Goal: Task Accomplishment & Management: Manage account settings

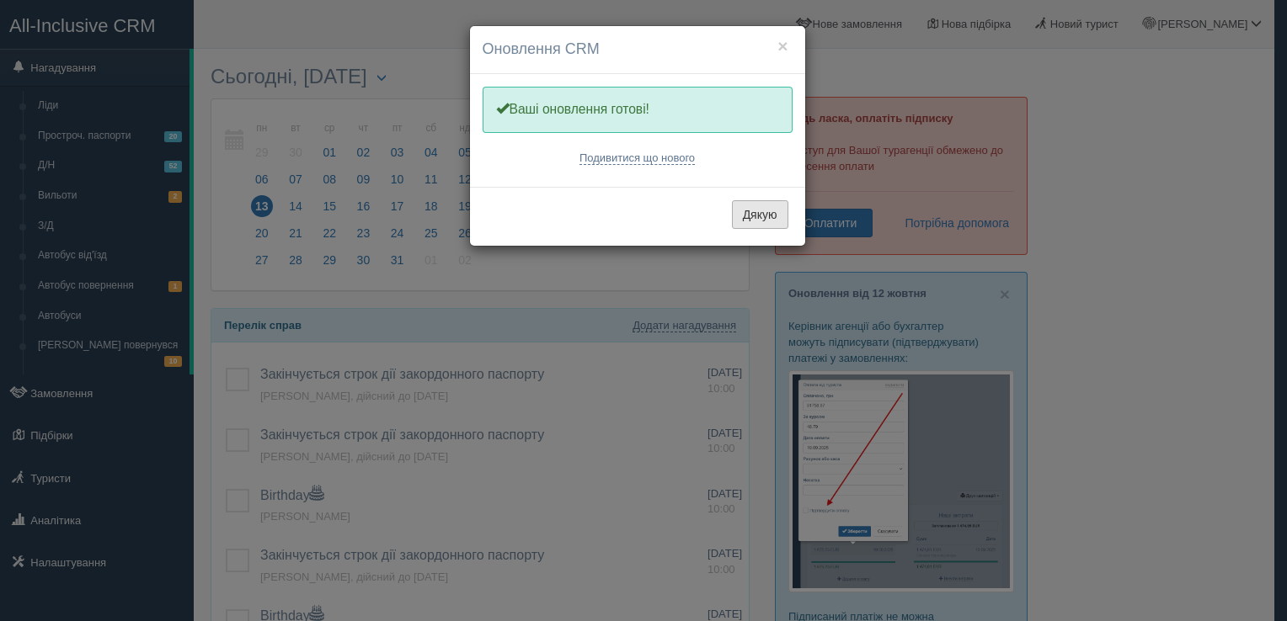
click at [751, 208] on button "Дякую" at bounding box center [760, 214] width 56 height 29
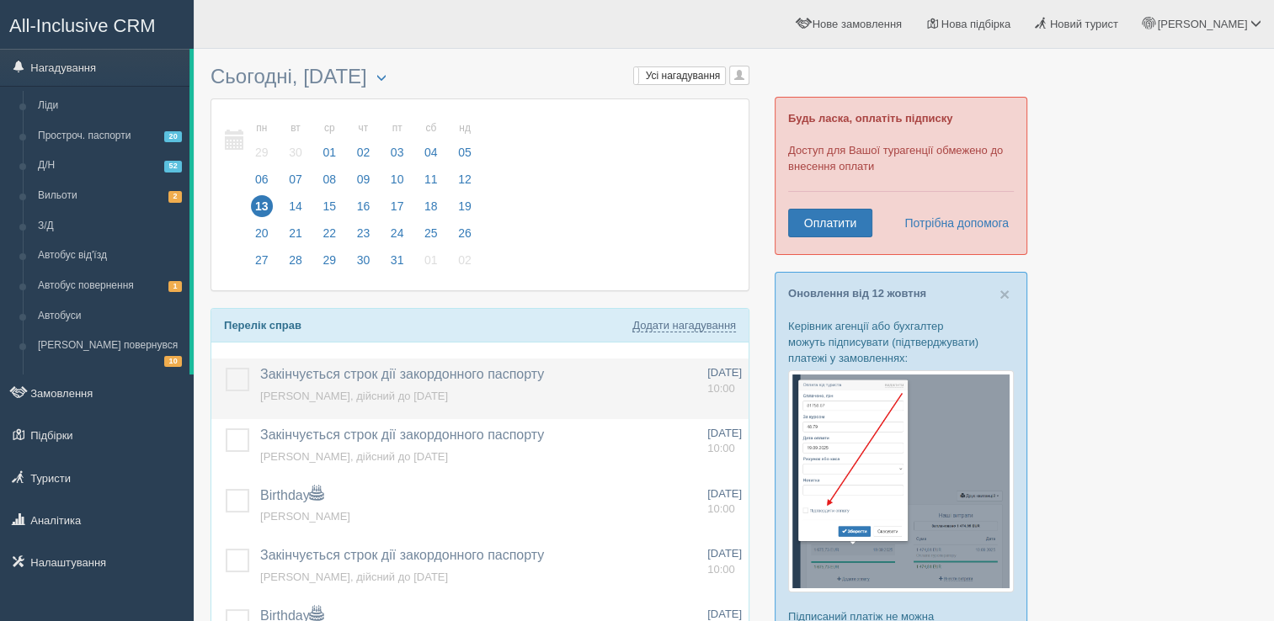
click at [226, 368] on label at bounding box center [226, 368] width 0 height 0
click at [0, 0] on input "checkbox" at bounding box center [0, 0] width 0 height 0
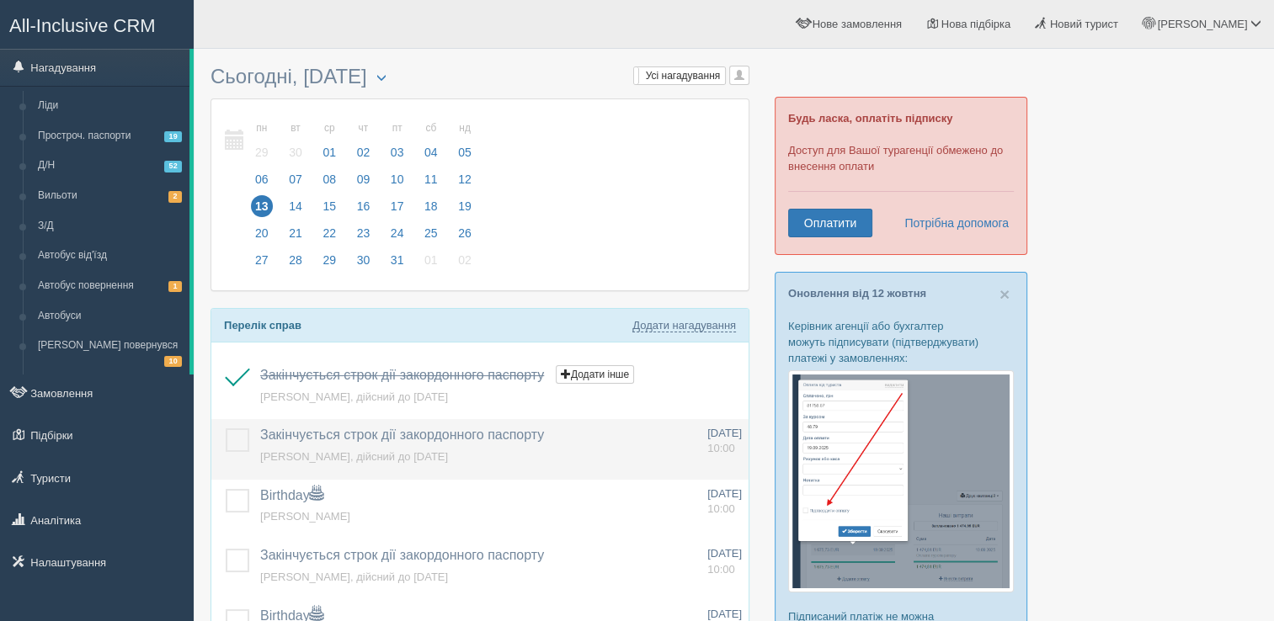
click at [226, 429] on label at bounding box center [226, 429] width 0 height 0
click at [0, 0] on input "checkbox" at bounding box center [0, 0] width 0 height 0
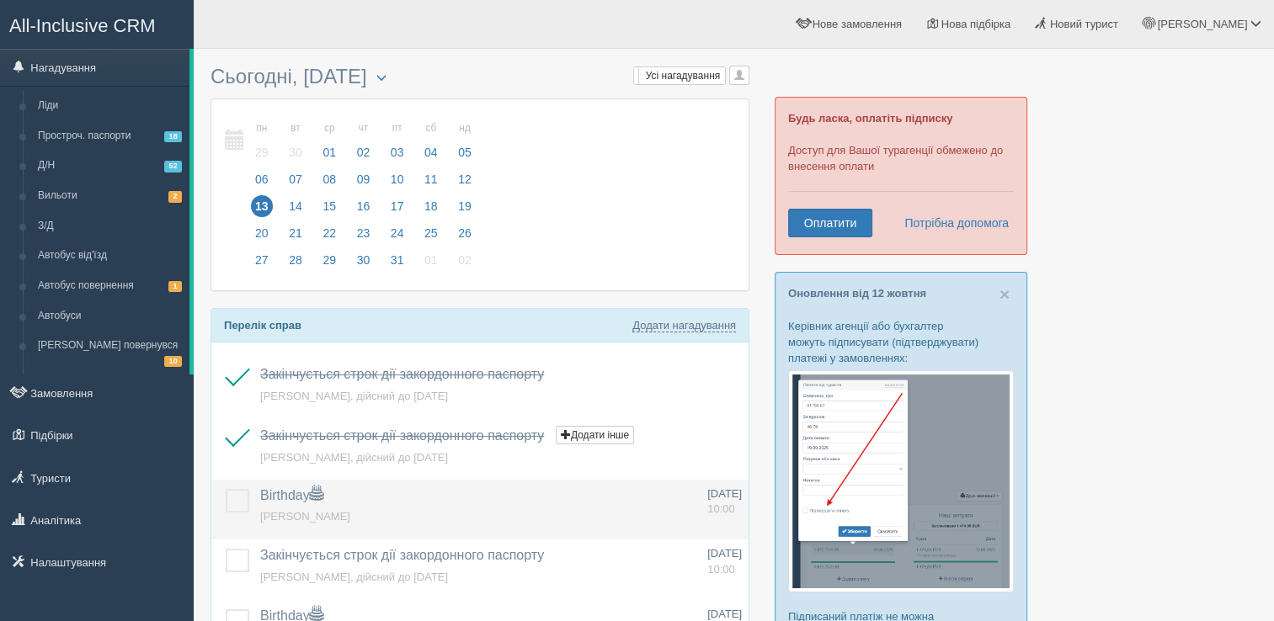
click at [226, 489] on label at bounding box center [226, 489] width 0 height 0
click at [0, 0] on input "checkbox" at bounding box center [0, 0] width 0 height 0
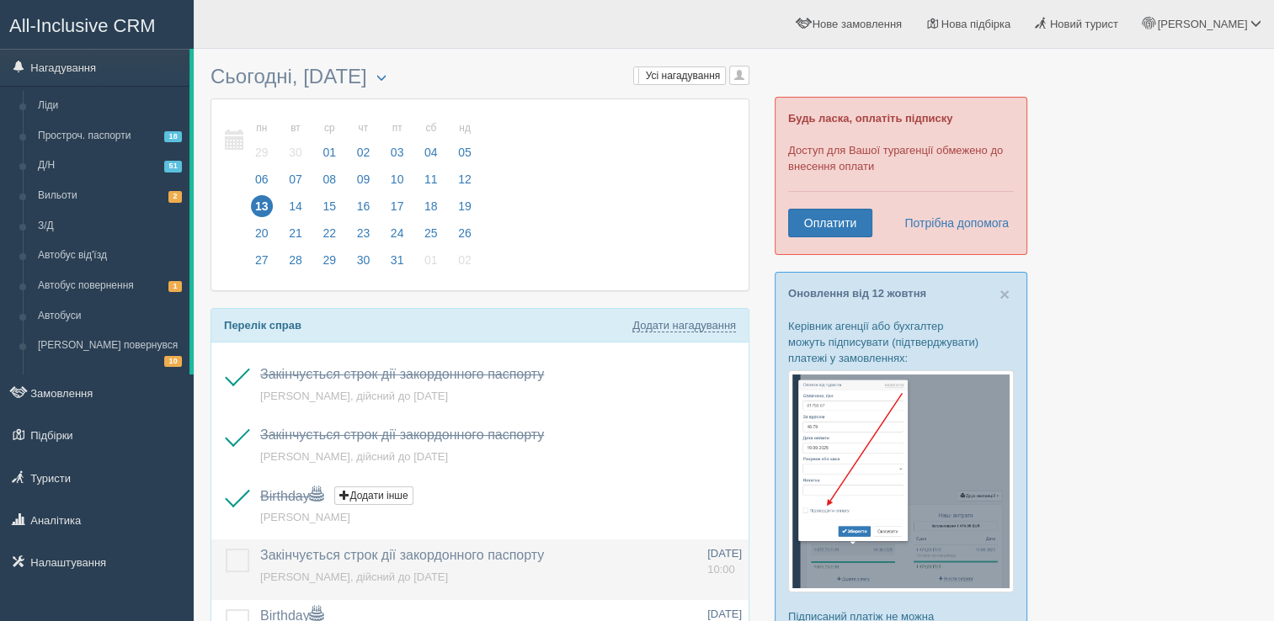
click at [226, 549] on label at bounding box center [226, 549] width 0 height 0
click at [0, 0] on input "checkbox" at bounding box center [0, 0] width 0 height 0
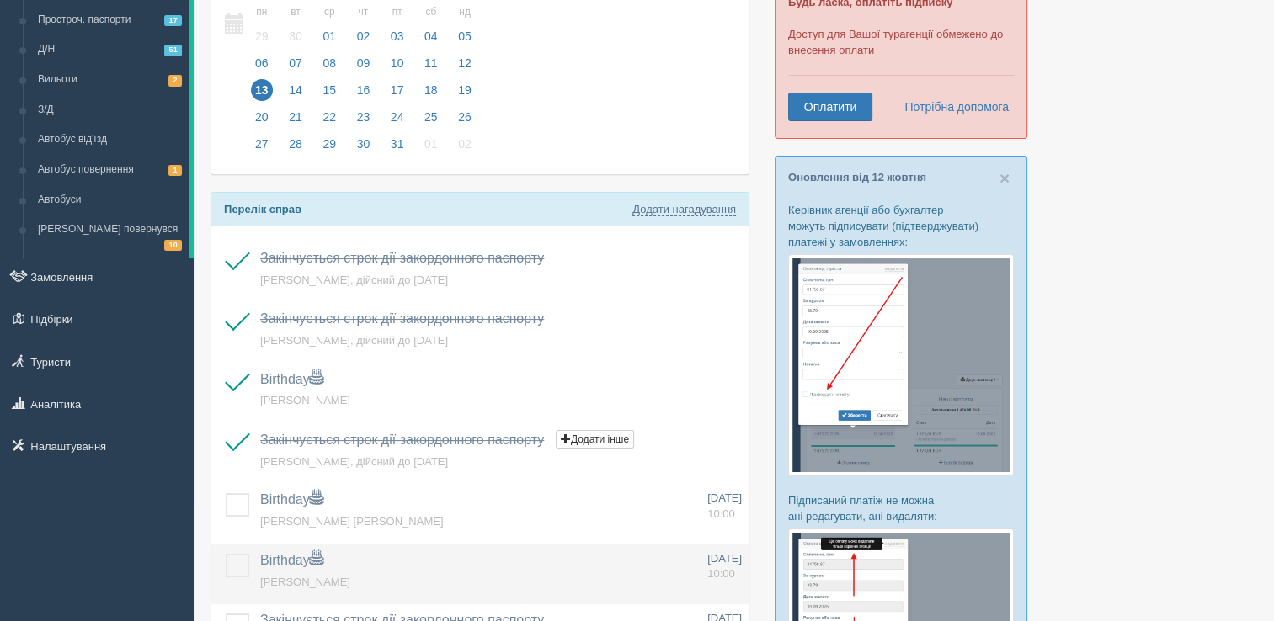
scroll to position [168, 0]
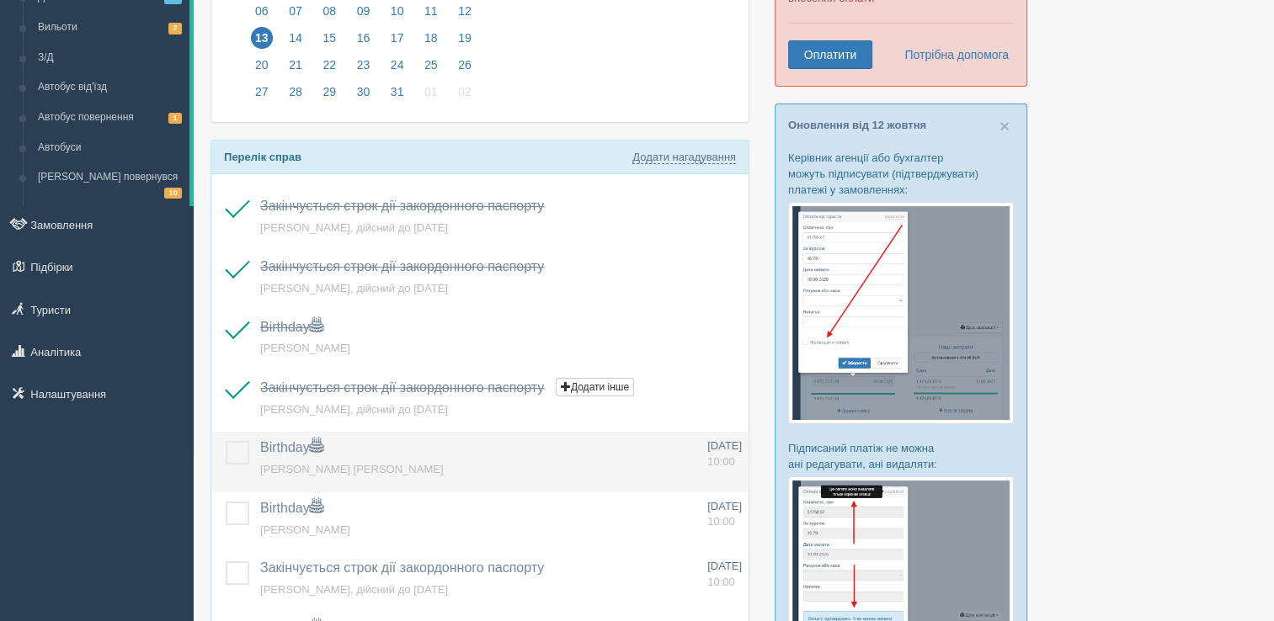
click at [226, 441] on label at bounding box center [226, 441] width 0 height 0
click at [0, 0] on input "checkbox" at bounding box center [0, 0] width 0 height 0
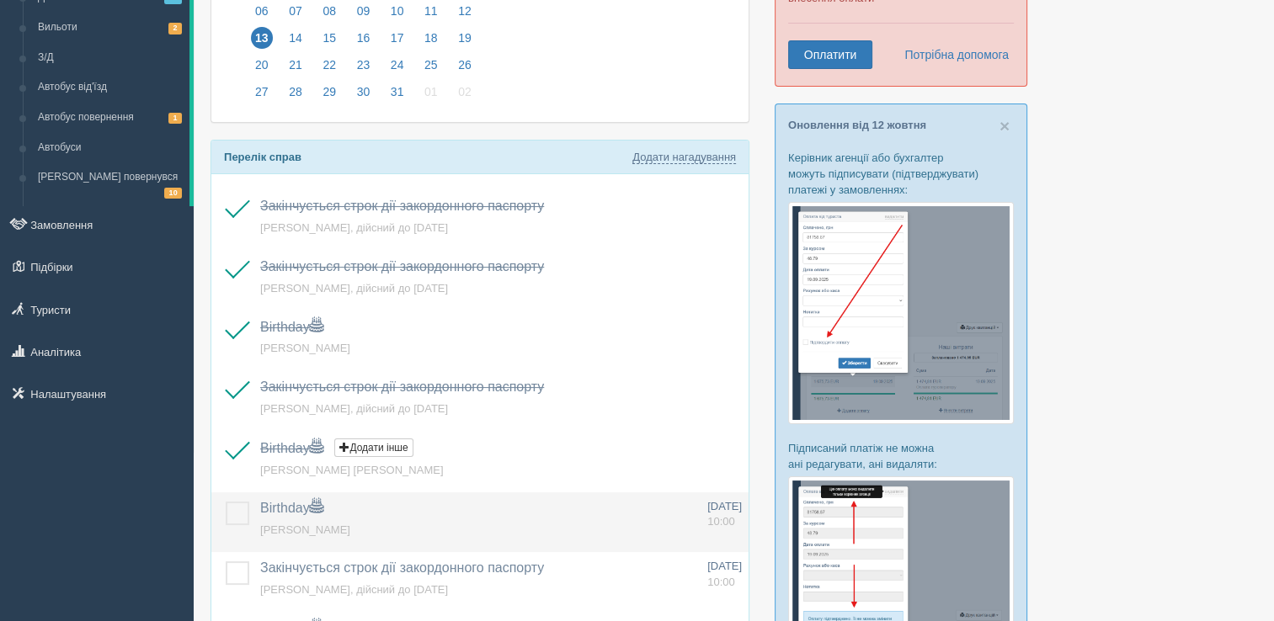
click at [226, 502] on label at bounding box center [226, 502] width 0 height 0
click at [0, 0] on input "checkbox" at bounding box center [0, 0] width 0 height 0
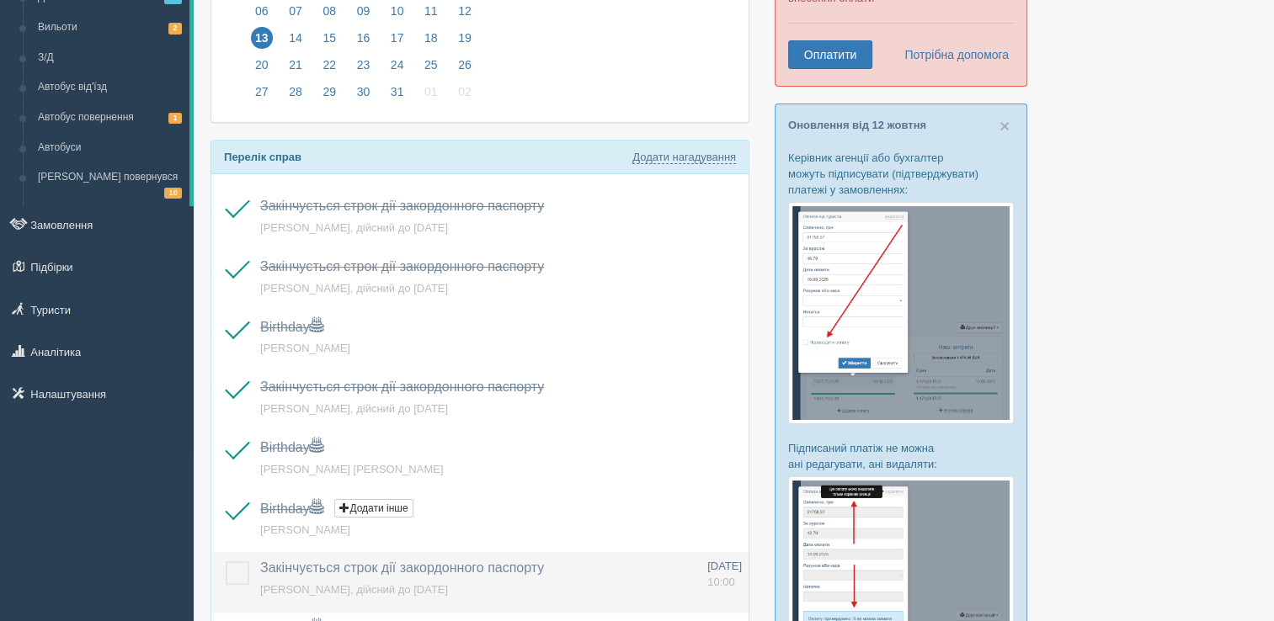
click at [226, 562] on label at bounding box center [226, 562] width 0 height 0
click at [0, 0] on input "checkbox" at bounding box center [0, 0] width 0 height 0
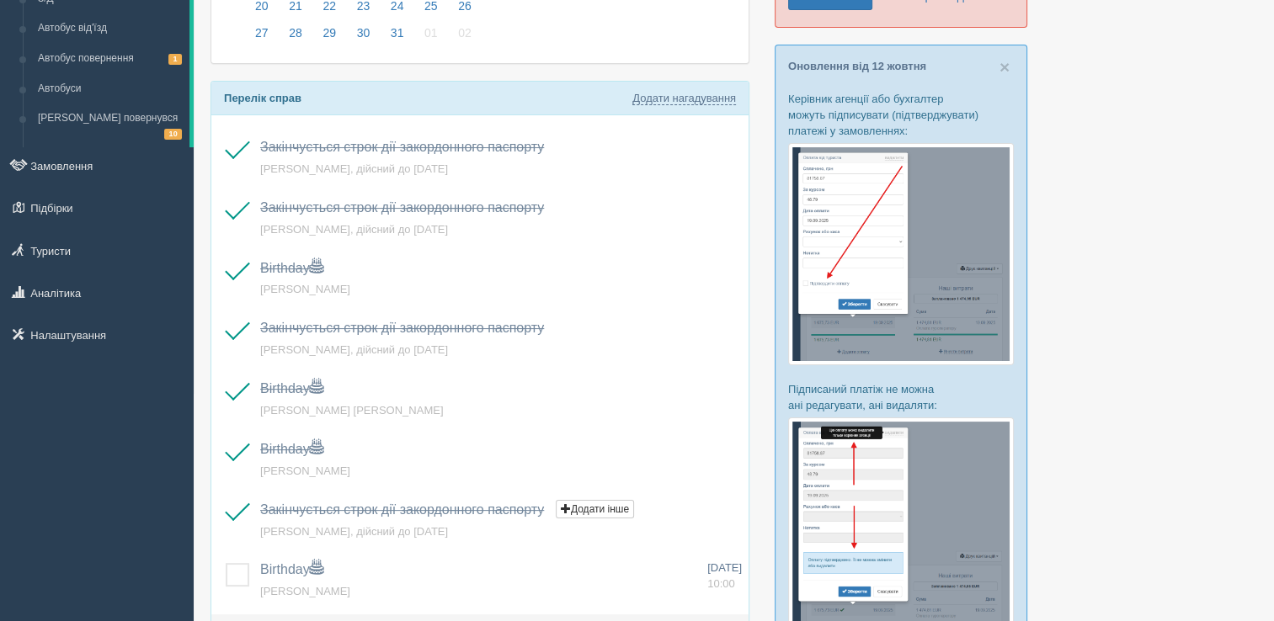
scroll to position [337, 0]
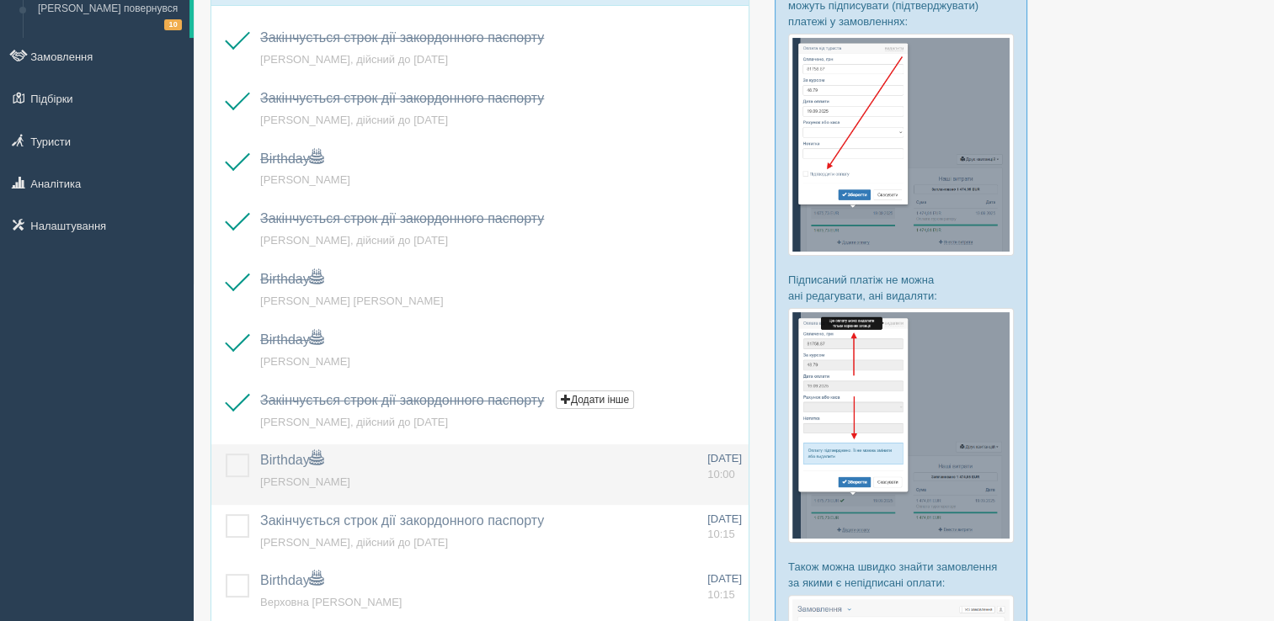
click at [226, 454] on label at bounding box center [226, 454] width 0 height 0
click at [0, 0] on input "checkbox" at bounding box center [0, 0] width 0 height 0
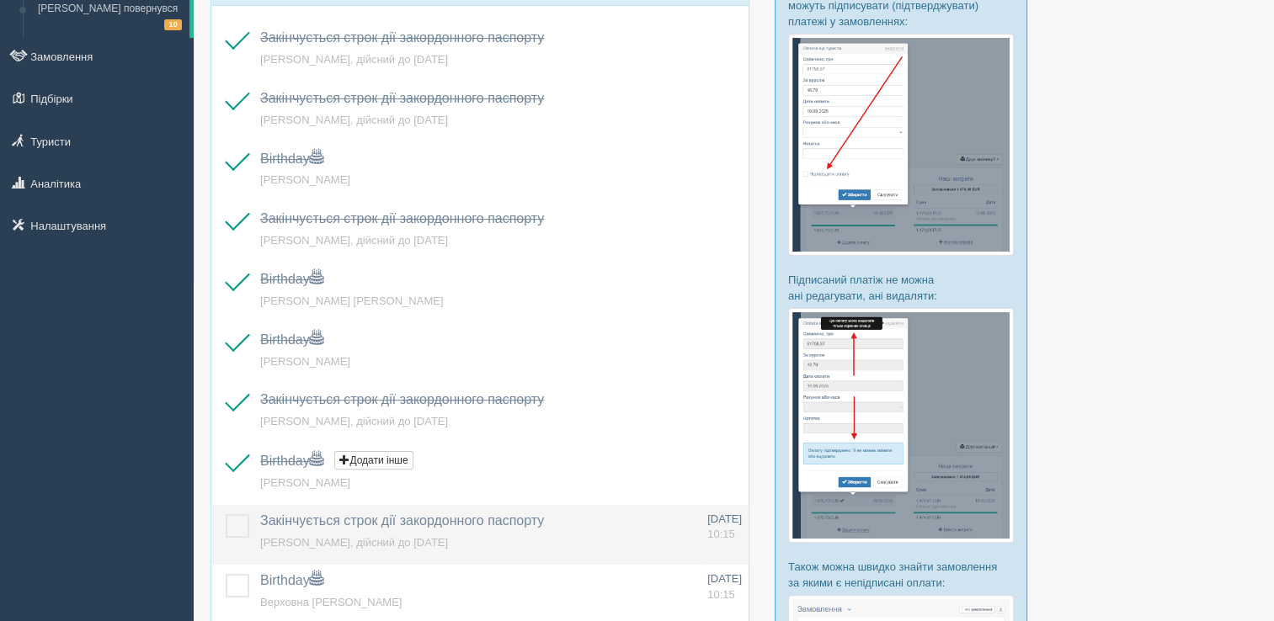
click at [226, 515] on label at bounding box center [226, 515] width 0 height 0
click at [0, 0] on input "checkbox" at bounding box center [0, 0] width 0 height 0
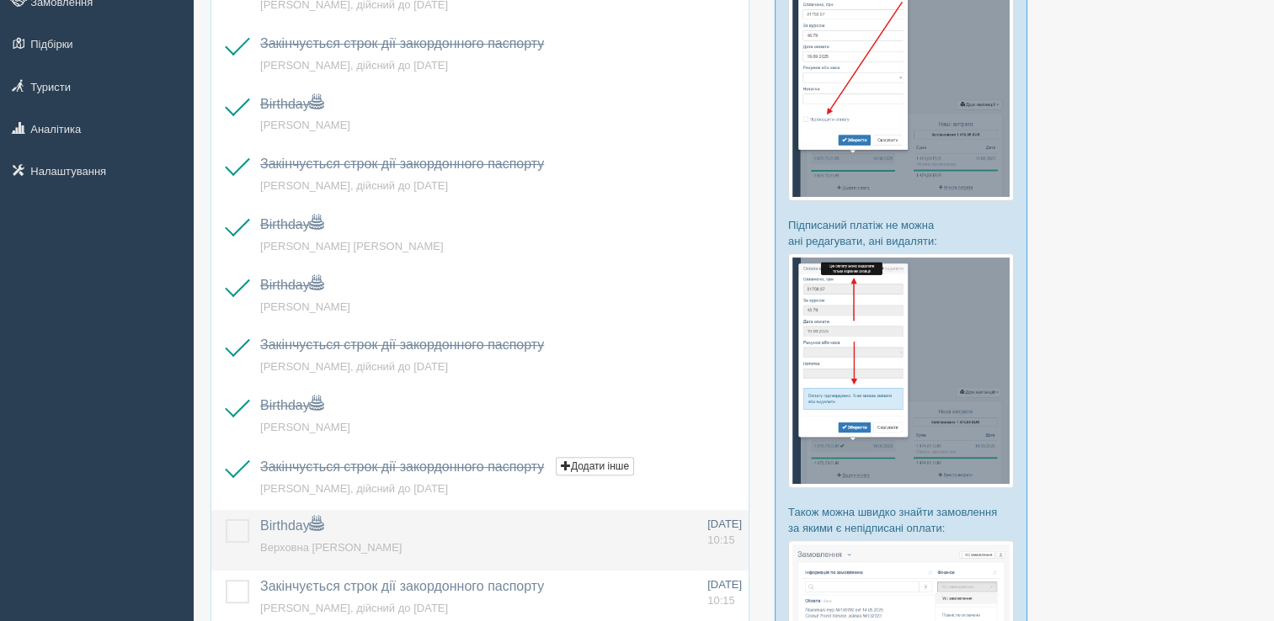
scroll to position [421, 0]
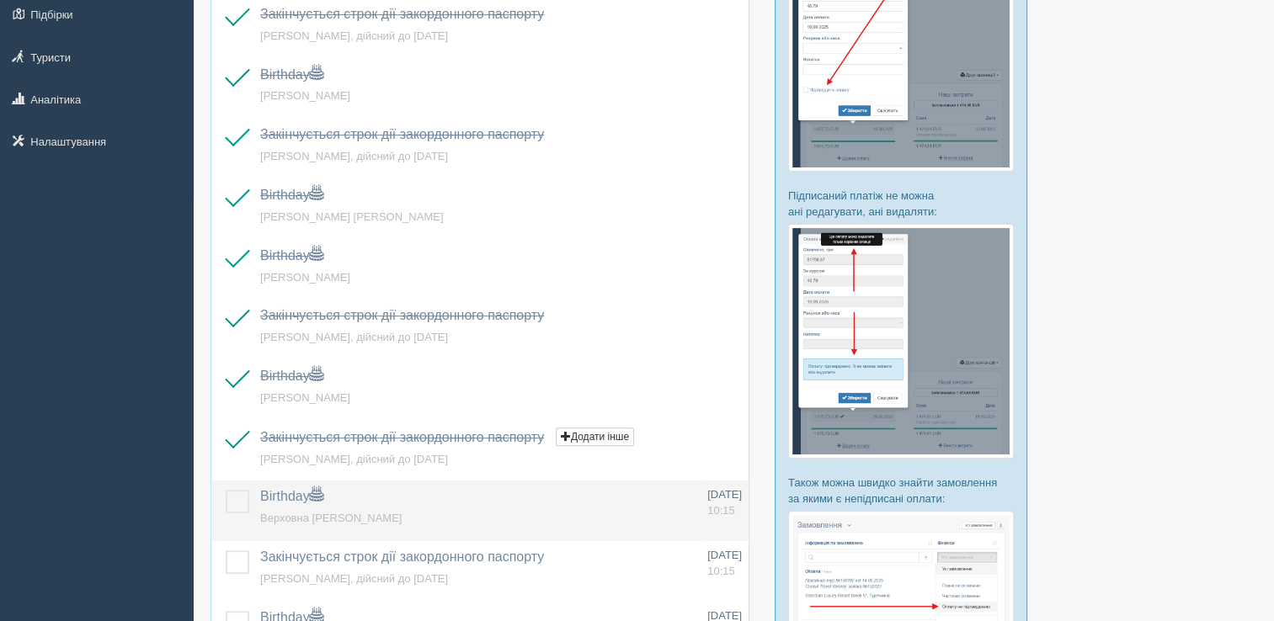
click at [226, 490] on label at bounding box center [226, 490] width 0 height 0
click at [0, 0] on input "checkbox" at bounding box center [0, 0] width 0 height 0
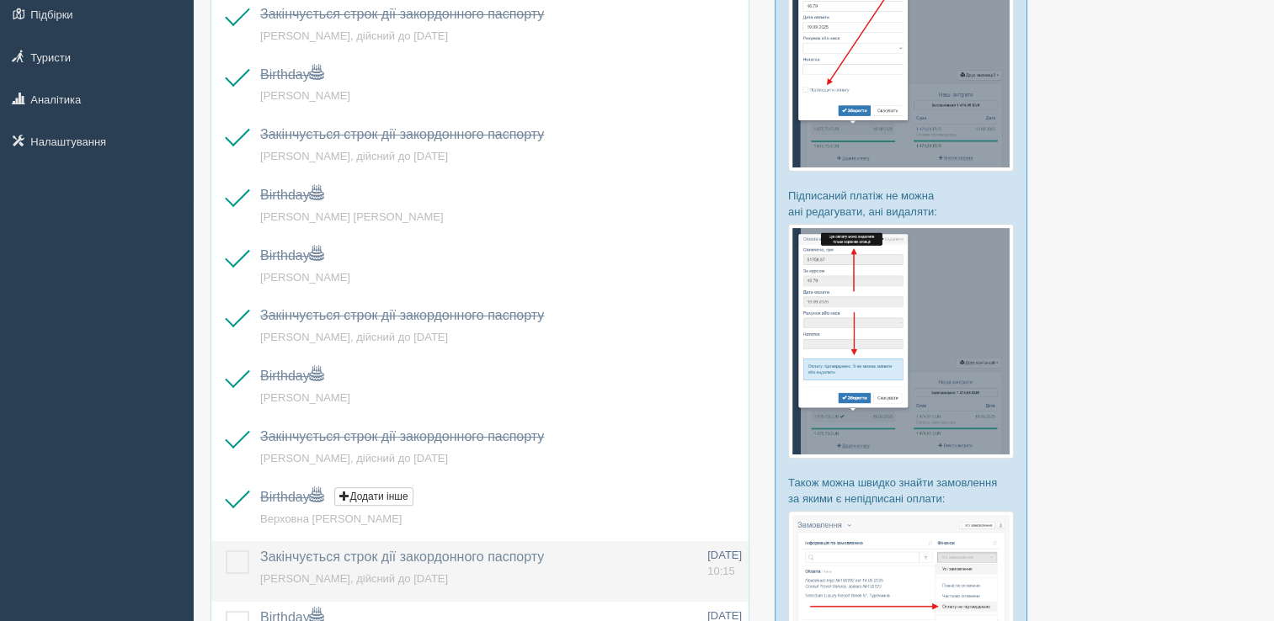
click at [226, 551] on label at bounding box center [226, 551] width 0 height 0
click at [0, 0] on input "checkbox" at bounding box center [0, 0] width 0 height 0
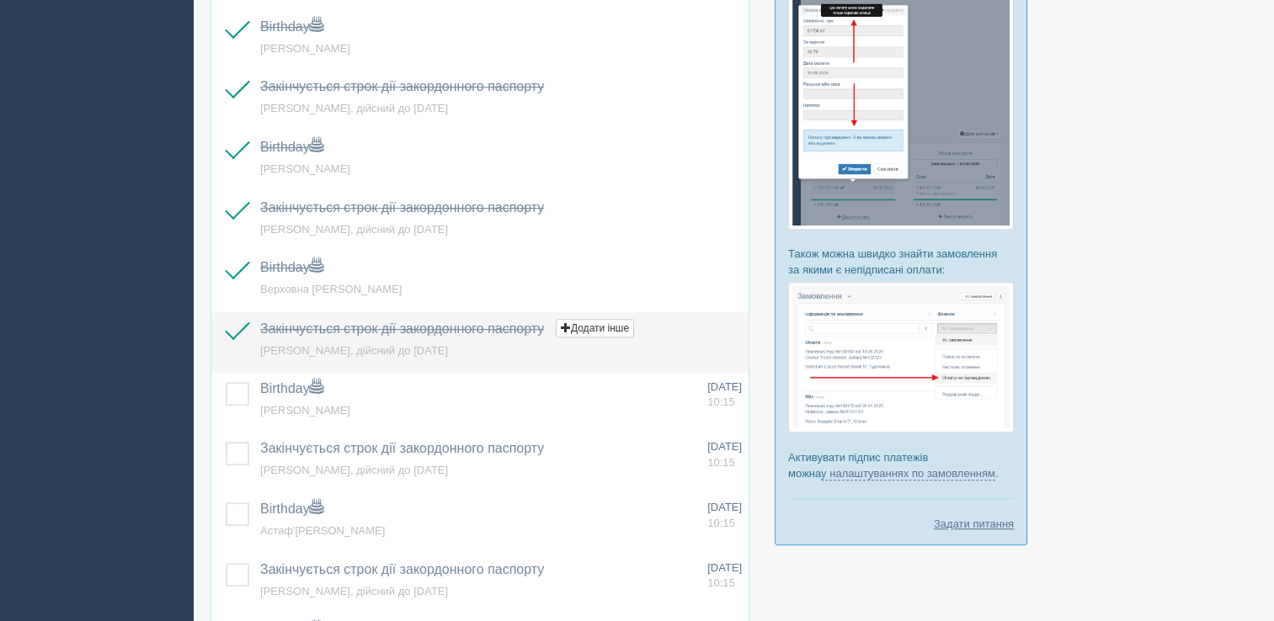
scroll to position [674, 0]
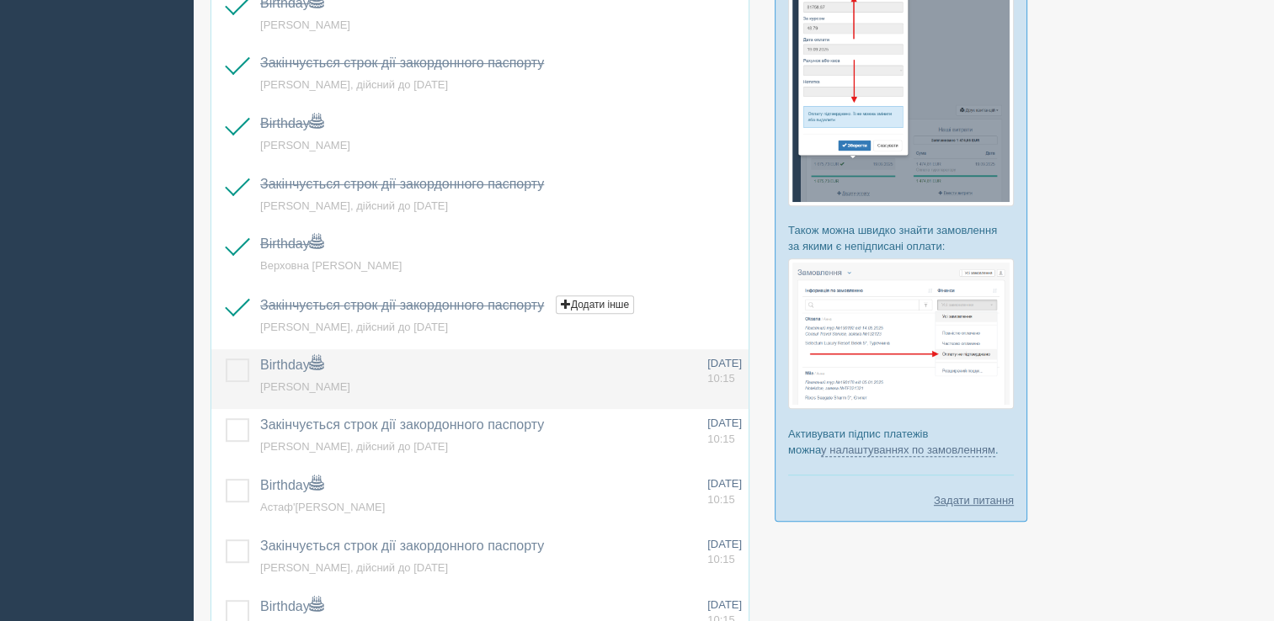
click at [226, 359] on label at bounding box center [226, 359] width 0 height 0
click at [0, 0] on input "checkbox" at bounding box center [0, 0] width 0 height 0
click at [307, 384] on span "Ніколаєва Анна Сергіївна" at bounding box center [305, 387] width 90 height 13
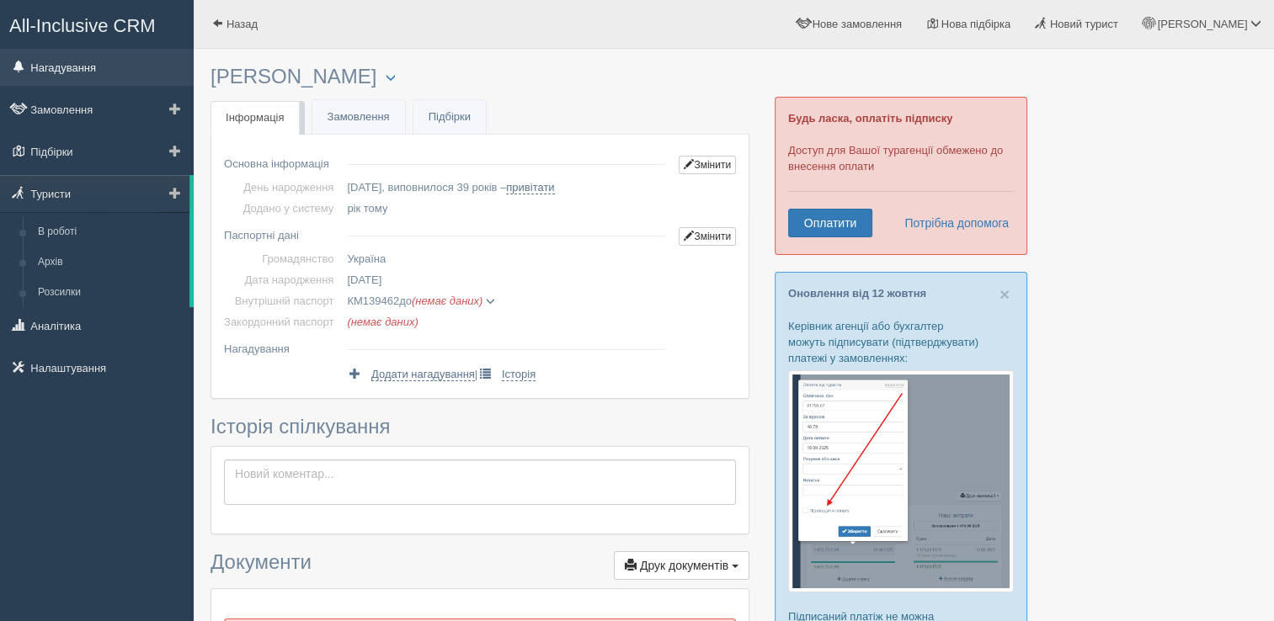
click at [74, 67] on link "Нагадування" at bounding box center [97, 67] width 194 height 37
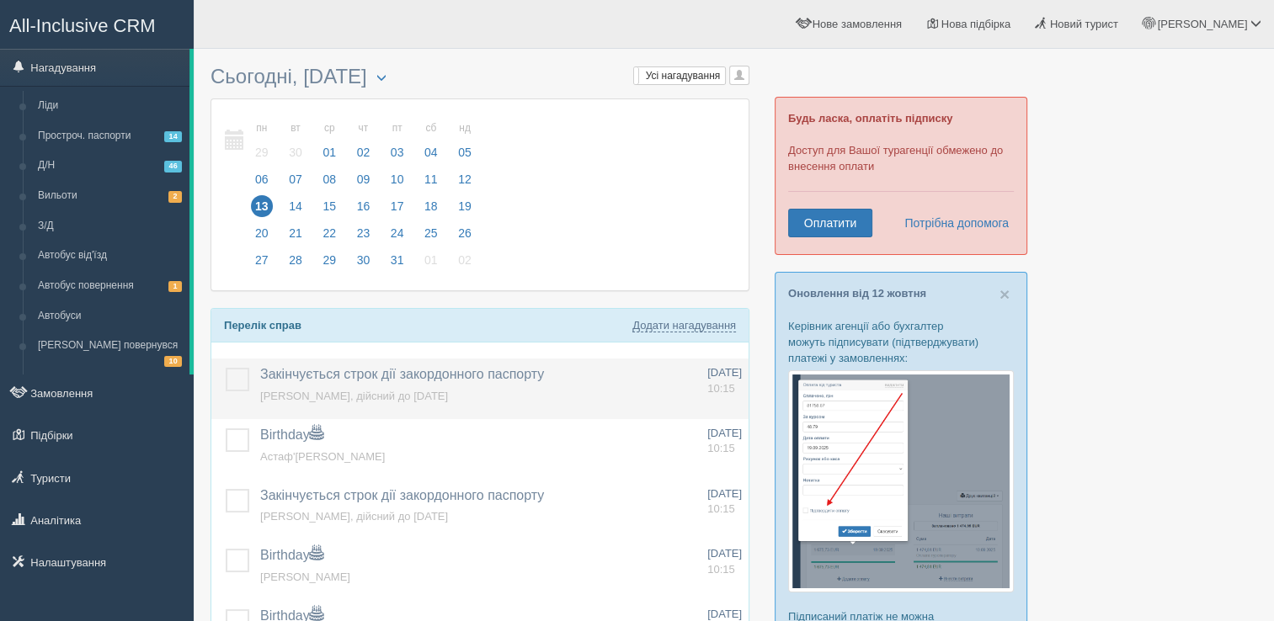
click at [226, 368] on label at bounding box center [226, 368] width 0 height 0
click at [0, 0] on input "checkbox" at bounding box center [0, 0] width 0 height 0
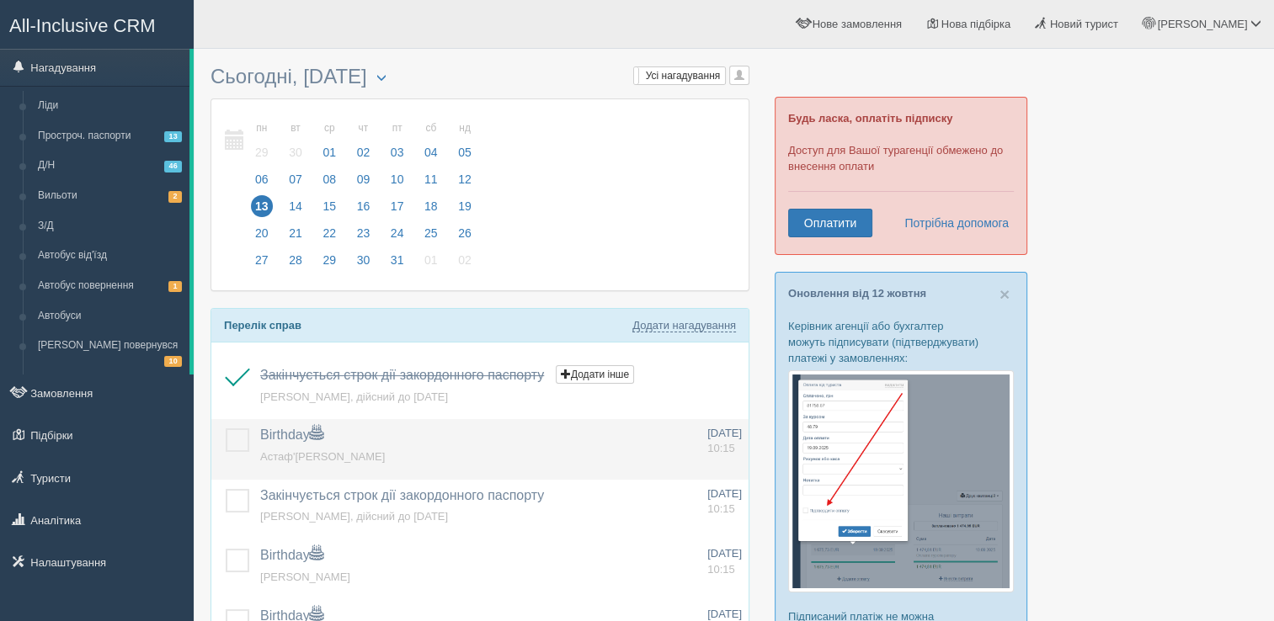
click at [226, 429] on label at bounding box center [226, 429] width 0 height 0
click at [0, 0] on input "checkbox" at bounding box center [0, 0] width 0 height 0
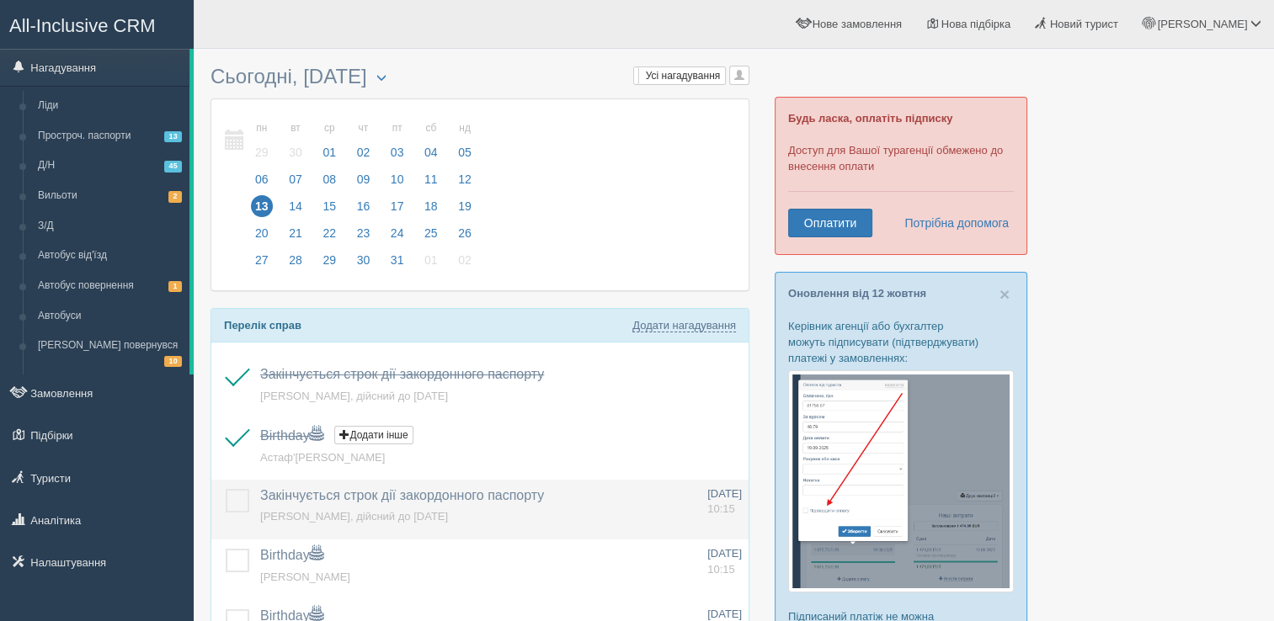
click at [226, 489] on label at bounding box center [226, 489] width 0 height 0
click at [0, 0] on input "checkbox" at bounding box center [0, 0] width 0 height 0
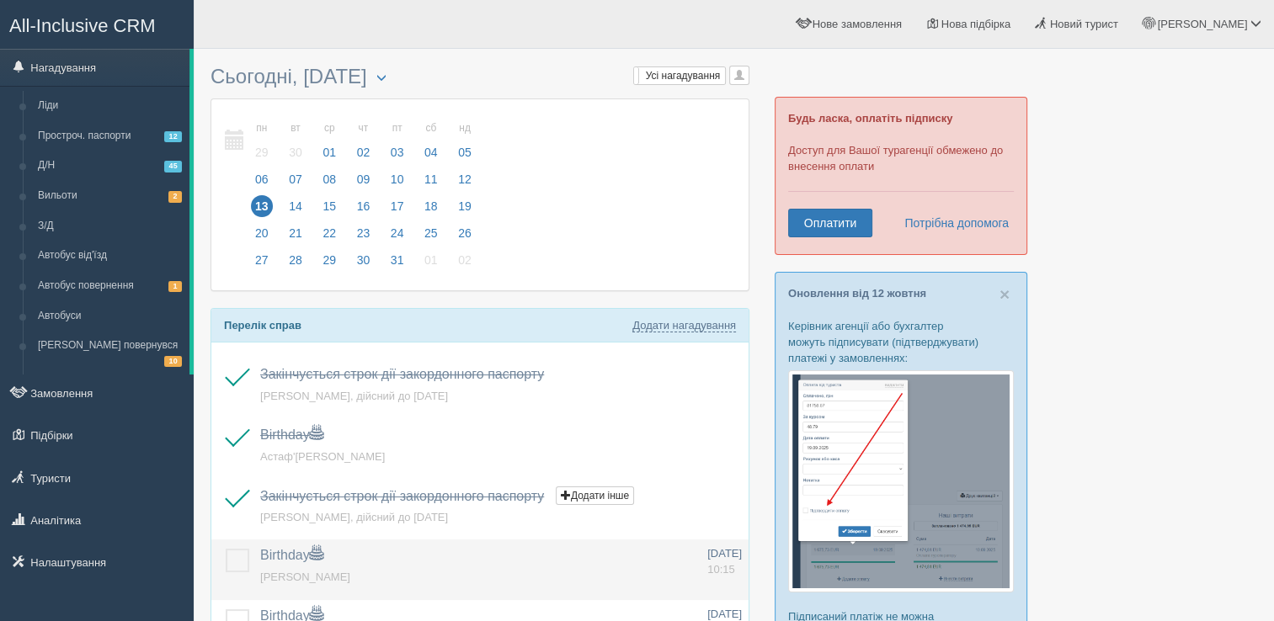
click at [226, 549] on label at bounding box center [226, 549] width 0 height 0
click at [0, 0] on input "checkbox" at bounding box center [0, 0] width 0 height 0
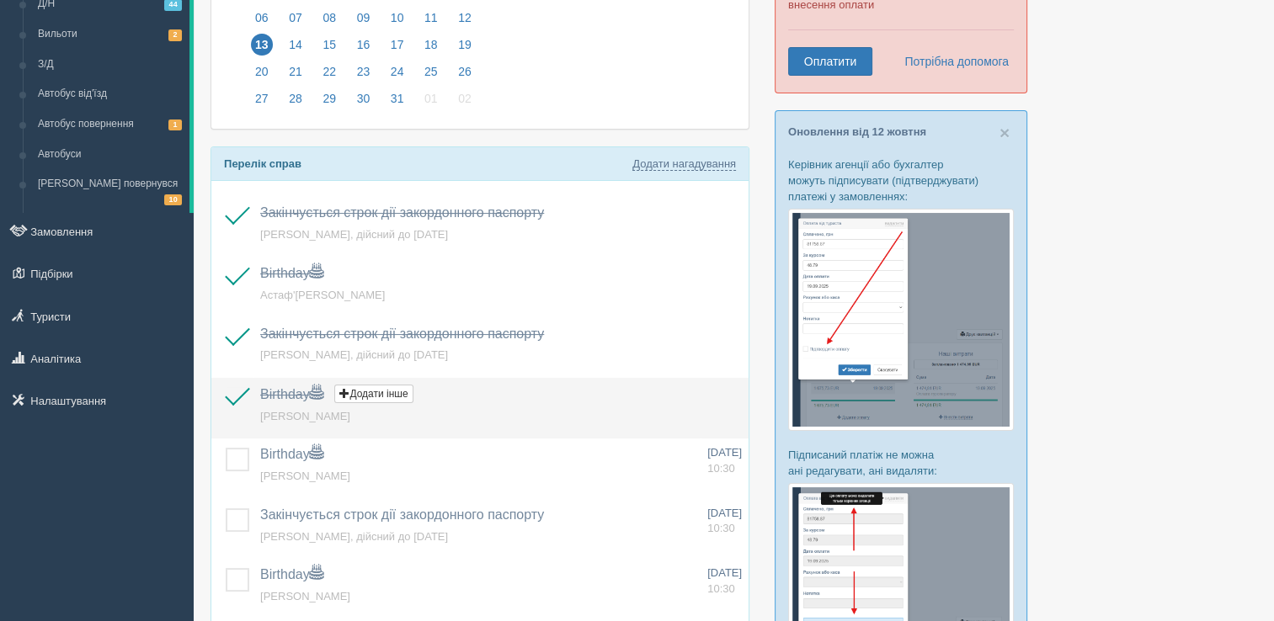
scroll to position [168, 0]
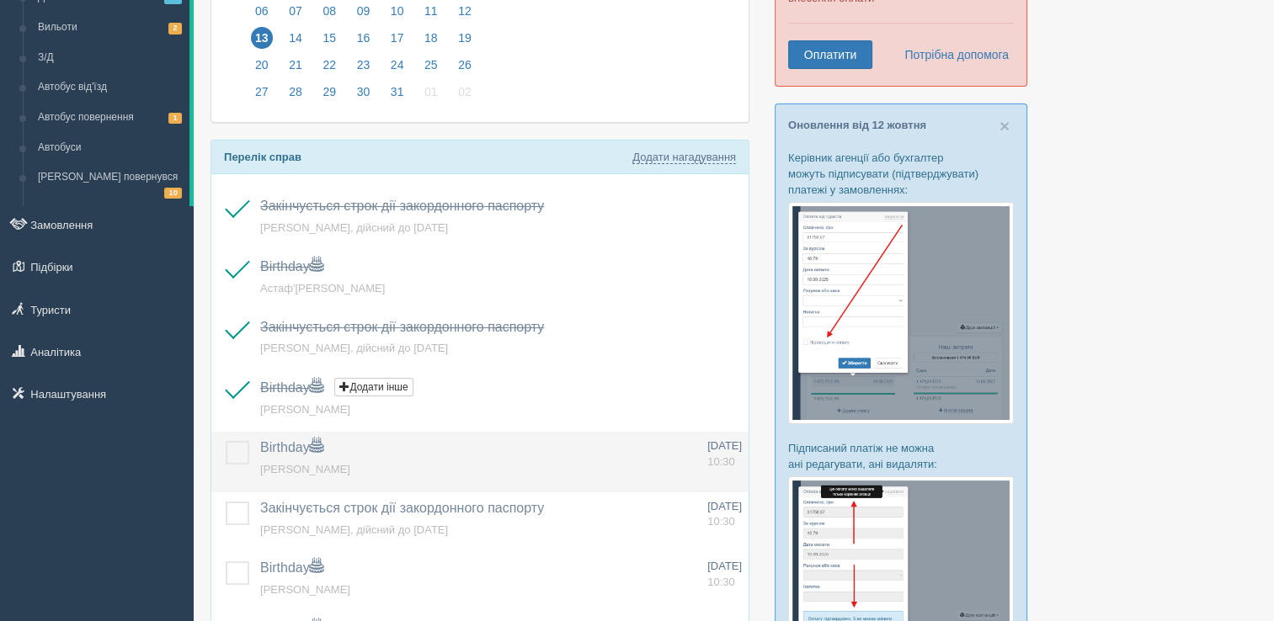
click at [317, 467] on span "[PERSON_NAME]" at bounding box center [305, 469] width 90 height 13
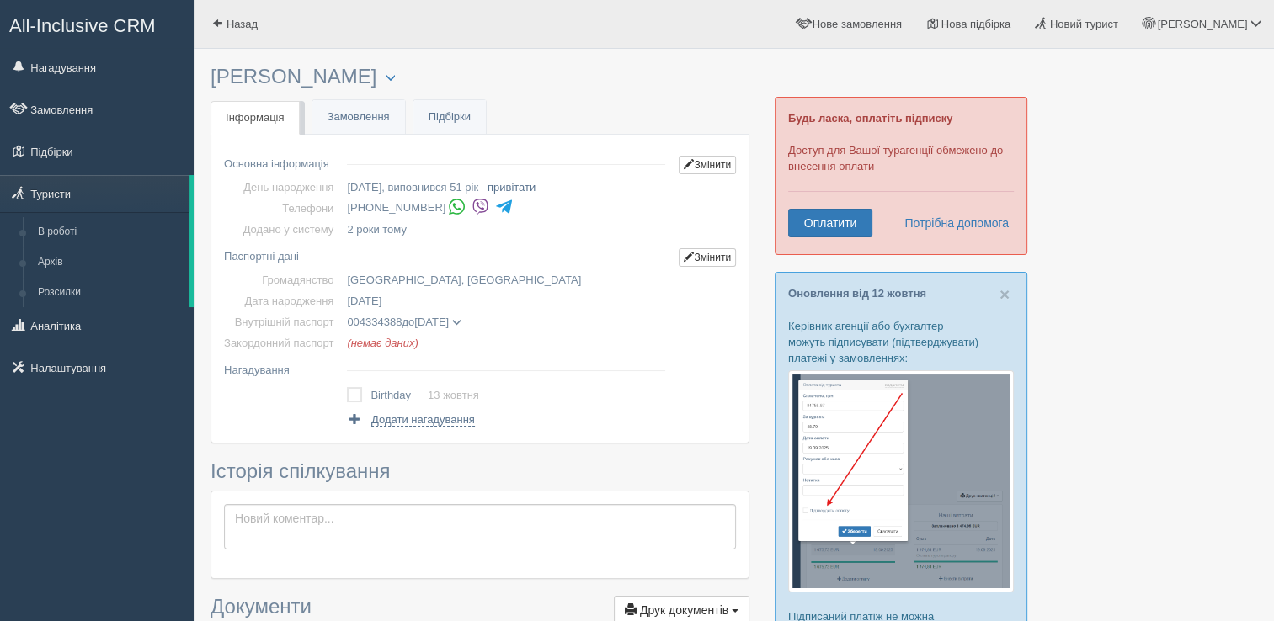
click at [472, 210] on img at bounding box center [481, 207] width 18 height 18
click at [528, 193] on link "привітати" at bounding box center [512, 187] width 48 height 13
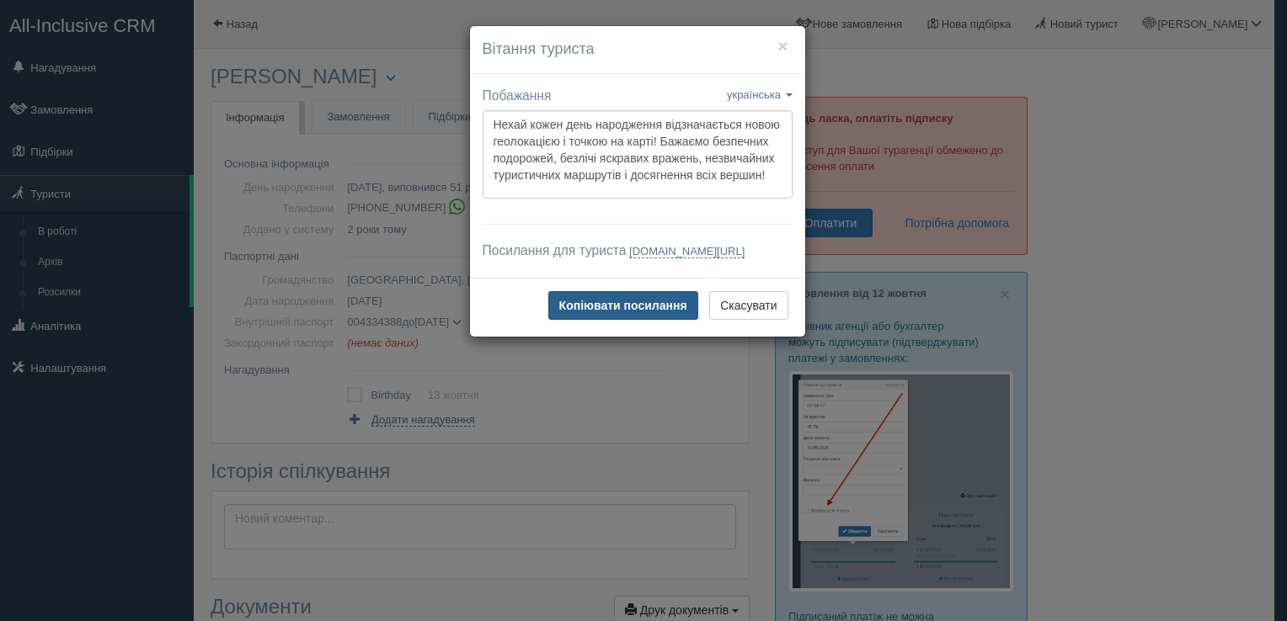
click at [620, 312] on b "Копіювати посилання" at bounding box center [623, 305] width 128 height 13
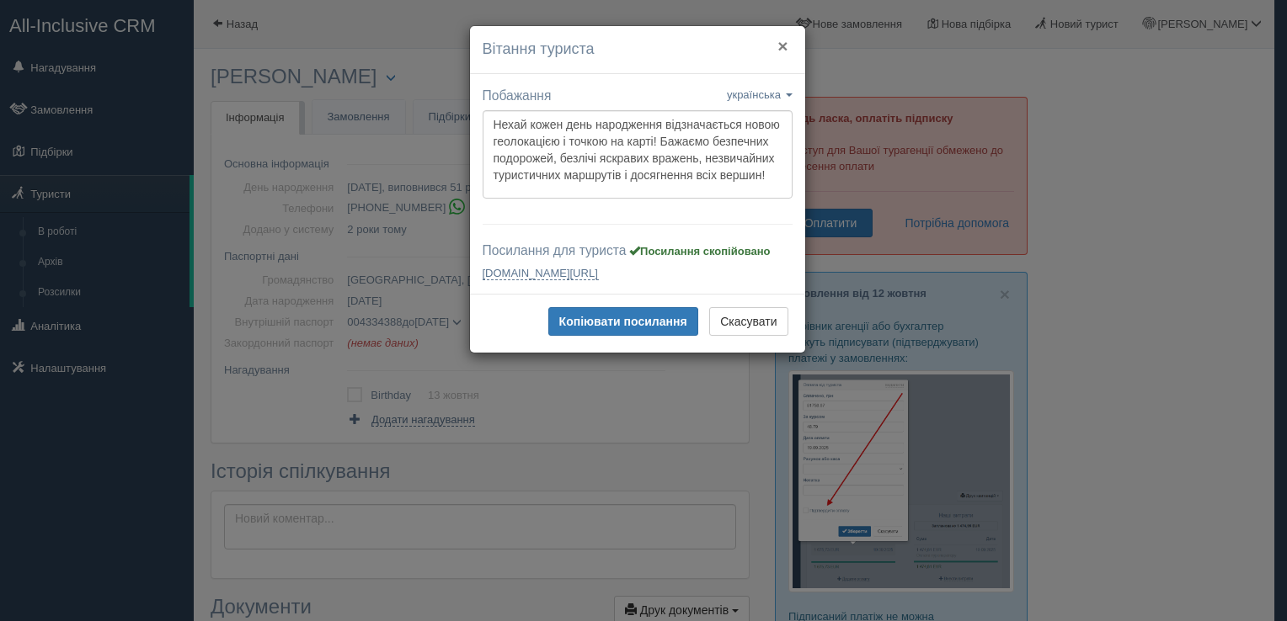
click at [781, 48] on button "×" at bounding box center [782, 46] width 10 height 18
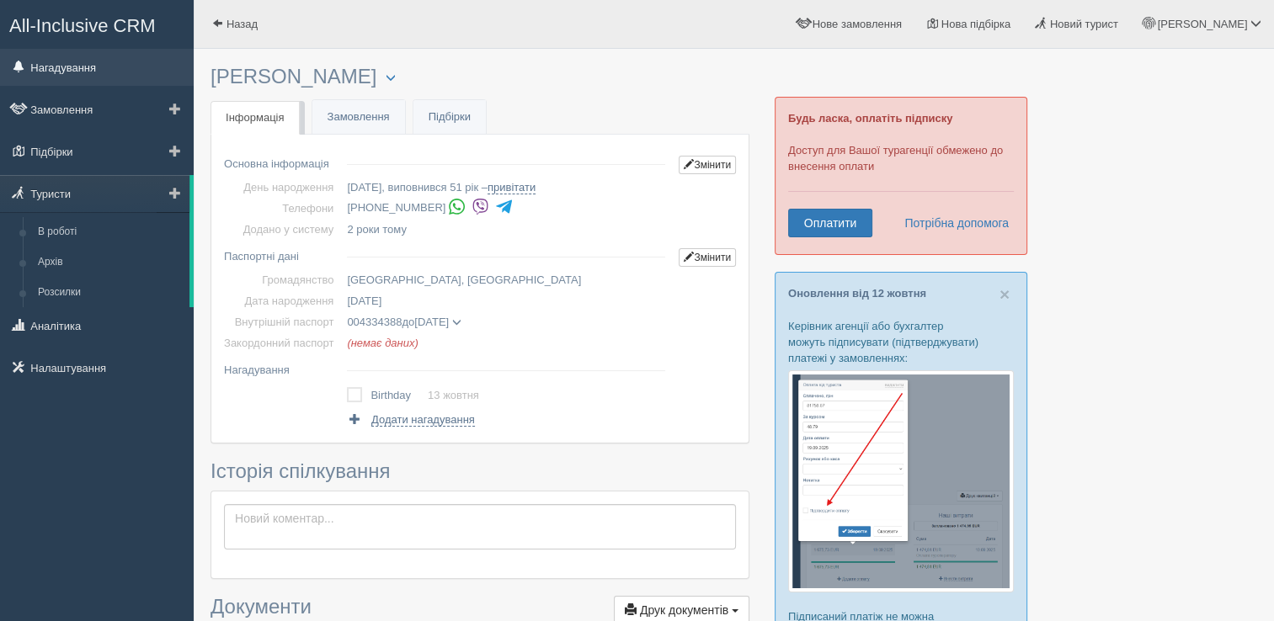
click at [61, 68] on link "Нагадування" at bounding box center [97, 67] width 194 height 37
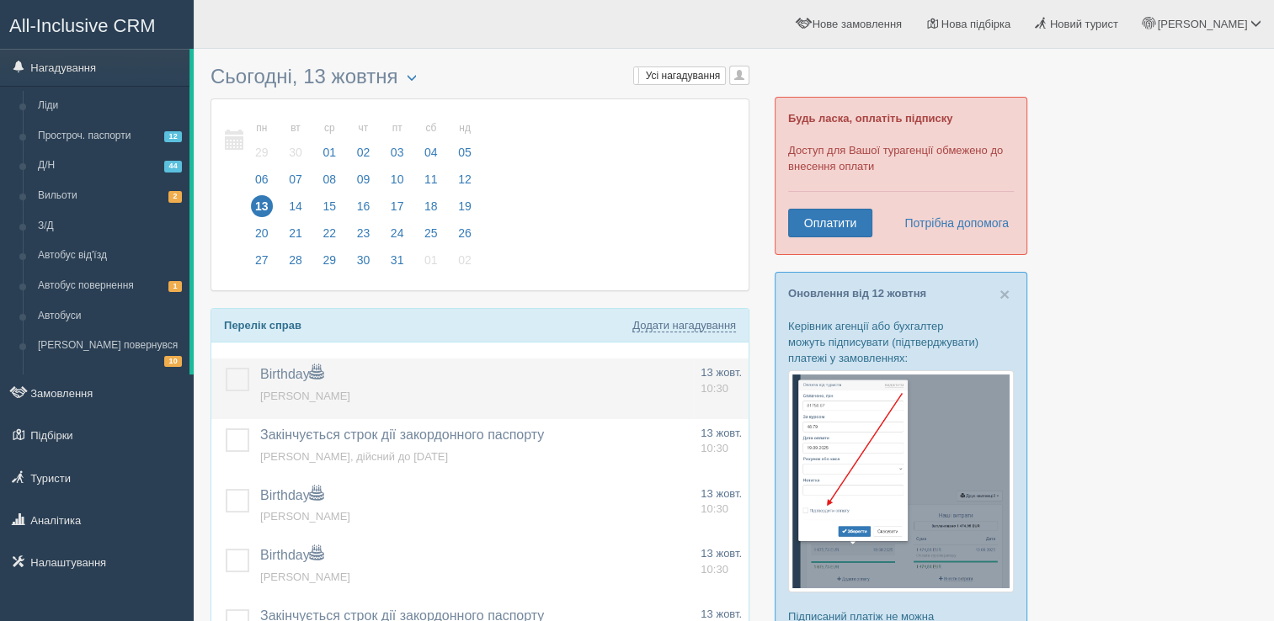
click at [226, 368] on label at bounding box center [226, 368] width 0 height 0
click at [0, 0] on input "checkbox" at bounding box center [0, 0] width 0 height 0
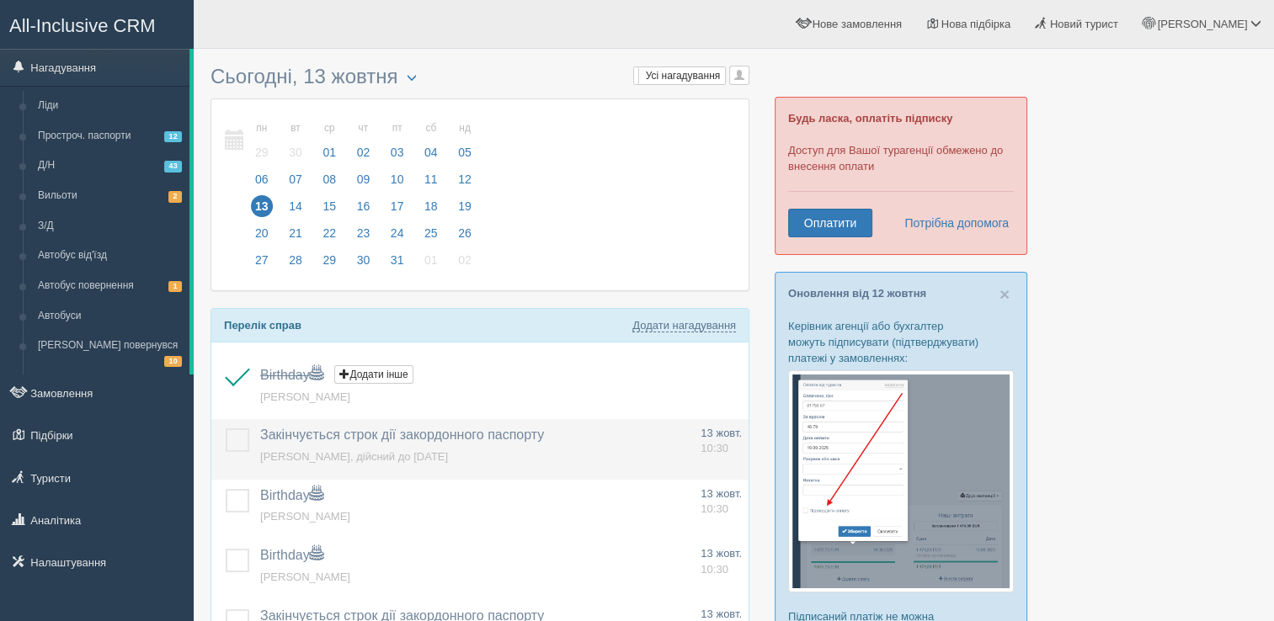
click at [226, 429] on label at bounding box center [226, 429] width 0 height 0
click at [0, 0] on input "checkbox" at bounding box center [0, 0] width 0 height 0
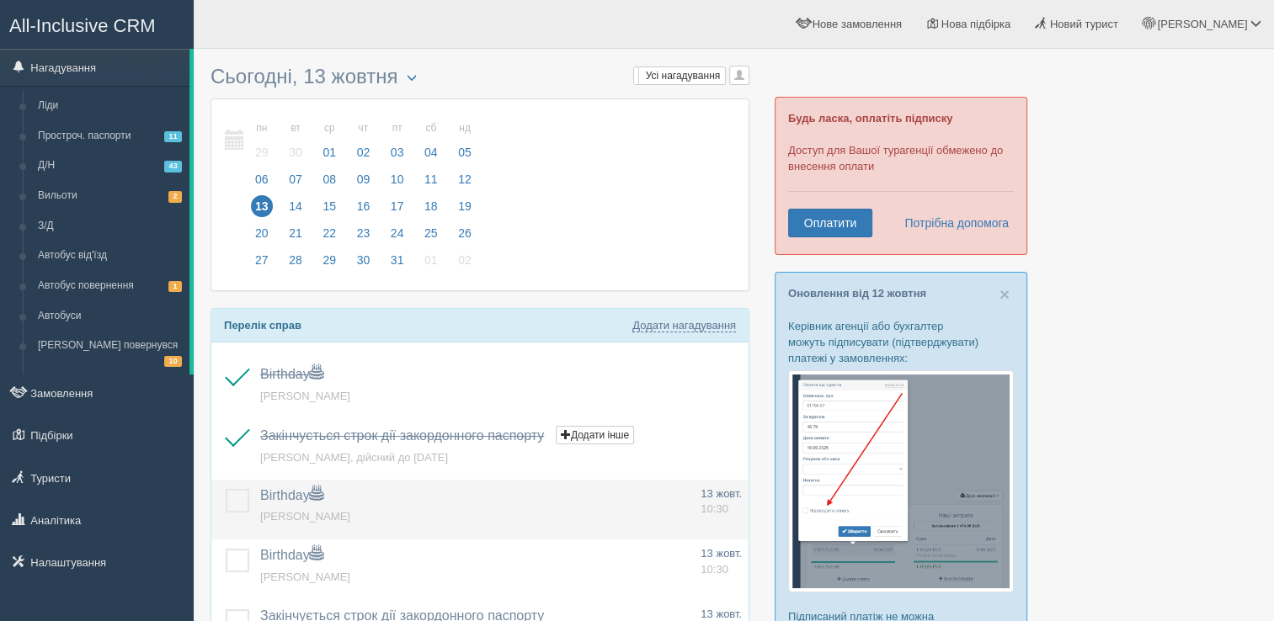
click at [226, 489] on label at bounding box center [226, 489] width 0 height 0
click at [0, 0] on input "checkbox" at bounding box center [0, 0] width 0 height 0
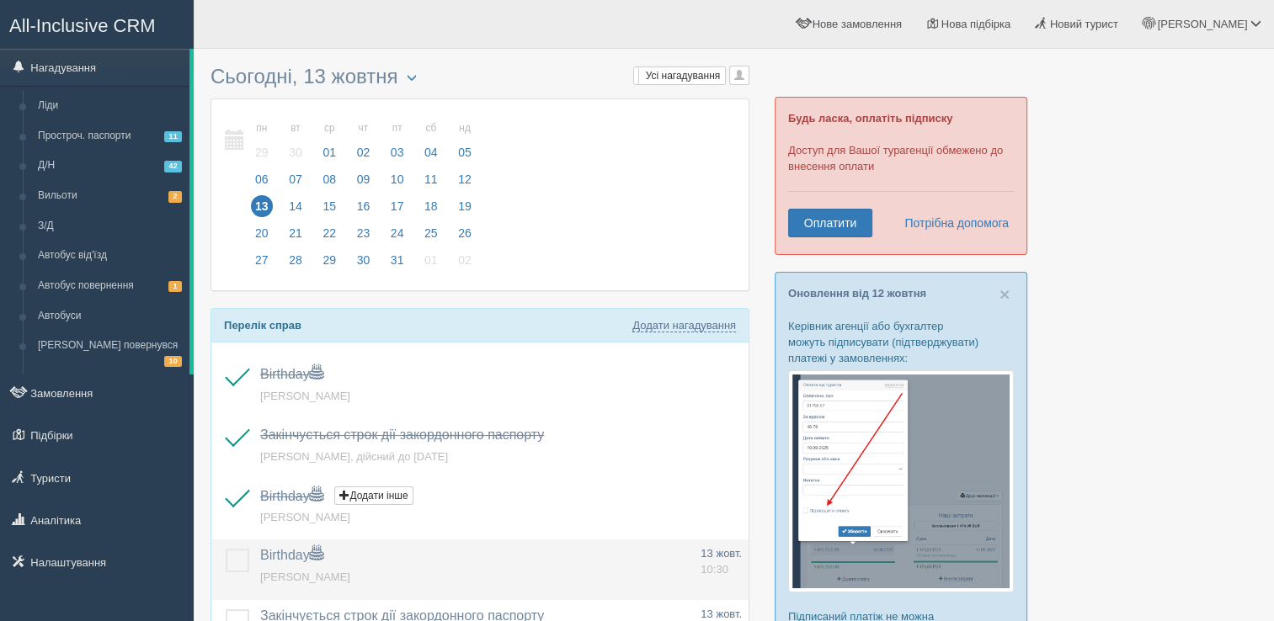
click at [226, 549] on label at bounding box center [226, 549] width 0 height 0
click at [0, 0] on input "checkbox" at bounding box center [0, 0] width 0 height 0
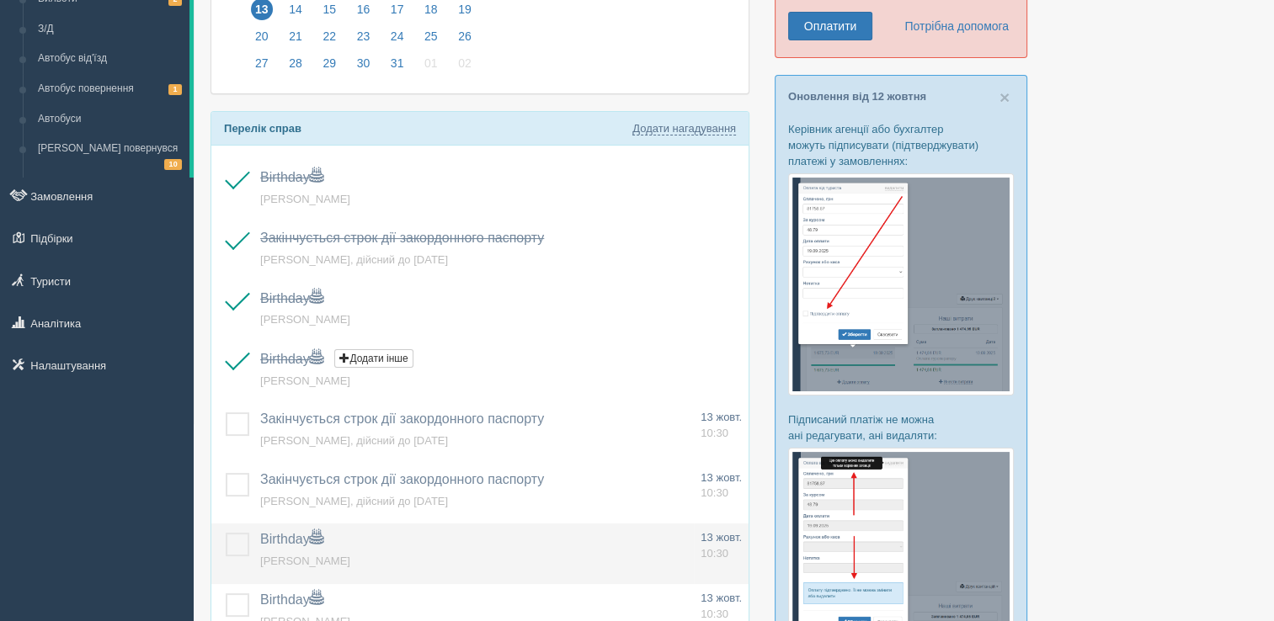
scroll to position [253, 0]
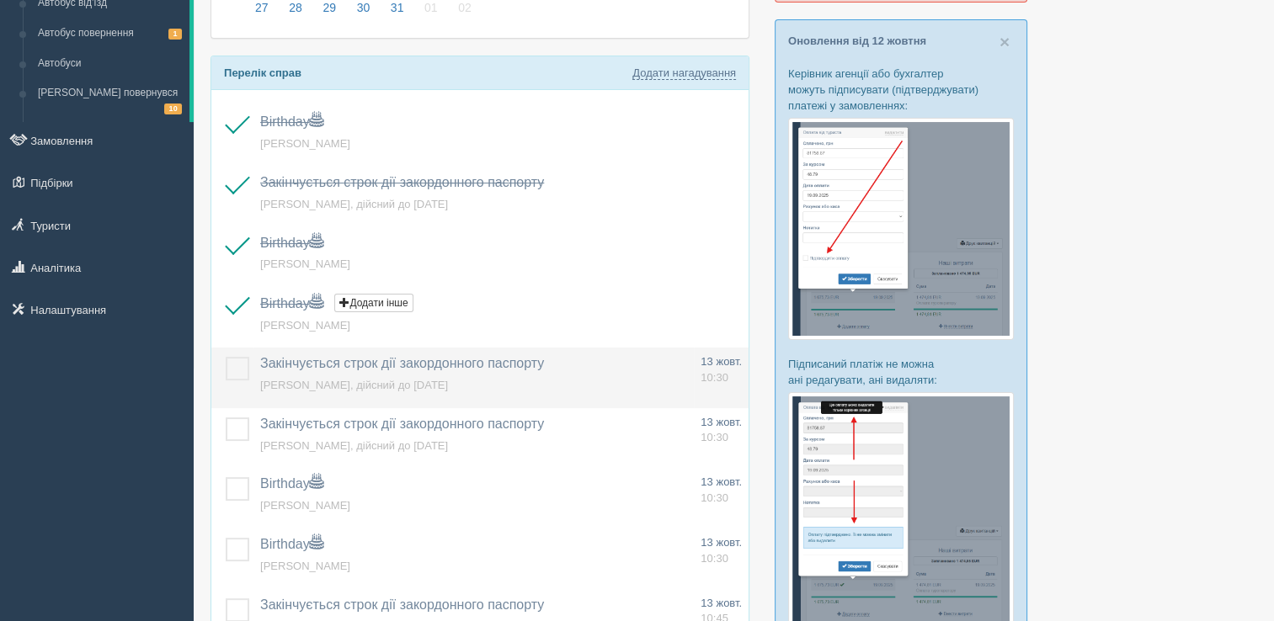
click at [226, 357] on label at bounding box center [226, 357] width 0 height 0
click at [0, 0] on input "checkbox" at bounding box center [0, 0] width 0 height 0
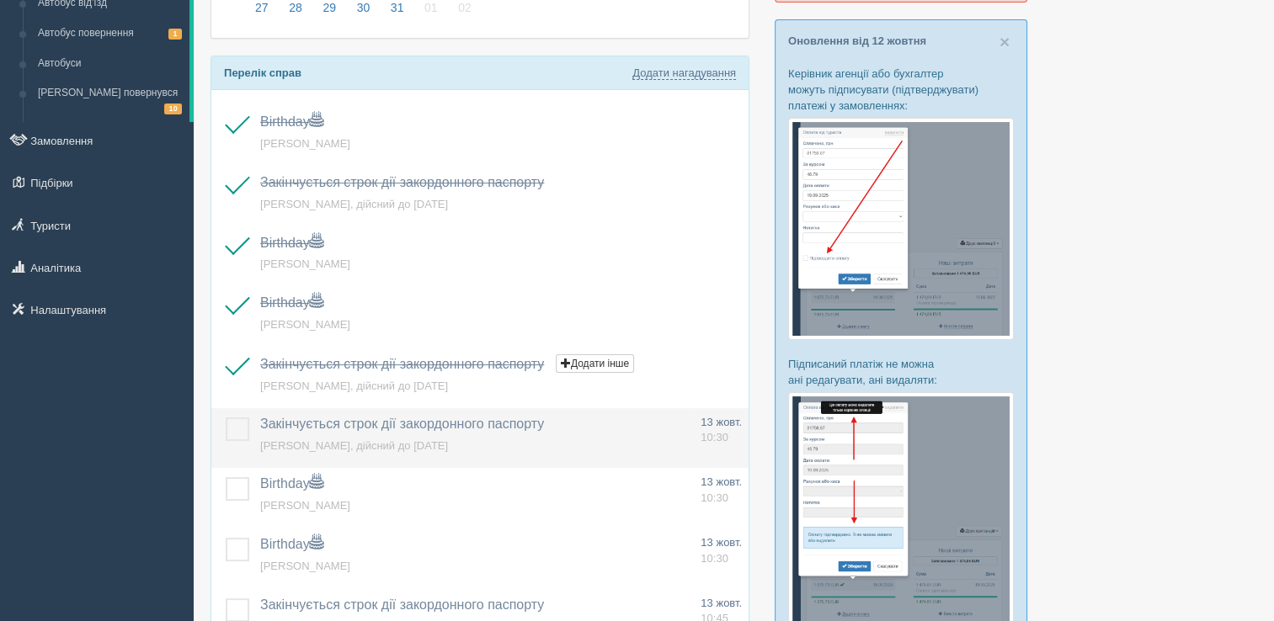
click at [226, 418] on label at bounding box center [226, 418] width 0 height 0
click at [0, 0] on input "checkbox" at bounding box center [0, 0] width 0 height 0
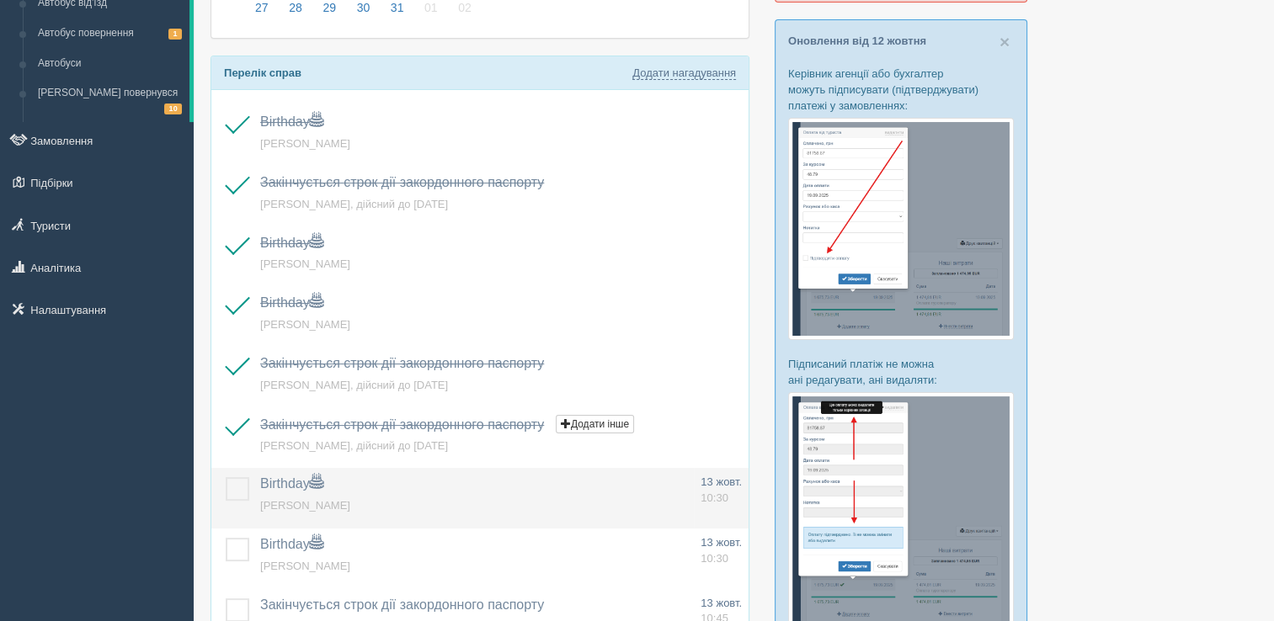
click at [226, 477] on label at bounding box center [226, 477] width 0 height 0
click at [0, 0] on input "checkbox" at bounding box center [0, 0] width 0 height 0
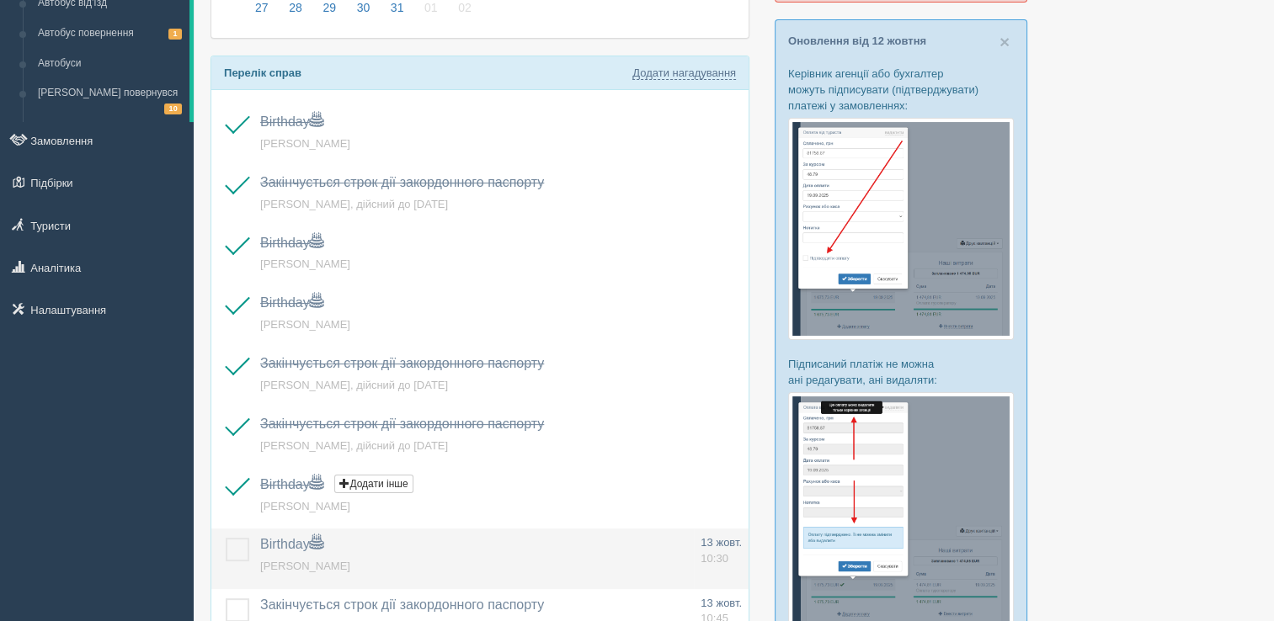
click at [226, 538] on label at bounding box center [226, 538] width 0 height 0
click at [0, 0] on input "checkbox" at bounding box center [0, 0] width 0 height 0
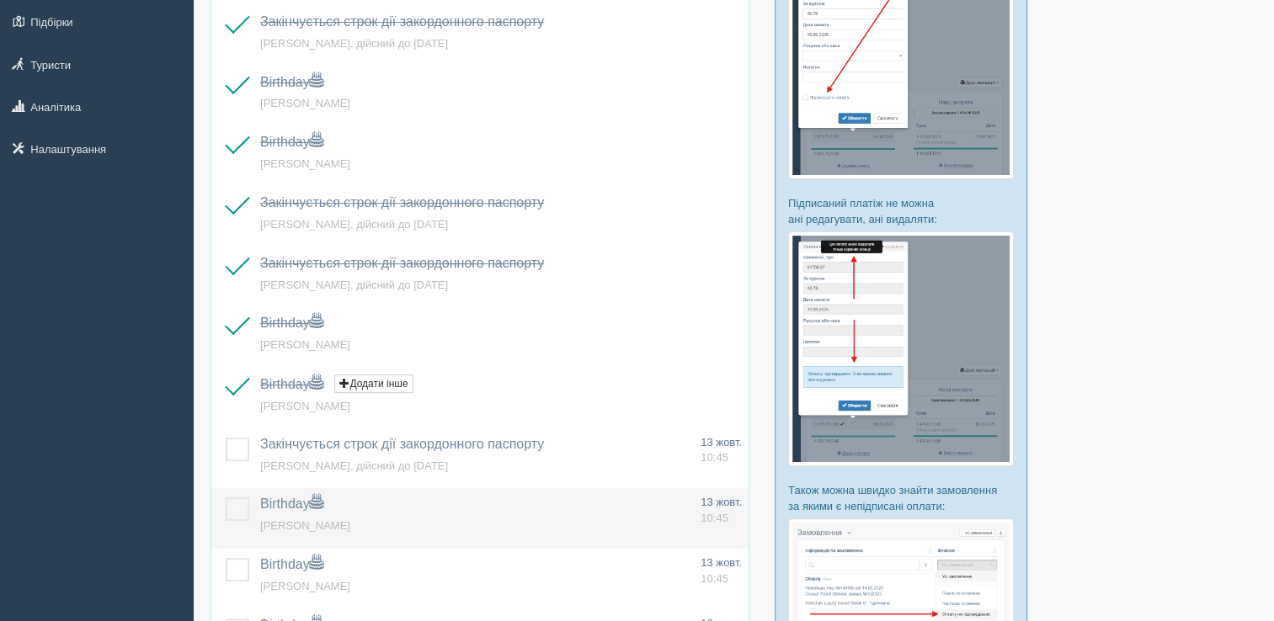
scroll to position [421, 0]
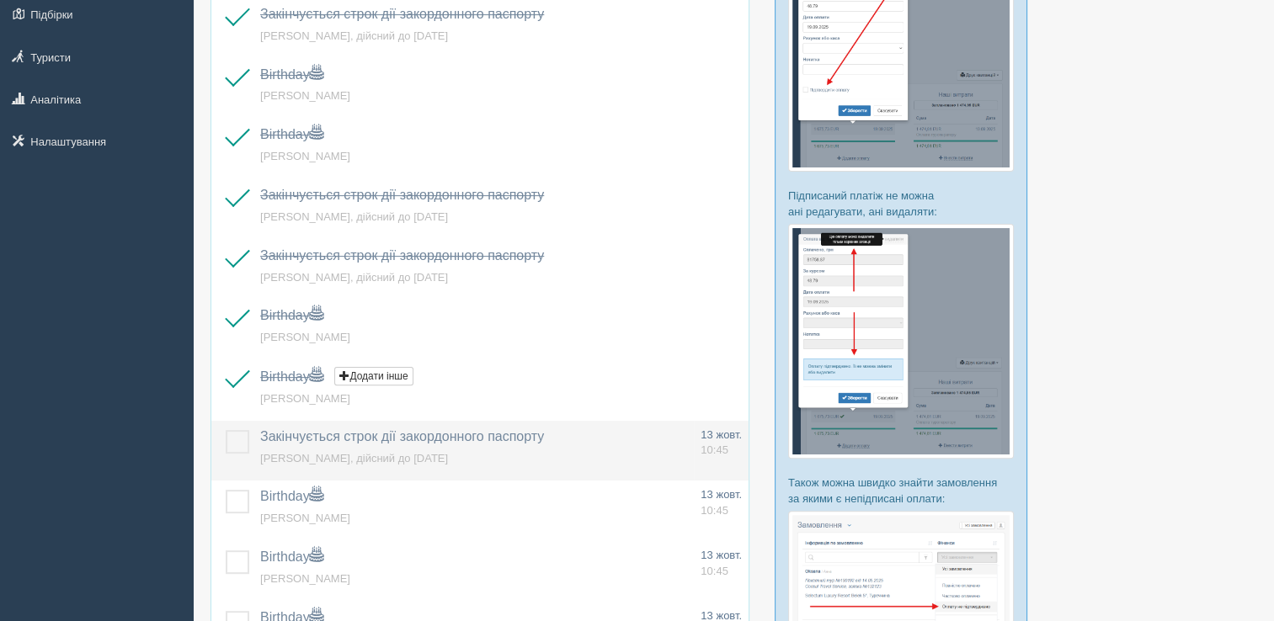
click at [226, 430] on label at bounding box center [226, 430] width 0 height 0
click at [0, 0] on input "checkbox" at bounding box center [0, 0] width 0 height 0
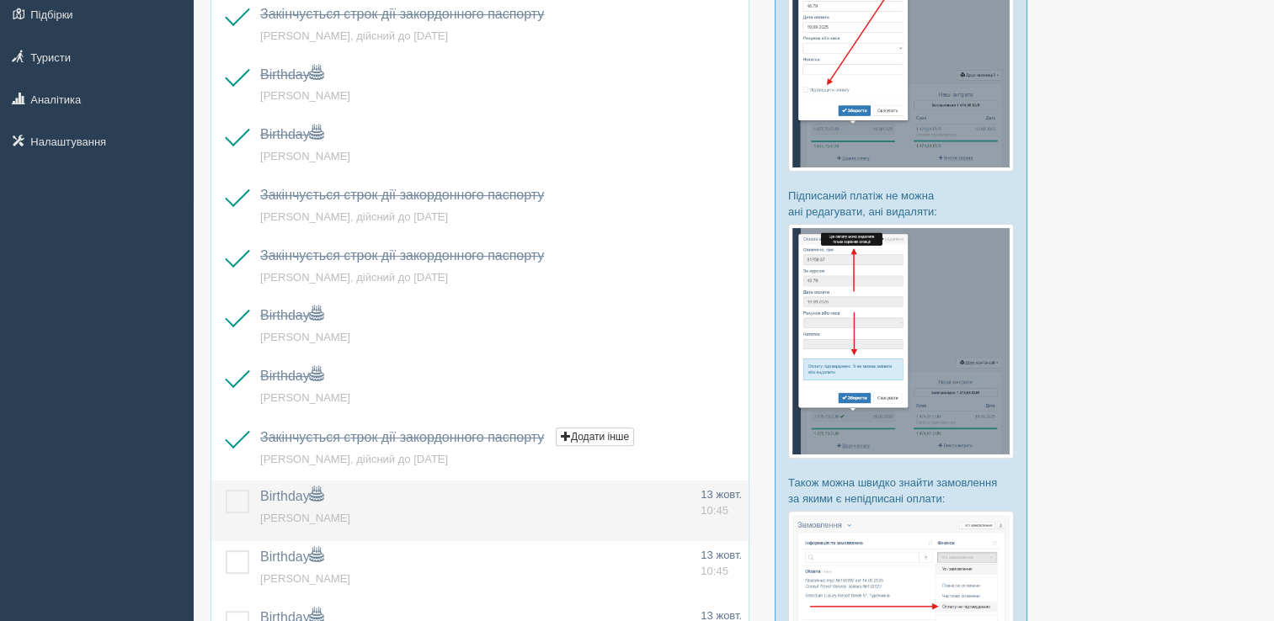
click at [226, 490] on label at bounding box center [226, 490] width 0 height 0
click at [0, 0] on input "checkbox" at bounding box center [0, 0] width 0 height 0
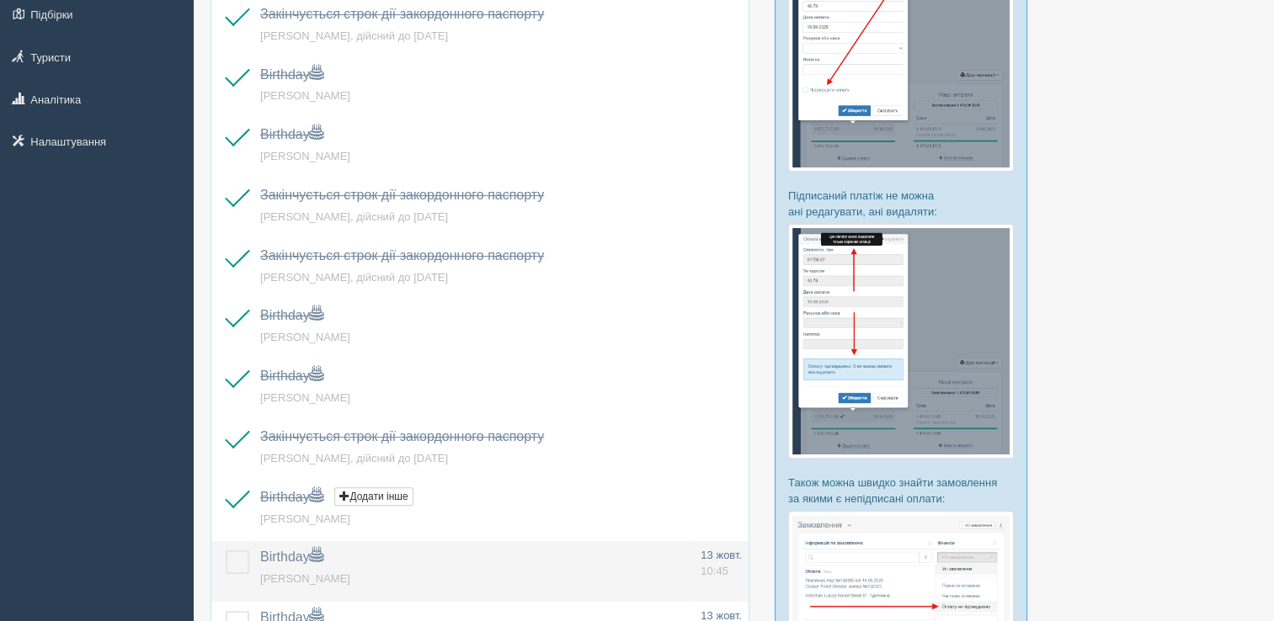
click at [226, 551] on label at bounding box center [226, 551] width 0 height 0
click at [0, 0] on input "checkbox" at bounding box center [0, 0] width 0 height 0
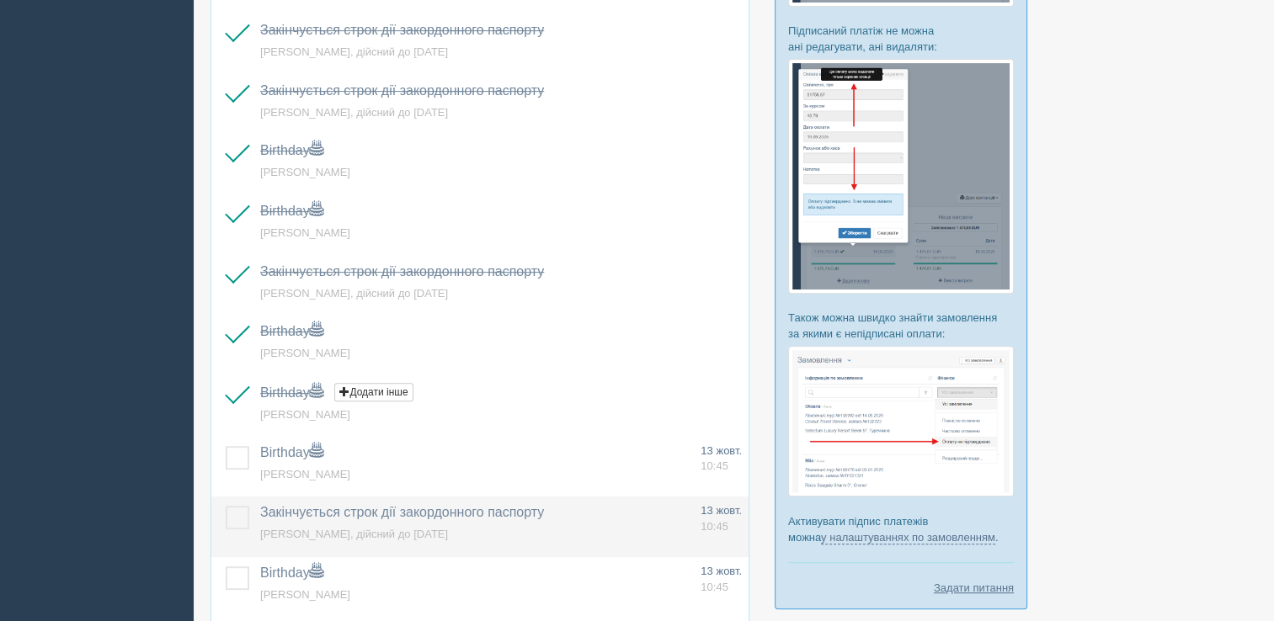
scroll to position [589, 0]
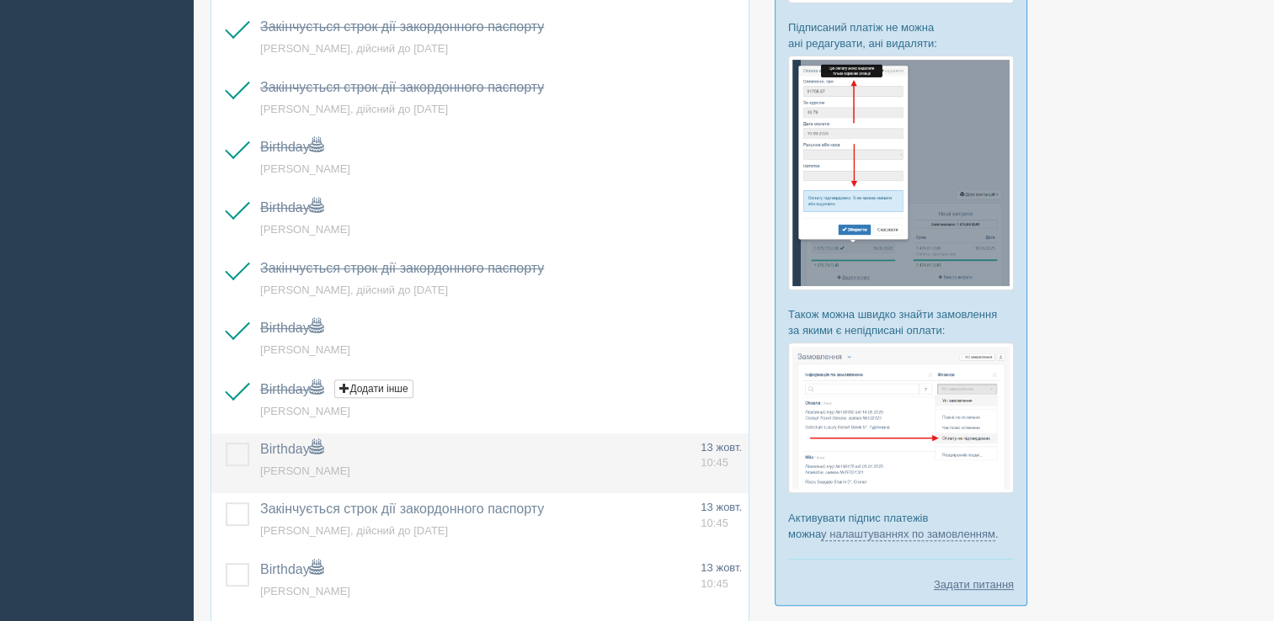
click at [303, 470] on span "[PERSON_NAME]" at bounding box center [305, 471] width 90 height 13
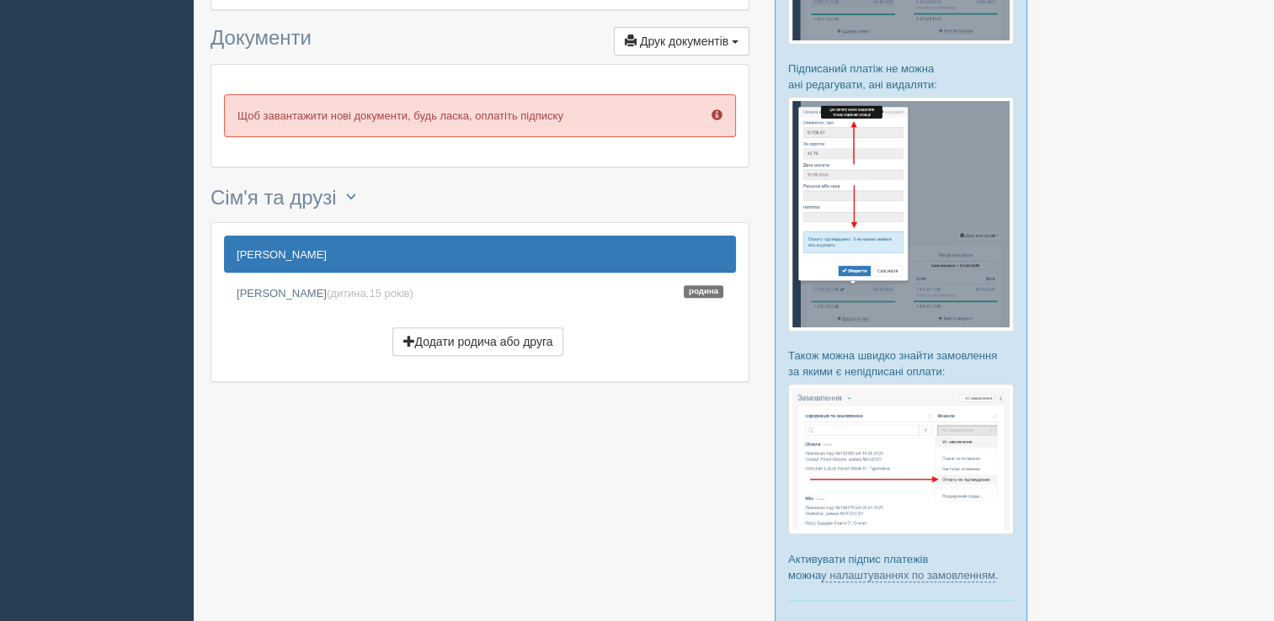
scroll to position [329, 0]
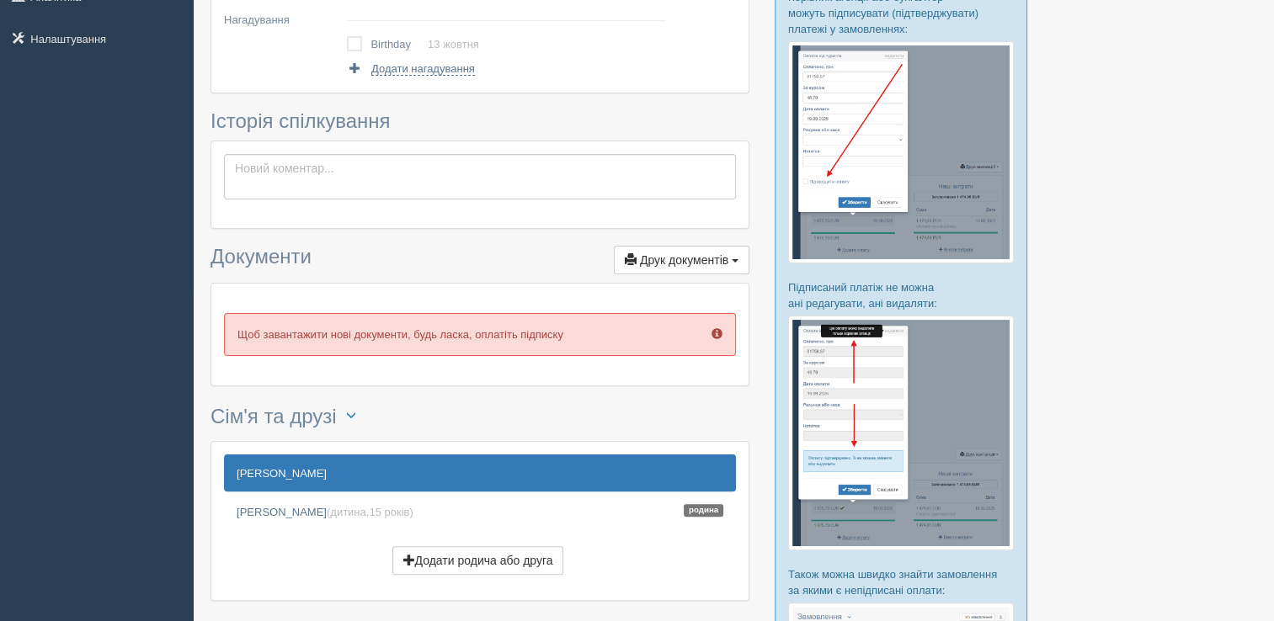
click at [675, 339] on p "Щоб завантажити нові документи, будь ласка, оплатіть підписку" at bounding box center [480, 334] width 512 height 43
click at [720, 333] on span at bounding box center [717, 333] width 11 height 11
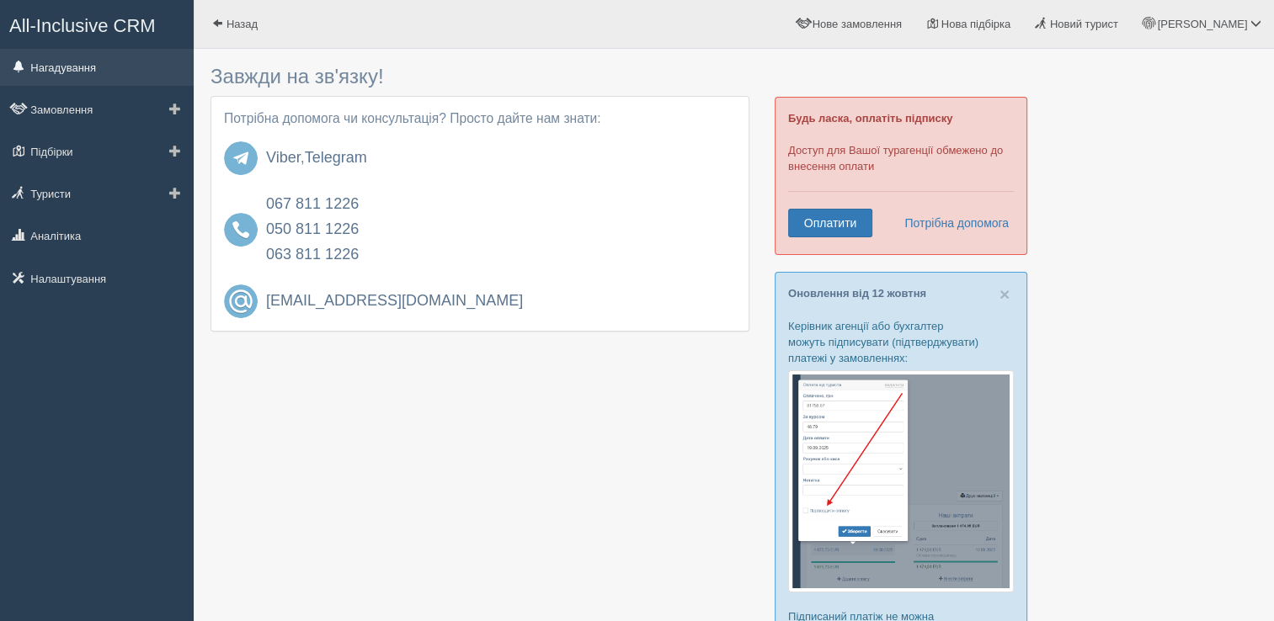
click at [88, 76] on link "Нагадування" at bounding box center [97, 67] width 194 height 37
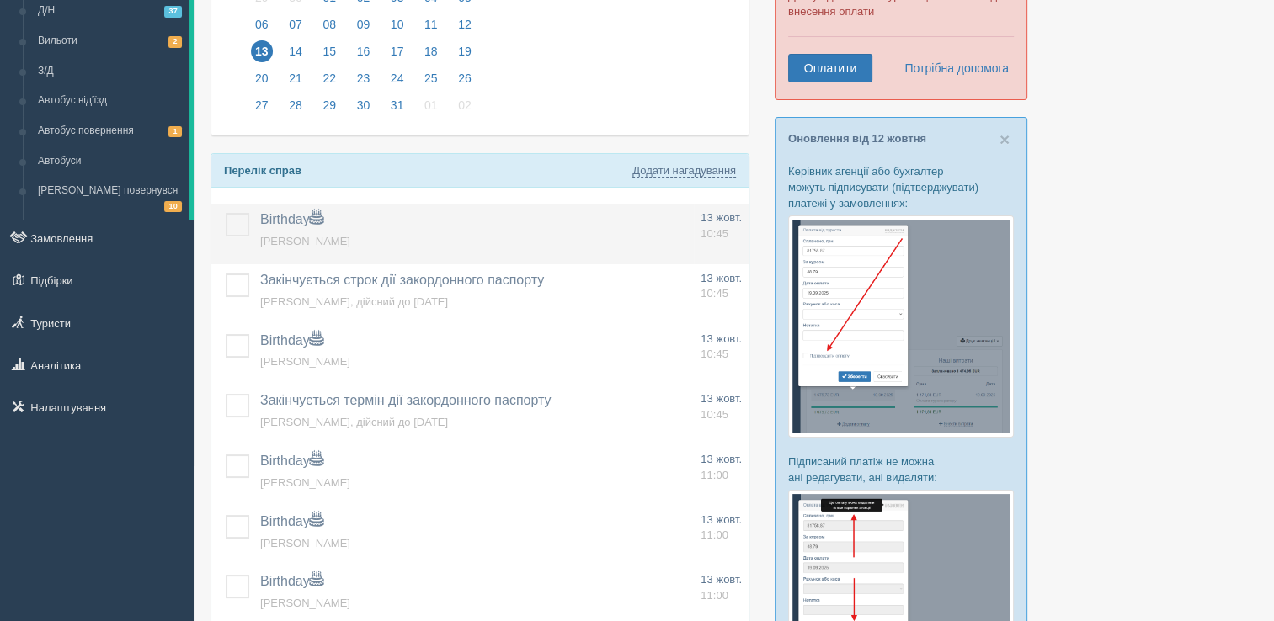
scroll to position [168, 0]
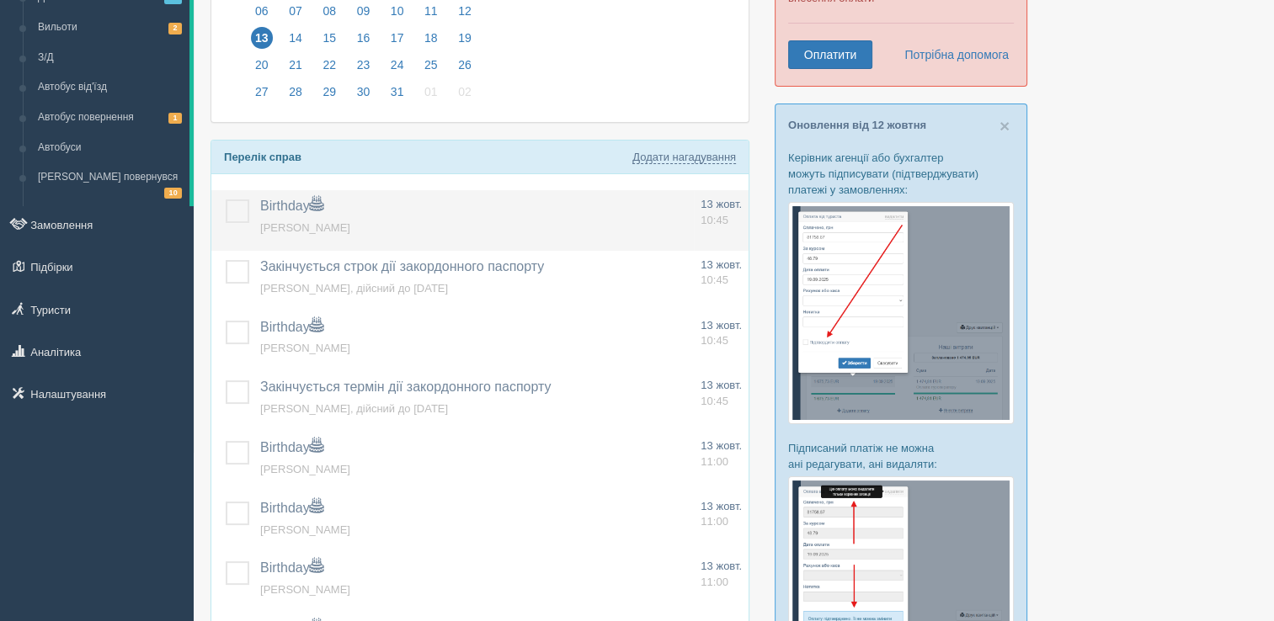
click at [226, 200] on label at bounding box center [226, 200] width 0 height 0
click at [0, 0] on input "checkbox" at bounding box center [0, 0] width 0 height 0
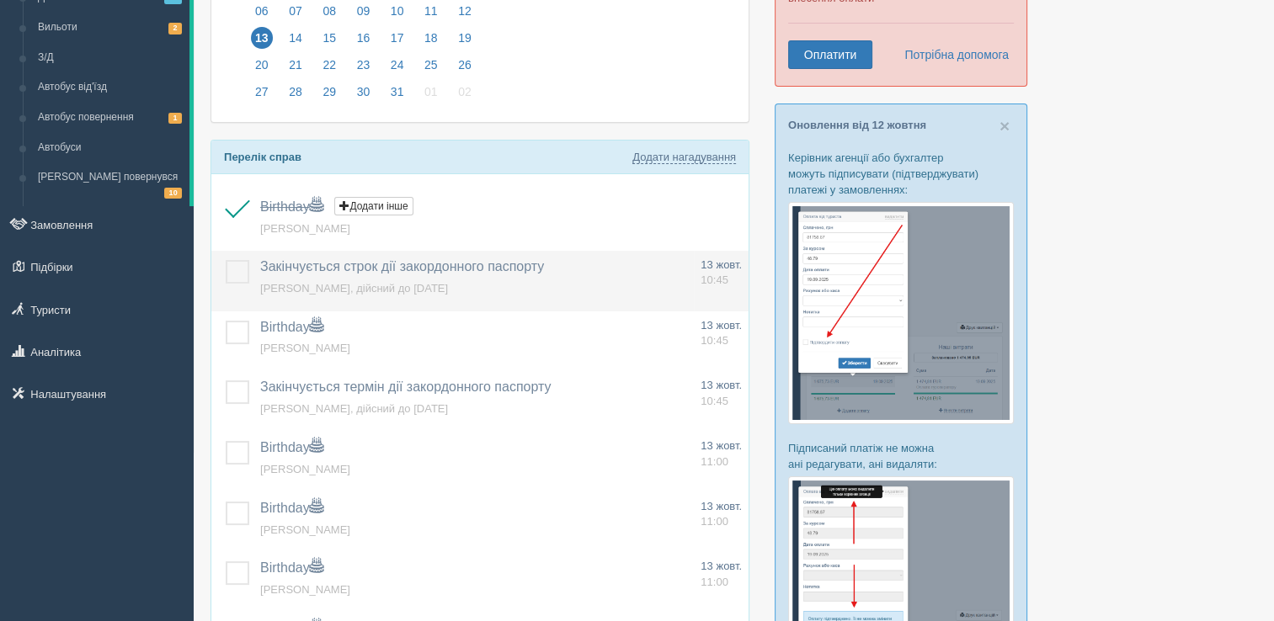
click at [226, 260] on label at bounding box center [226, 260] width 0 height 0
click at [0, 0] on input "checkbox" at bounding box center [0, 0] width 0 height 0
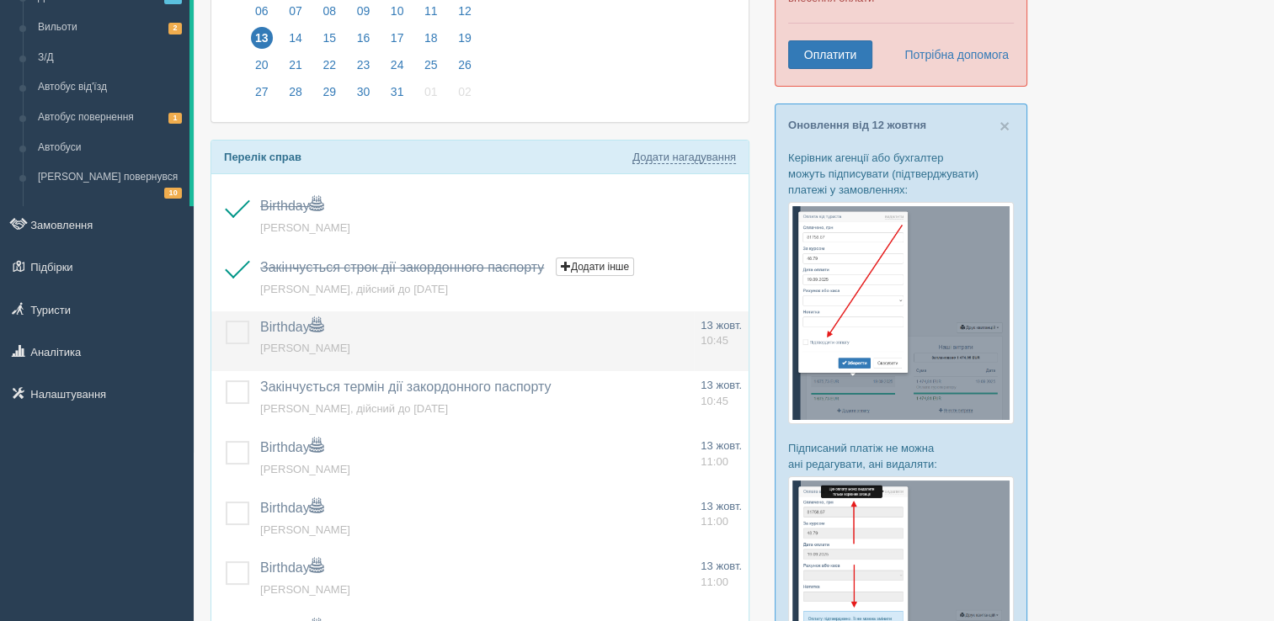
click at [249, 323] on td at bounding box center [232, 342] width 42 height 61
click at [226, 321] on label at bounding box center [226, 321] width 0 height 0
click at [0, 0] on input "checkbox" at bounding box center [0, 0] width 0 height 0
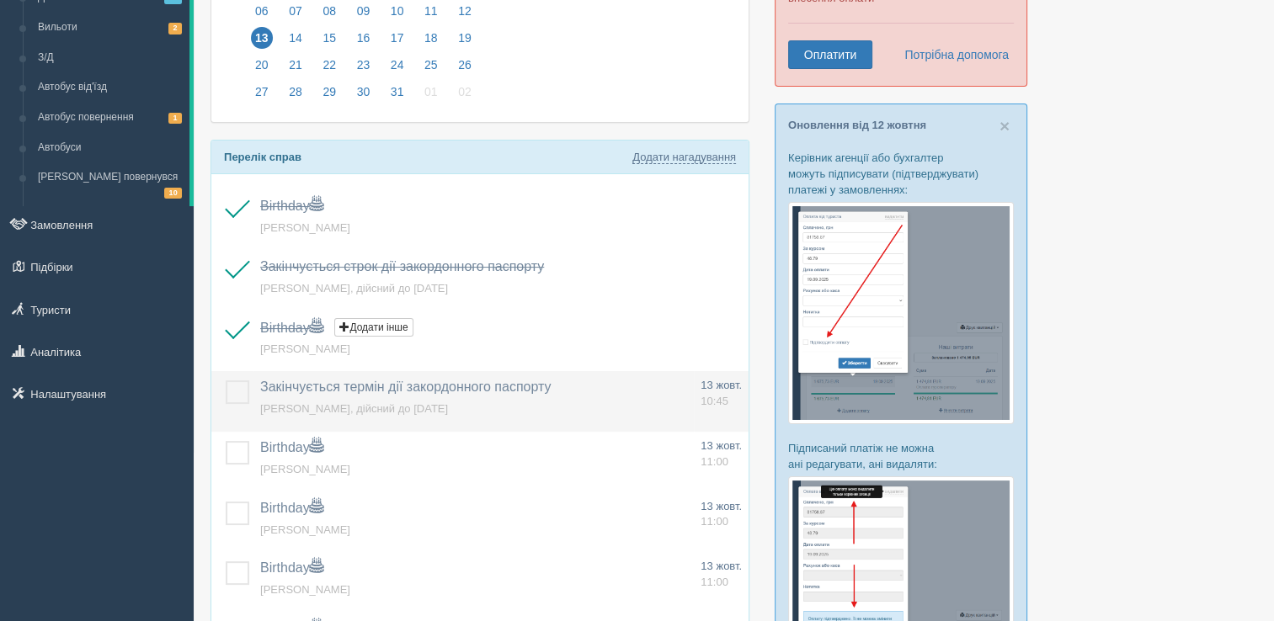
click at [226, 381] on label at bounding box center [226, 381] width 0 height 0
click at [0, 0] on input "checkbox" at bounding box center [0, 0] width 0 height 0
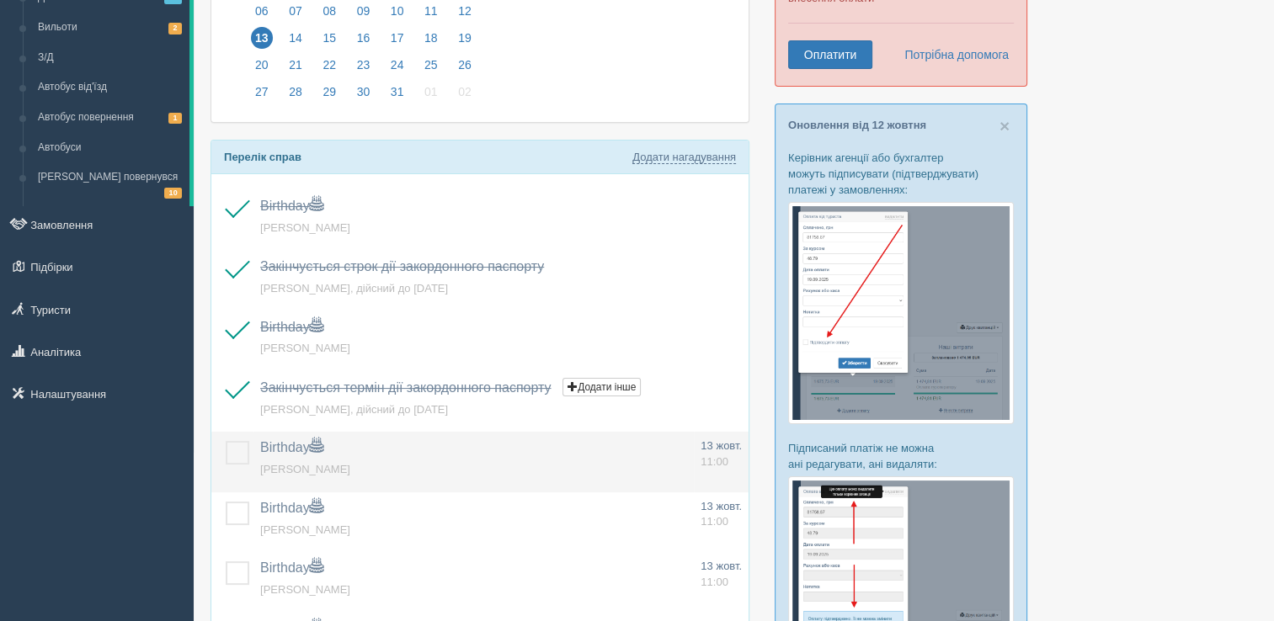
click at [226, 441] on label at bounding box center [226, 441] width 0 height 0
click at [0, 0] on input "checkbox" at bounding box center [0, 0] width 0 height 0
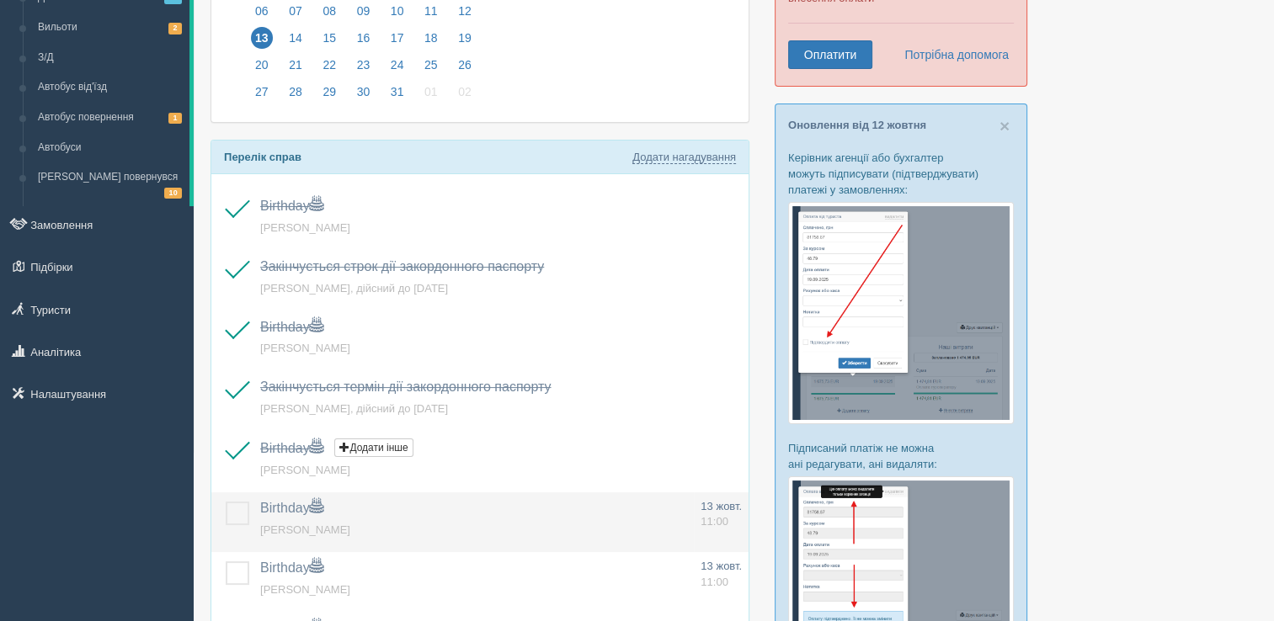
click at [226, 502] on label at bounding box center [226, 502] width 0 height 0
click at [0, 0] on input "checkbox" at bounding box center [0, 0] width 0 height 0
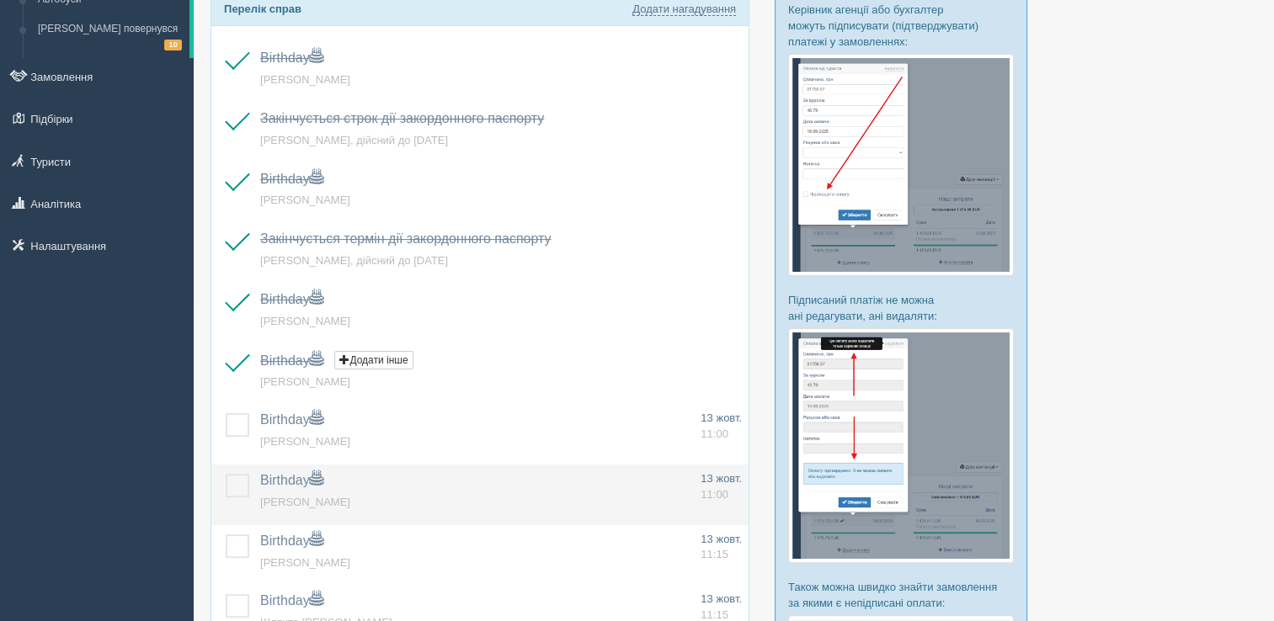
scroll to position [337, 0]
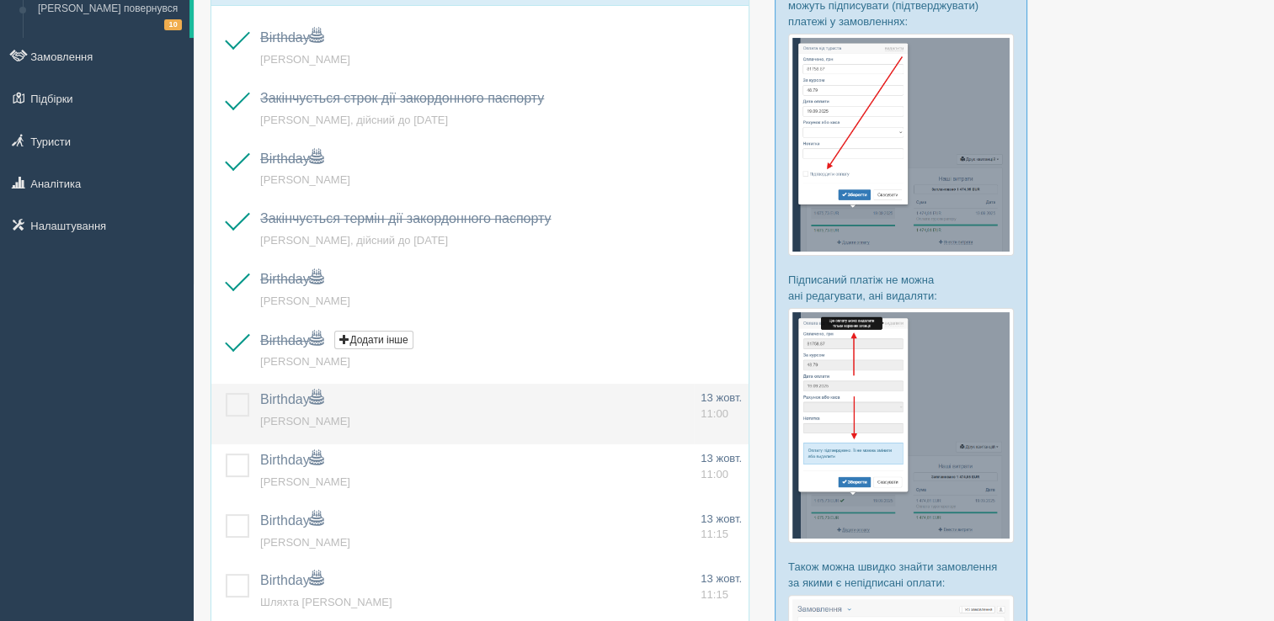
click at [226, 393] on label at bounding box center [226, 393] width 0 height 0
click at [0, 0] on input "checkbox" at bounding box center [0, 0] width 0 height 0
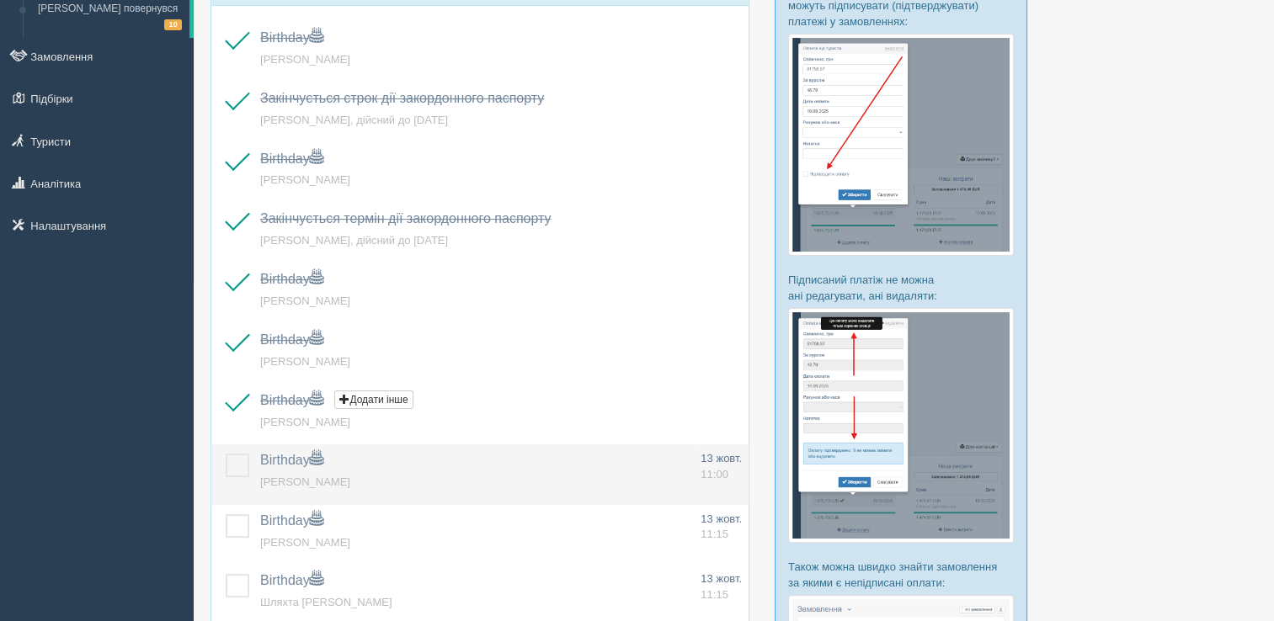
click at [226, 454] on label at bounding box center [226, 454] width 0 height 0
click at [0, 0] on input "checkbox" at bounding box center [0, 0] width 0 height 0
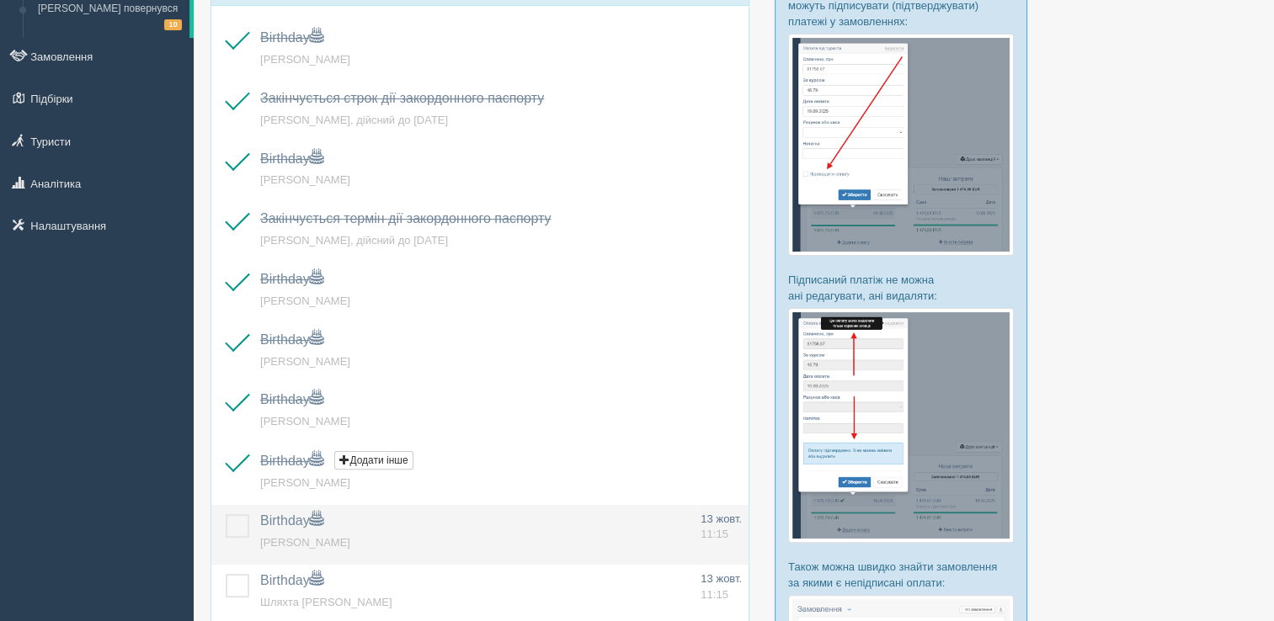
click at [350, 538] on span "[PERSON_NAME]" at bounding box center [305, 542] width 90 height 13
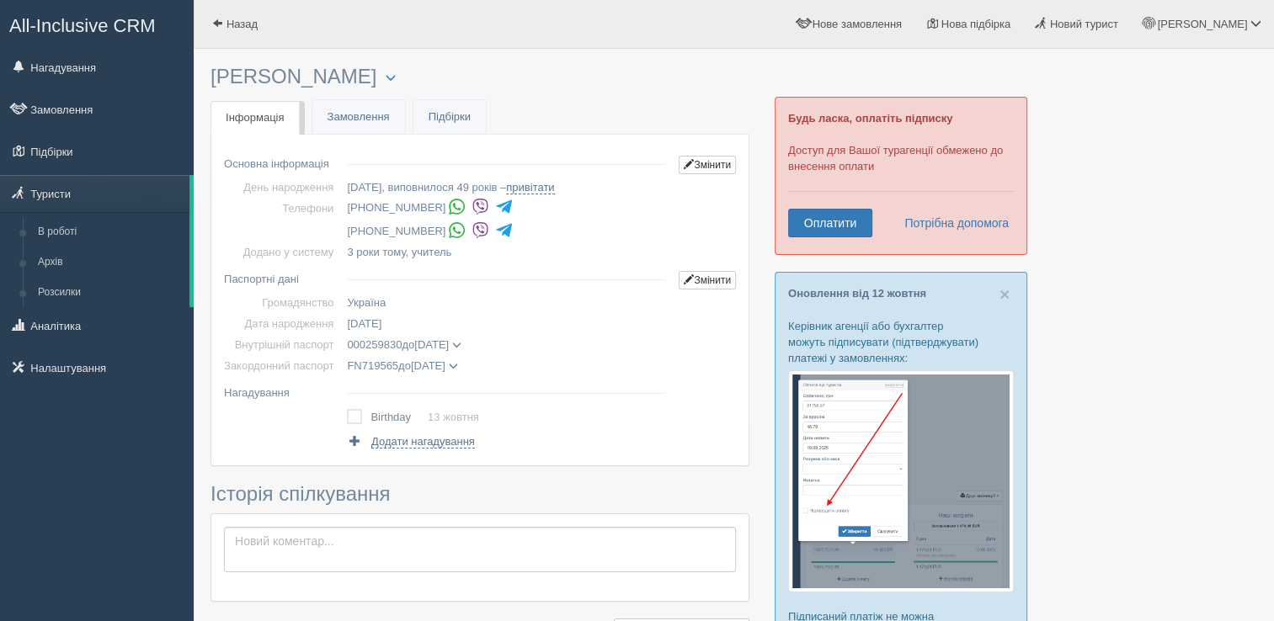
click at [472, 207] on img at bounding box center [481, 207] width 18 height 18
click at [472, 229] on img at bounding box center [481, 230] width 18 height 18
click at [79, 72] on link "Нагадування" at bounding box center [97, 67] width 194 height 37
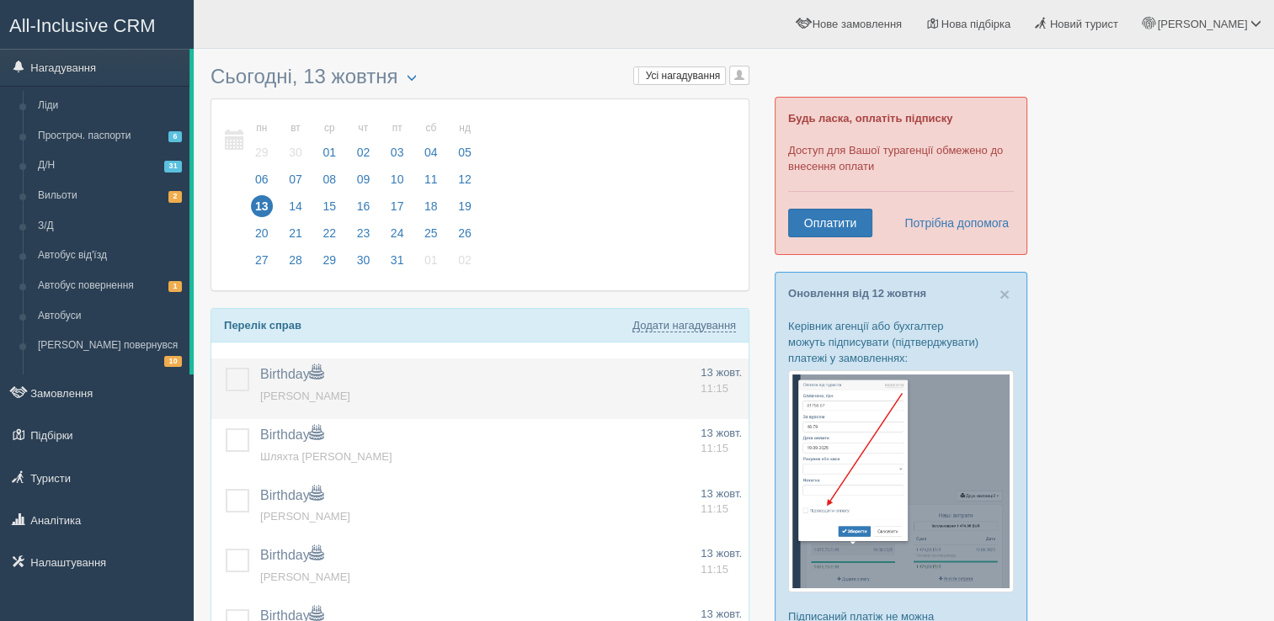
click at [226, 368] on label at bounding box center [226, 368] width 0 height 0
click at [0, 0] on input "checkbox" at bounding box center [0, 0] width 0 height 0
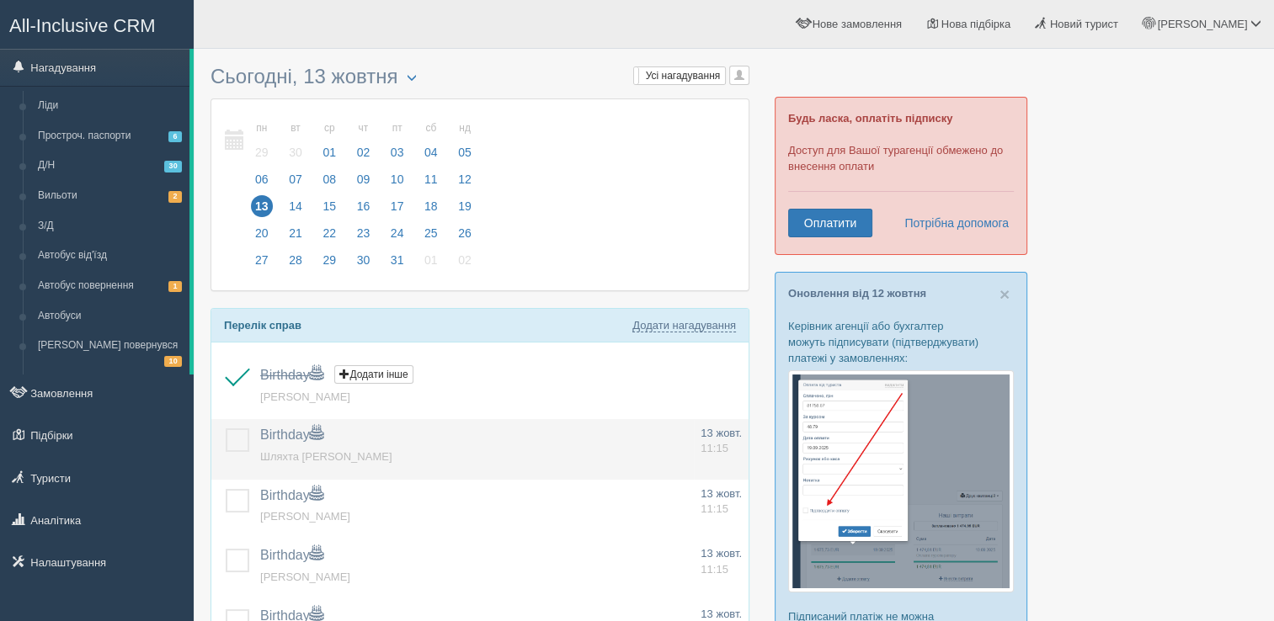
click at [226, 429] on label at bounding box center [226, 429] width 0 height 0
click at [0, 0] on input "checkbox" at bounding box center [0, 0] width 0 height 0
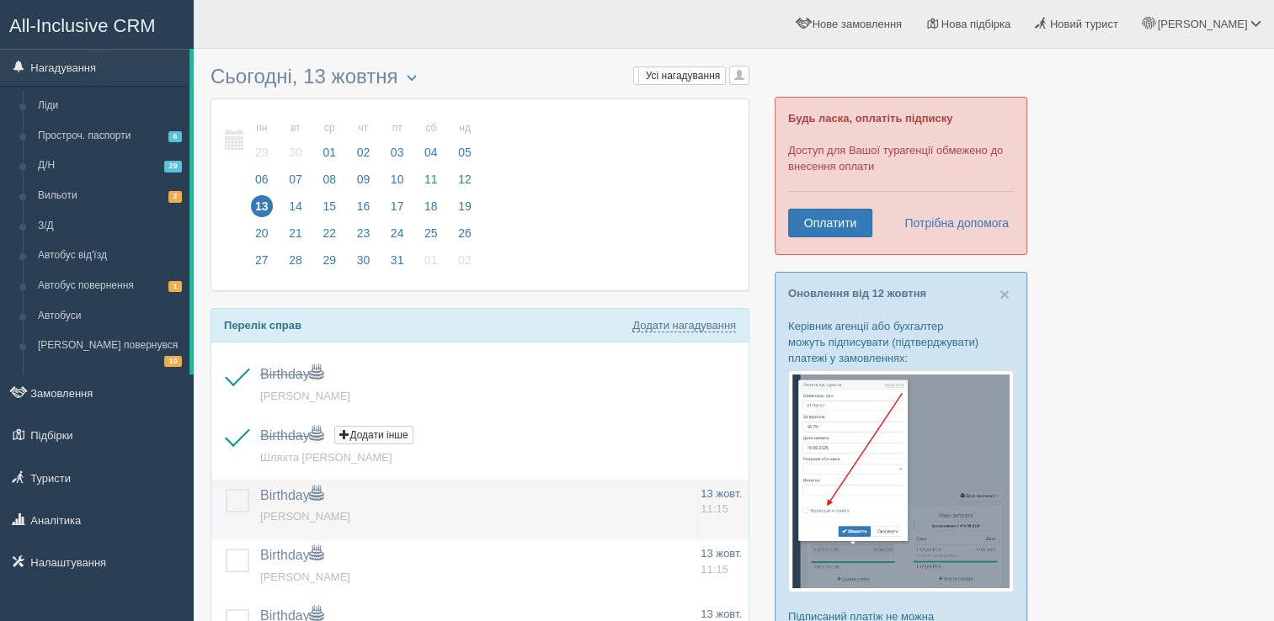
click at [226, 489] on label at bounding box center [226, 489] width 0 height 0
click at [0, 0] on input "checkbox" at bounding box center [0, 0] width 0 height 0
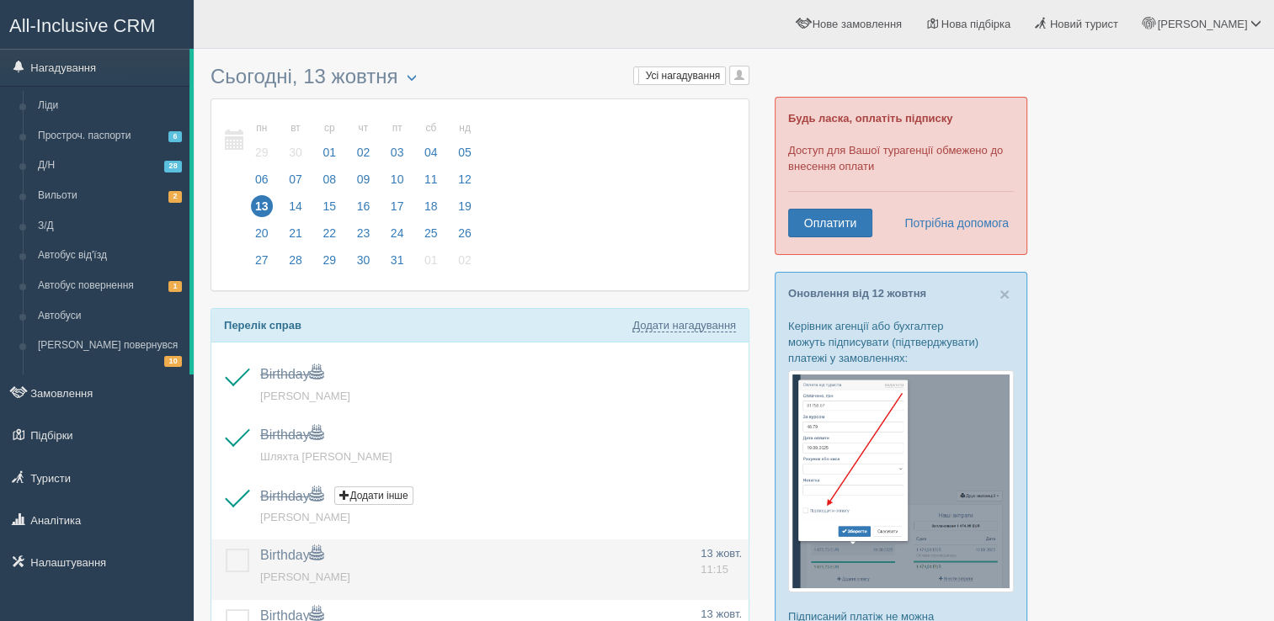
click at [226, 549] on label at bounding box center [226, 549] width 0 height 0
click at [0, 0] on input "checkbox" at bounding box center [0, 0] width 0 height 0
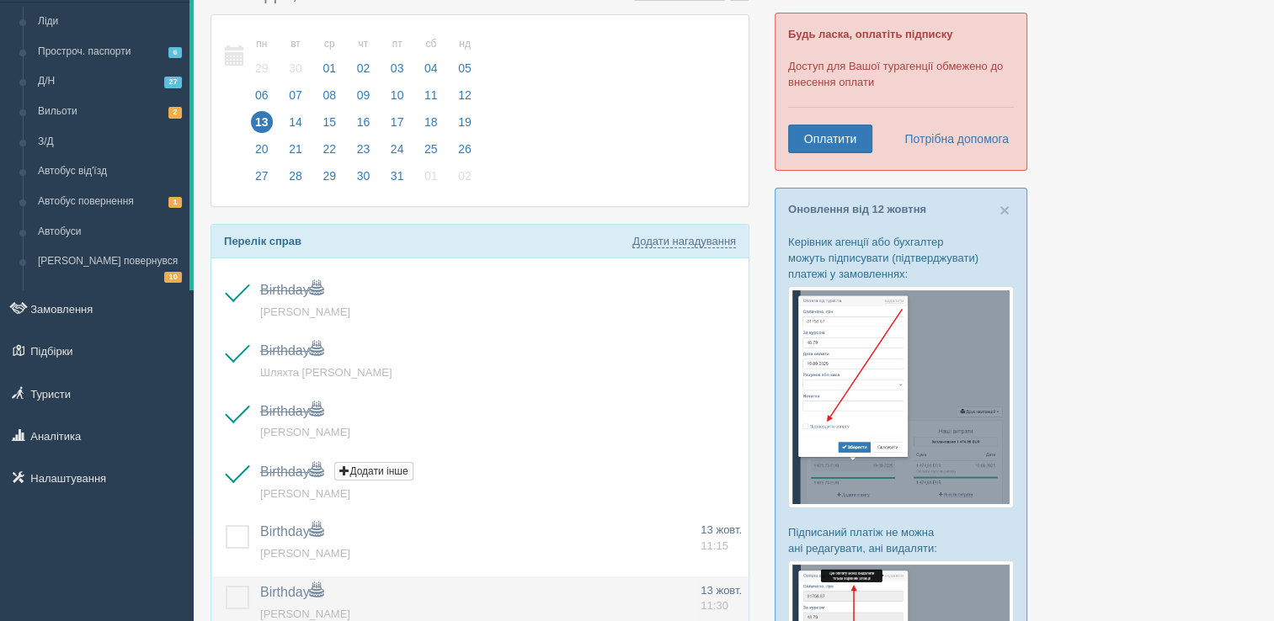
scroll to position [168, 0]
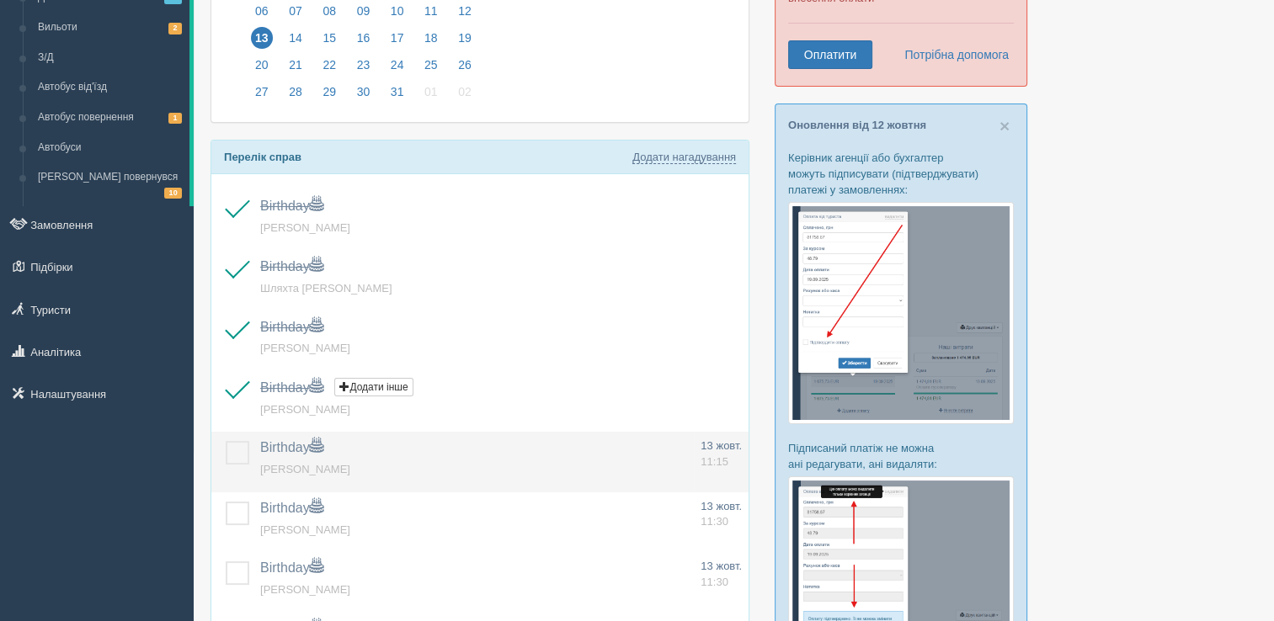
click at [296, 472] on span "[PERSON_NAME]" at bounding box center [305, 469] width 90 height 13
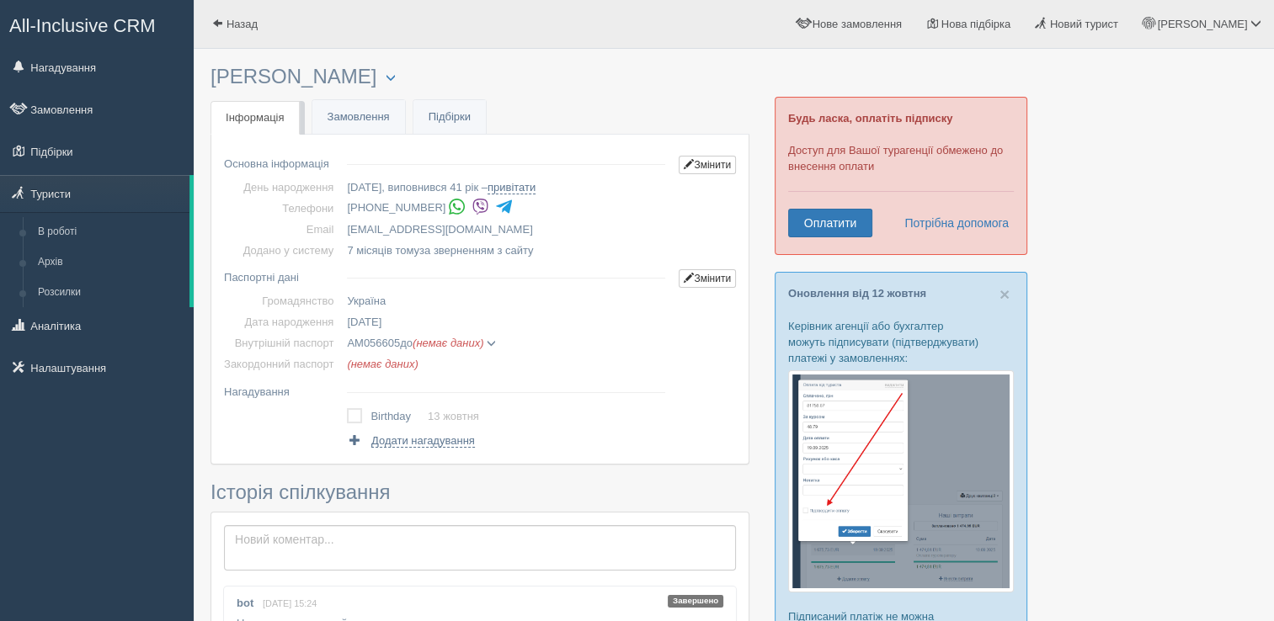
click at [477, 211] on img at bounding box center [481, 207] width 18 height 18
click at [71, 76] on link "Нагадування" at bounding box center [97, 67] width 194 height 37
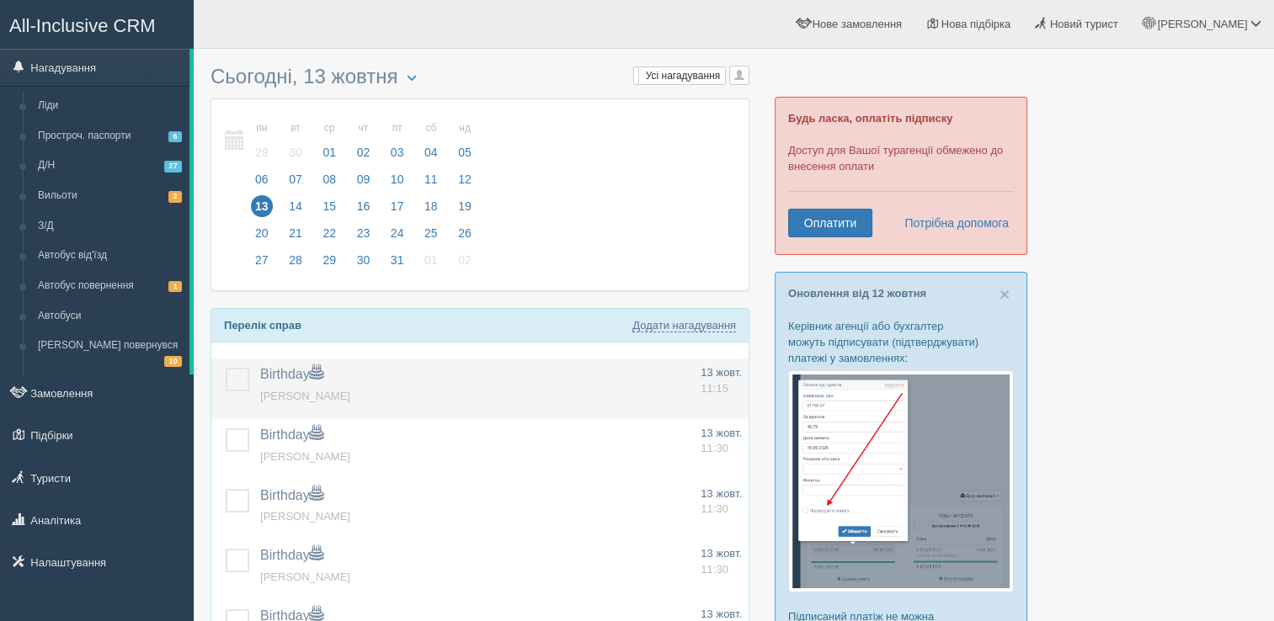
click at [226, 368] on label at bounding box center [226, 368] width 0 height 0
click at [0, 0] on input "checkbox" at bounding box center [0, 0] width 0 height 0
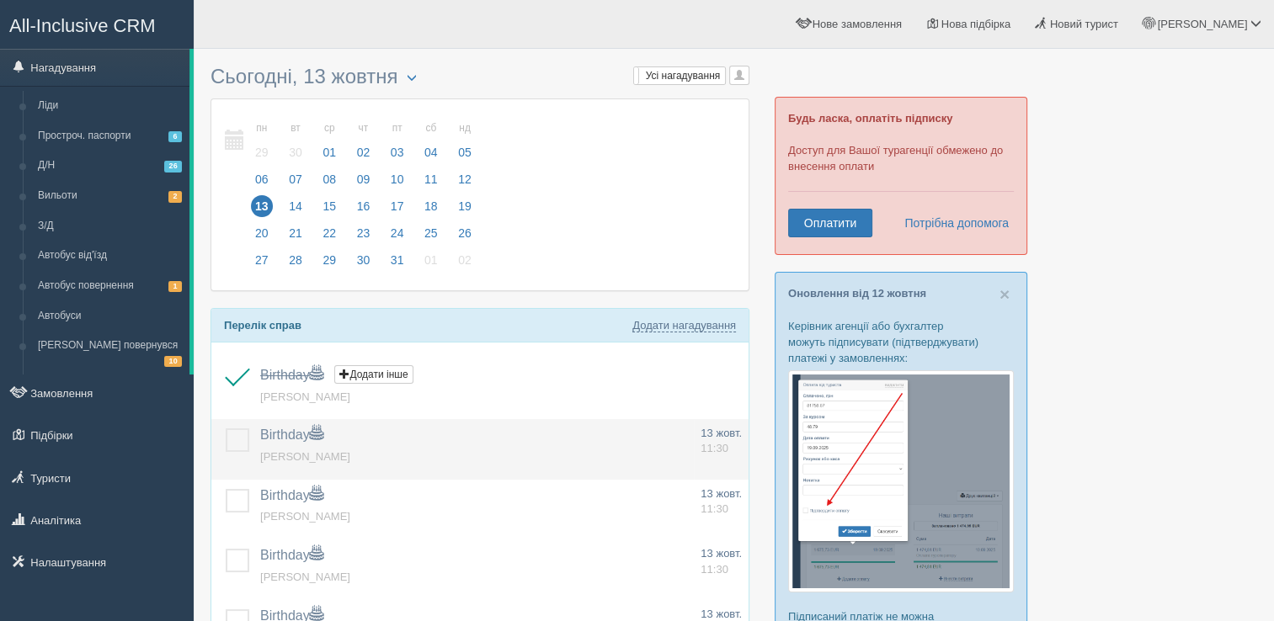
click at [226, 429] on label at bounding box center [226, 429] width 0 height 0
click at [0, 0] on input "checkbox" at bounding box center [0, 0] width 0 height 0
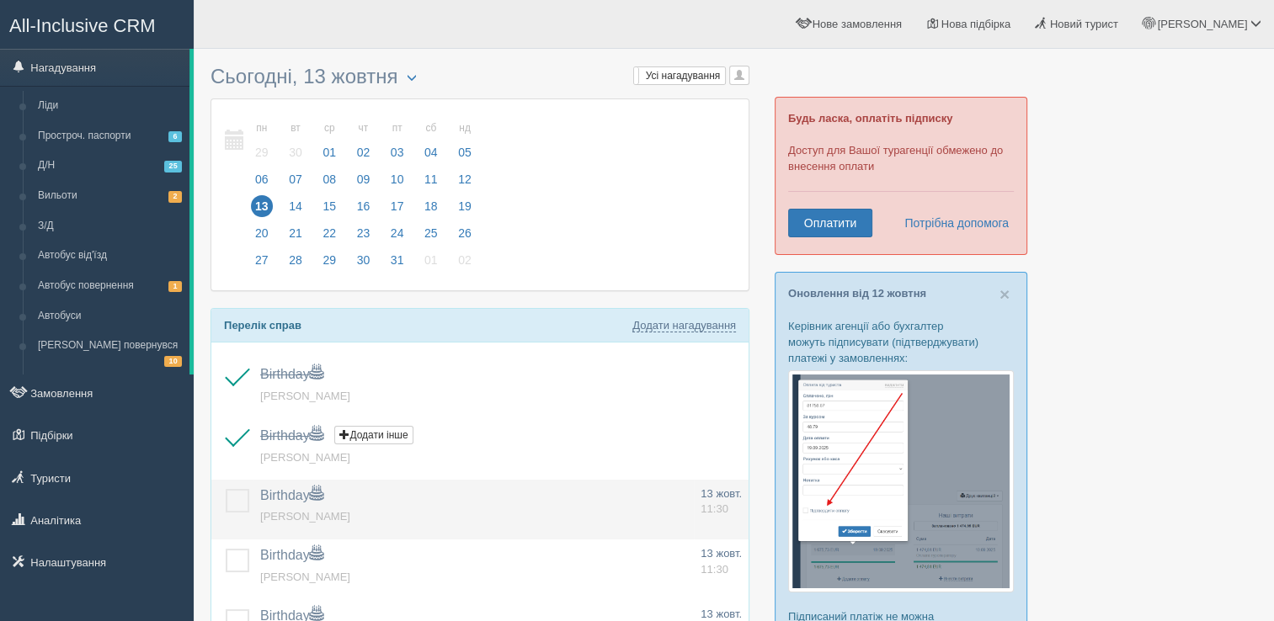
click at [238, 481] on td at bounding box center [232, 510] width 42 height 61
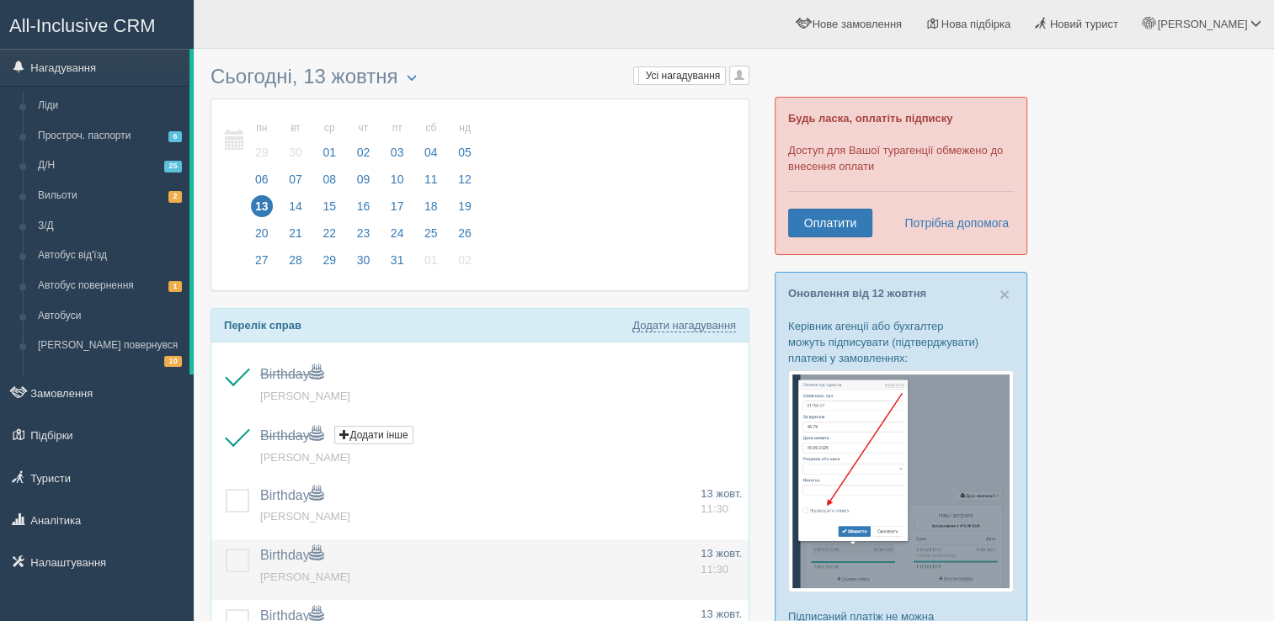
click at [226, 549] on label at bounding box center [226, 549] width 0 height 0
click at [0, 0] on input "checkbox" at bounding box center [0, 0] width 0 height 0
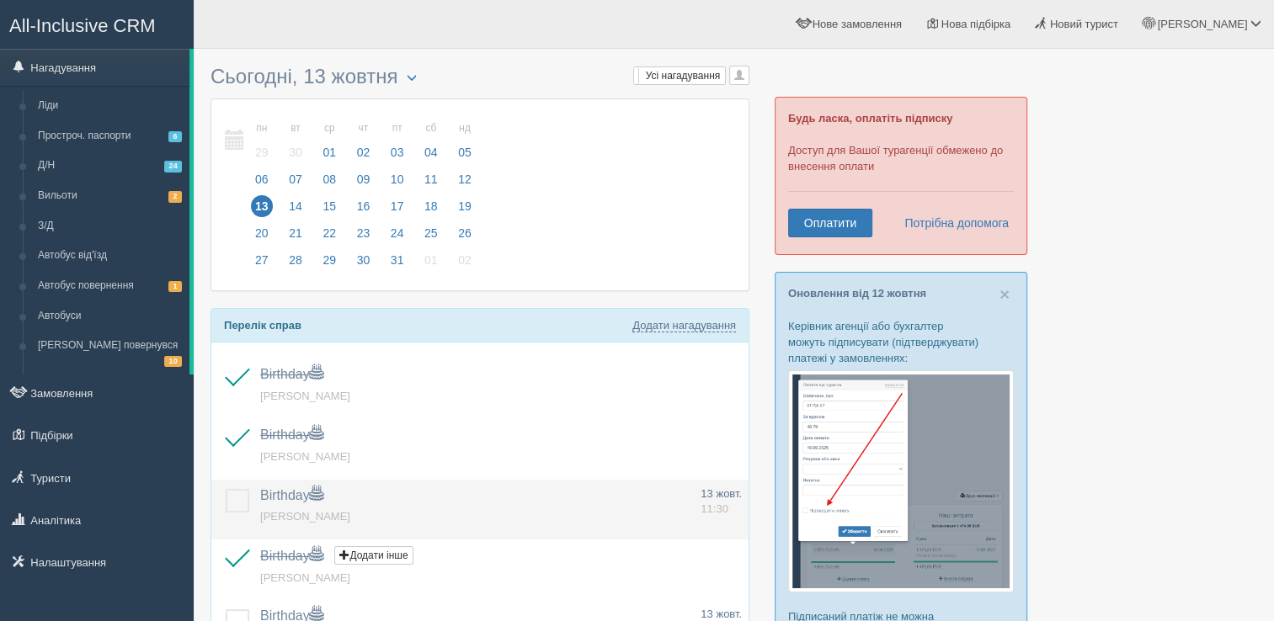
click at [226, 489] on label at bounding box center [226, 489] width 0 height 0
click at [0, 0] on input "checkbox" at bounding box center [0, 0] width 0 height 0
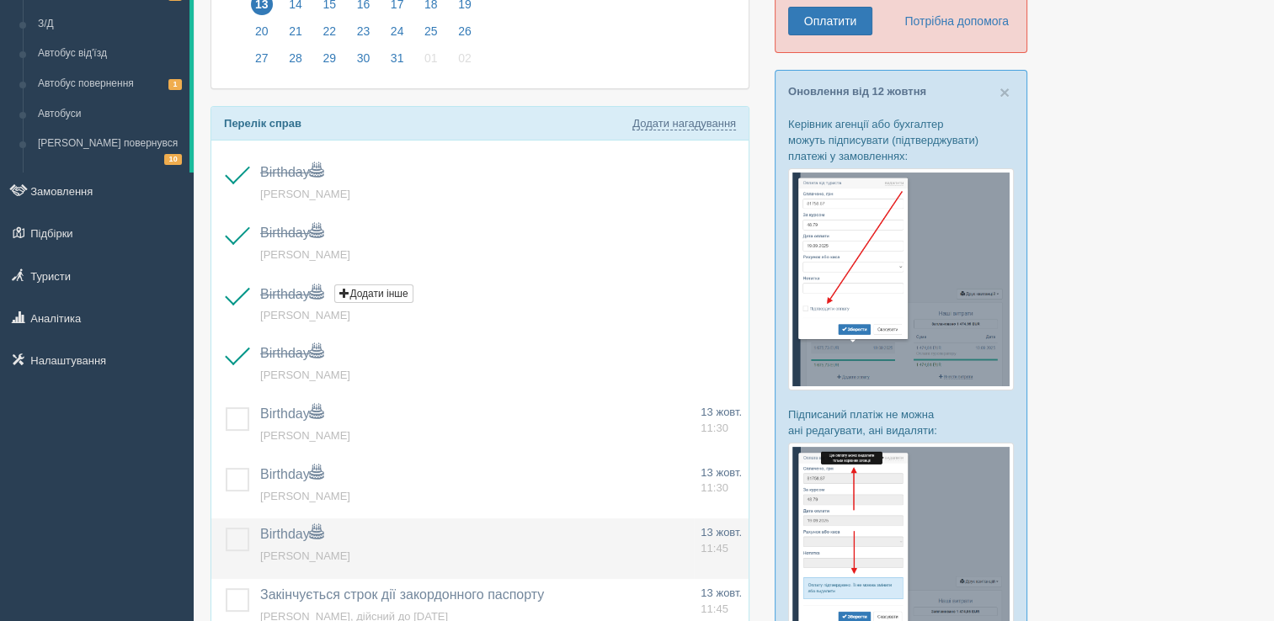
scroll to position [253, 0]
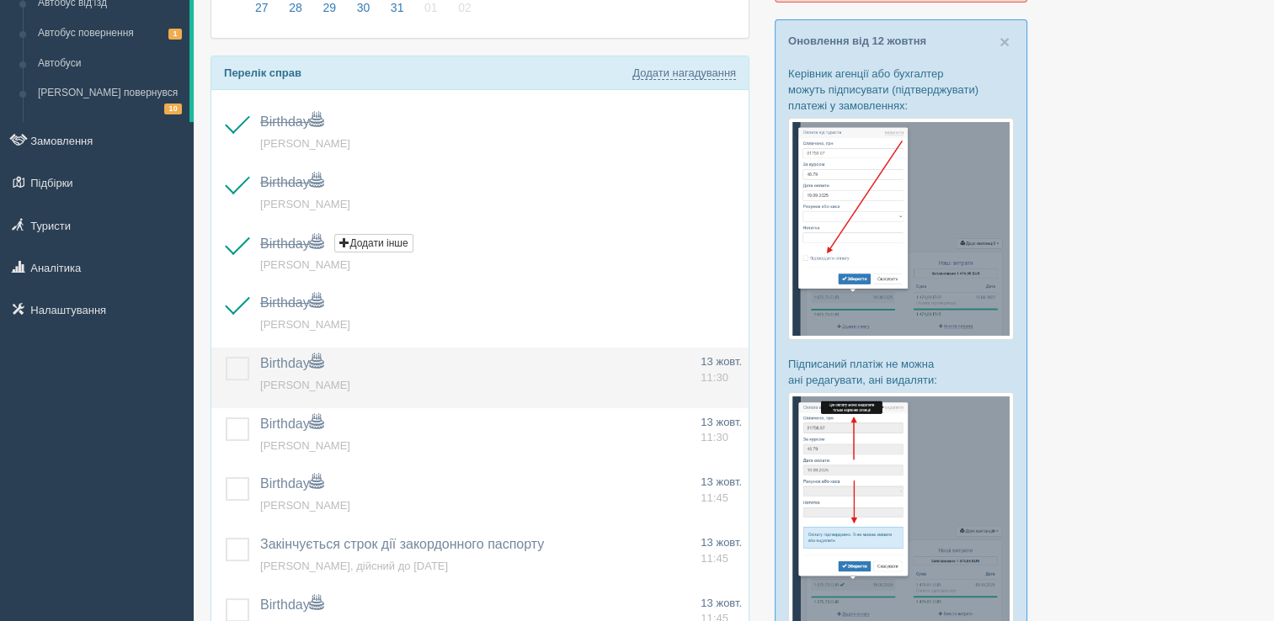
click at [301, 384] on span "Ігнатьєва Аріна Дмитрівна" at bounding box center [305, 385] width 90 height 13
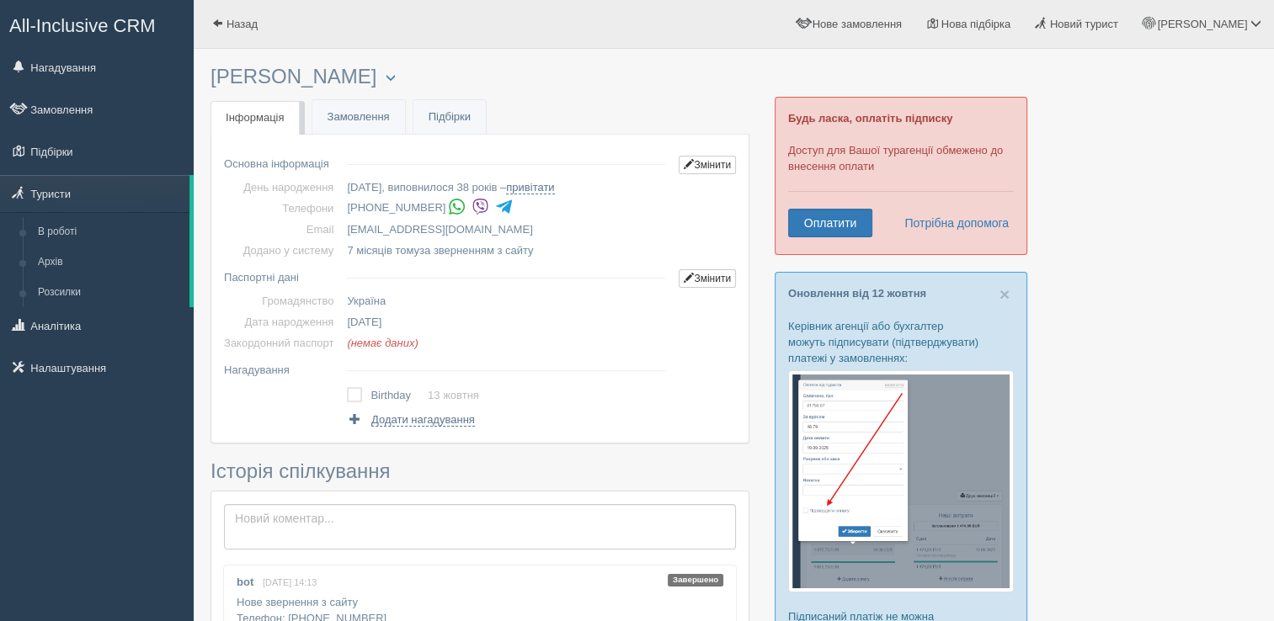
click at [472, 211] on img at bounding box center [481, 207] width 18 height 18
click at [86, 64] on link "Нагадування" at bounding box center [97, 67] width 194 height 37
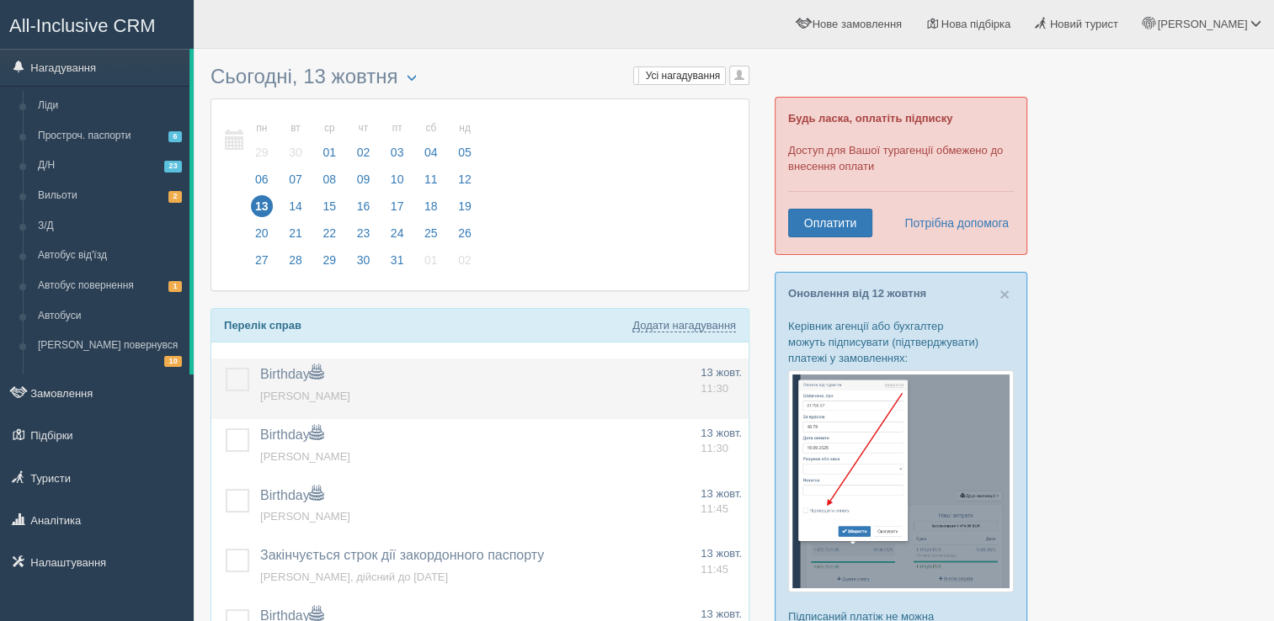
click at [226, 368] on label at bounding box center [226, 368] width 0 height 0
click at [0, 0] on input "checkbox" at bounding box center [0, 0] width 0 height 0
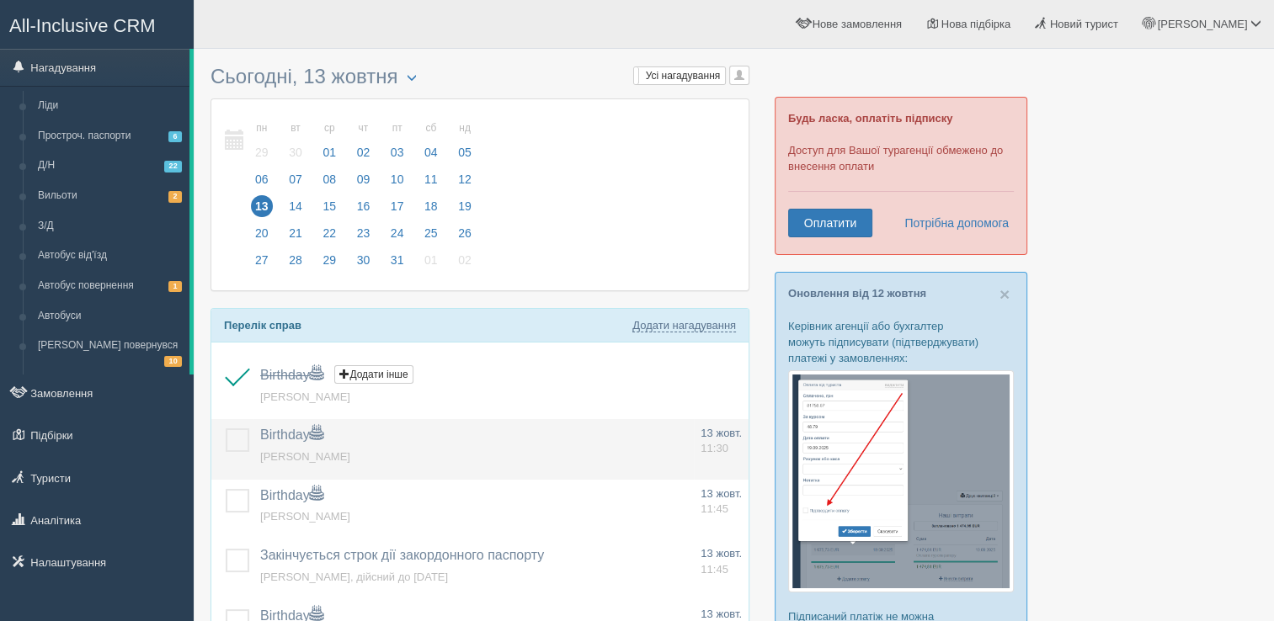
click at [328, 451] on span "[PERSON_NAME]" at bounding box center [305, 457] width 90 height 13
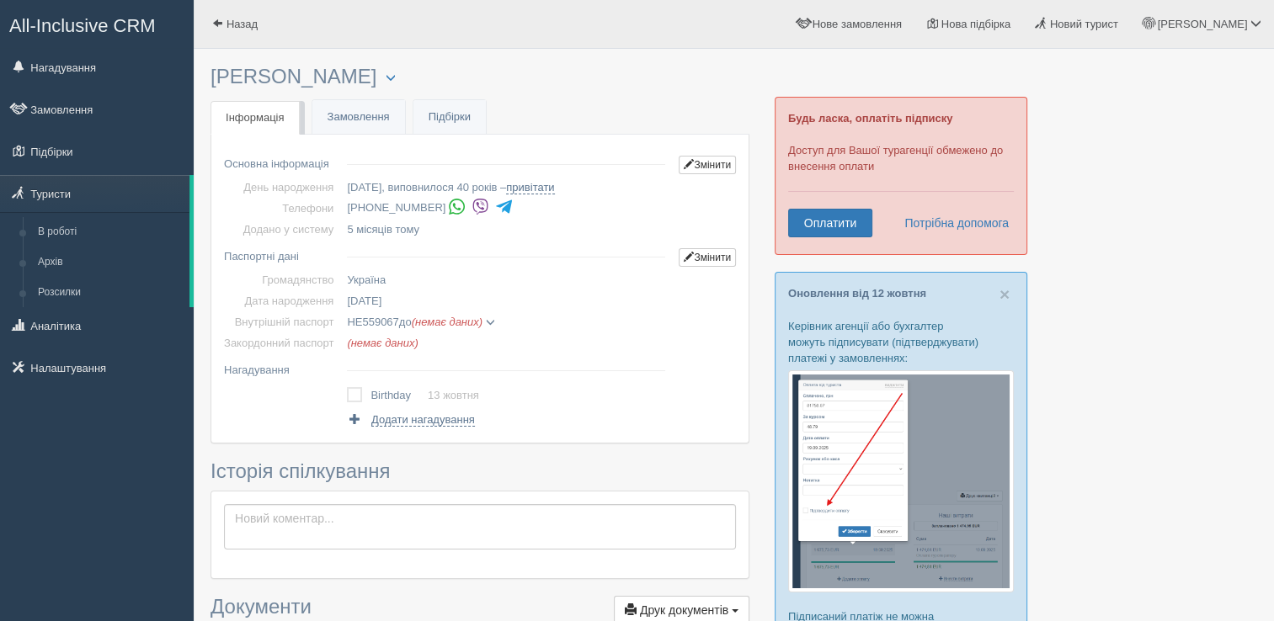
click at [472, 209] on img at bounding box center [481, 207] width 18 height 18
click at [90, 72] on link "Нагадування" at bounding box center [97, 67] width 194 height 37
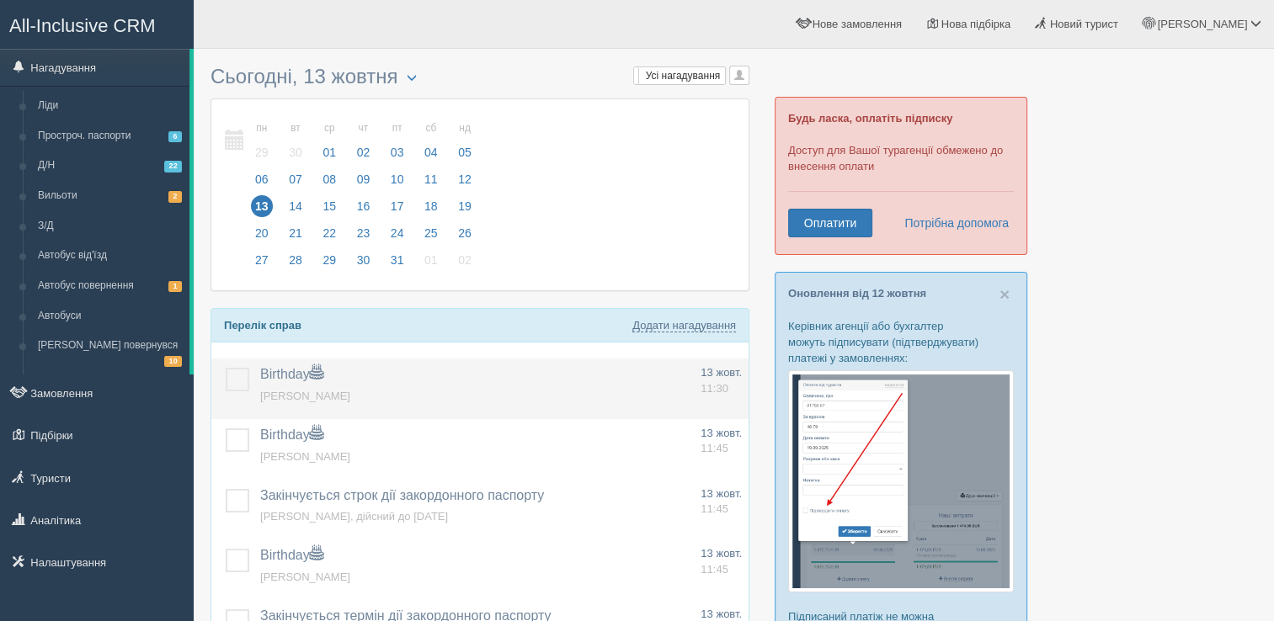
click at [226, 368] on label at bounding box center [226, 368] width 0 height 0
click at [0, 0] on input "checkbox" at bounding box center [0, 0] width 0 height 0
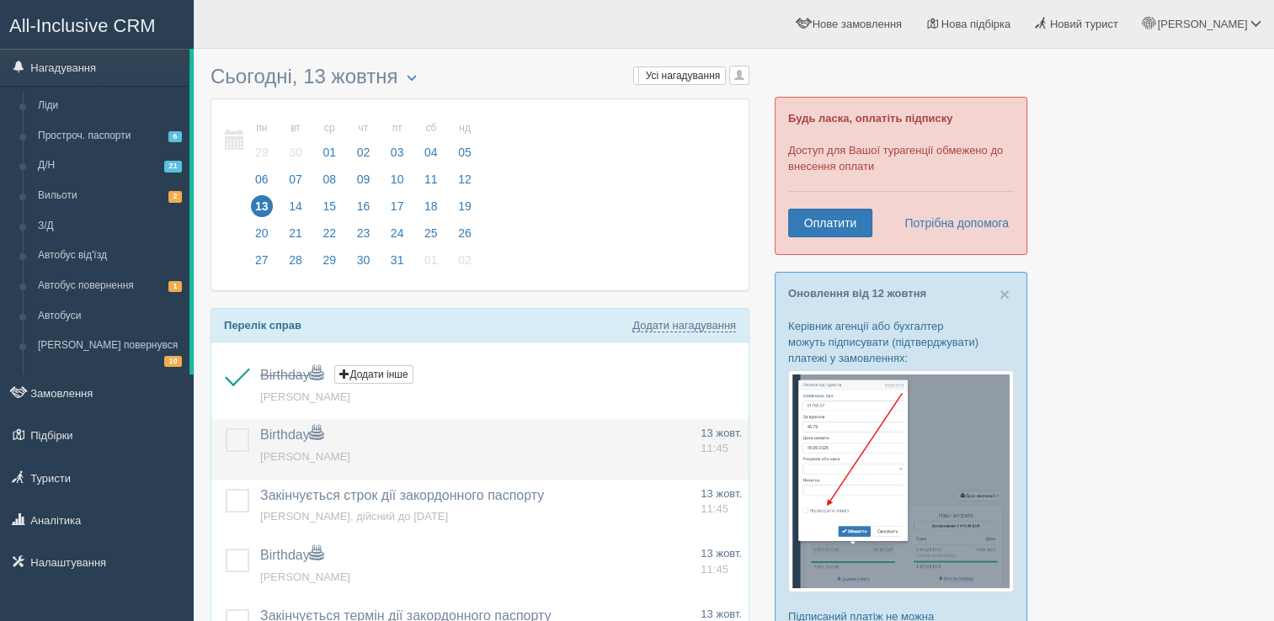
click at [313, 459] on span "[PERSON_NAME]" at bounding box center [305, 457] width 90 height 13
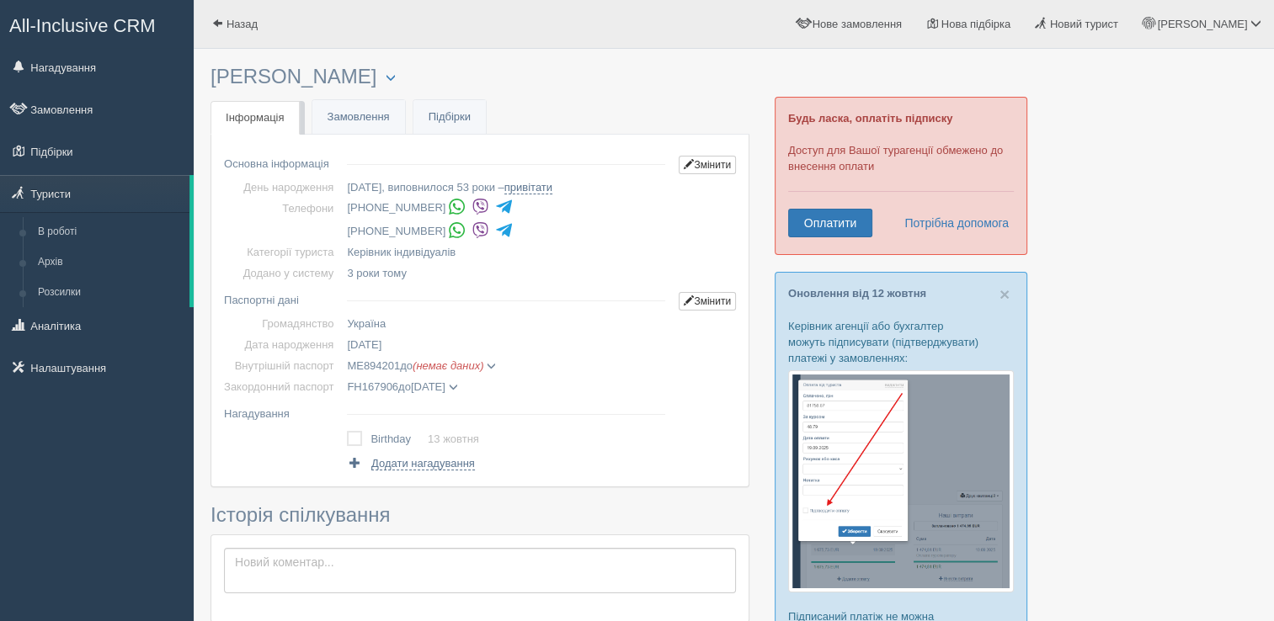
click at [475, 209] on img at bounding box center [481, 207] width 18 height 18
click at [83, 71] on link "Нагадування" at bounding box center [97, 67] width 194 height 37
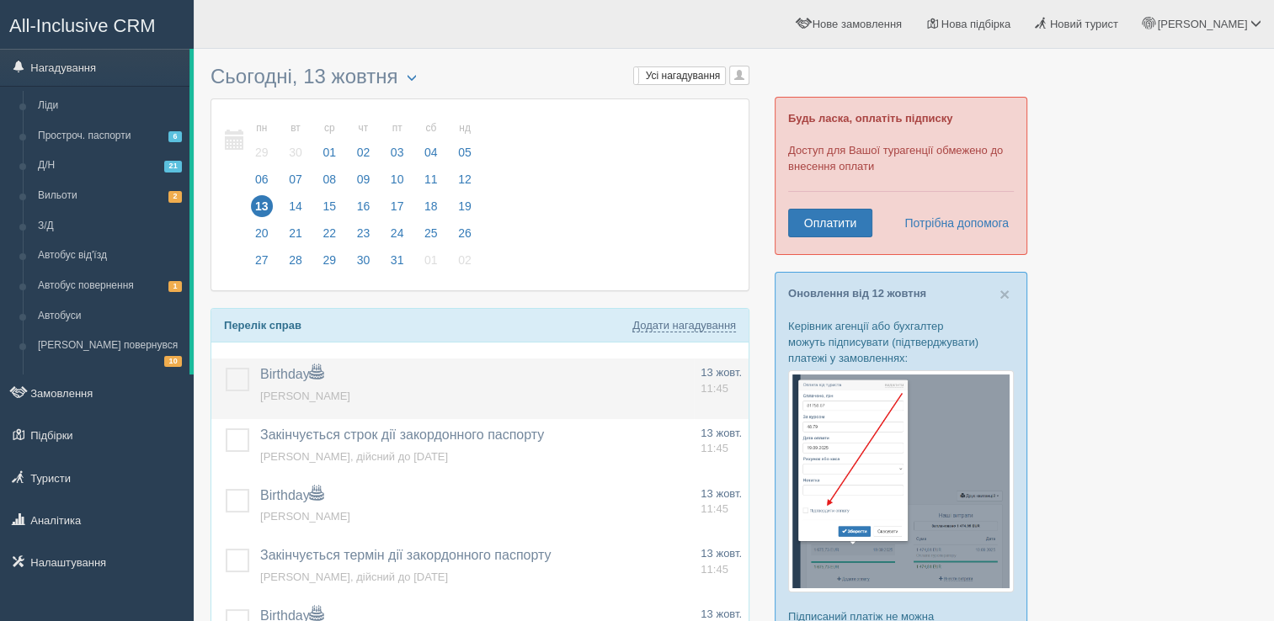
click at [226, 368] on label at bounding box center [226, 368] width 0 height 0
click at [0, 0] on input "checkbox" at bounding box center [0, 0] width 0 height 0
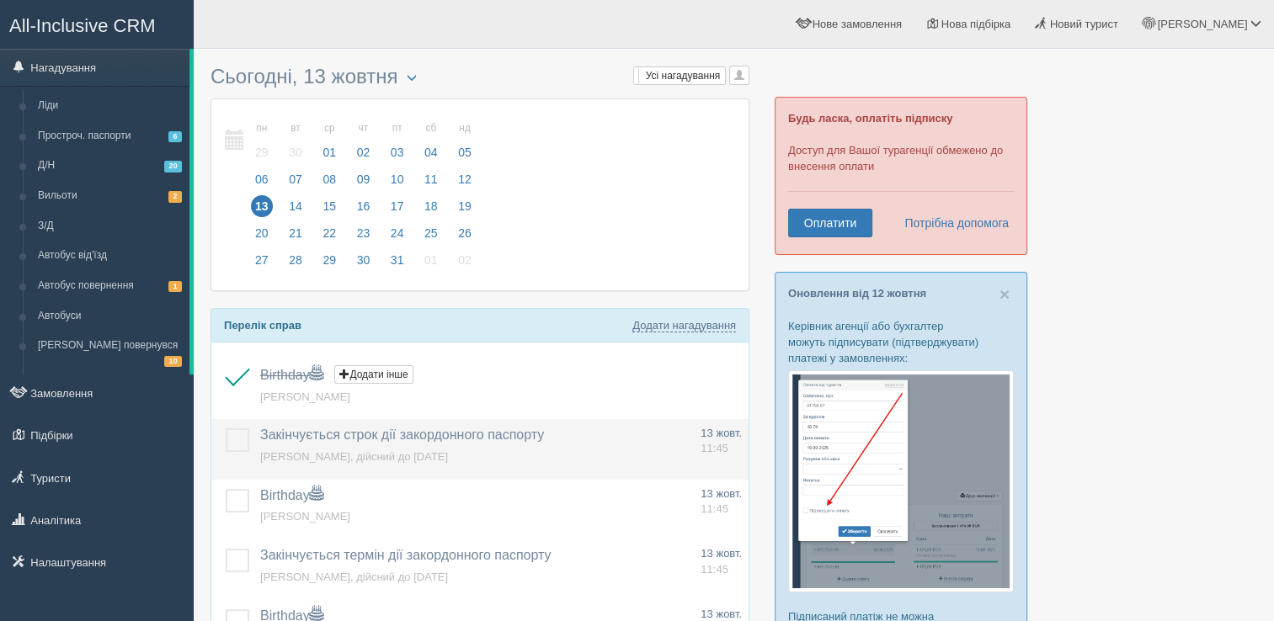
click at [226, 429] on label at bounding box center [226, 429] width 0 height 0
click at [0, 0] on input "checkbox" at bounding box center [0, 0] width 0 height 0
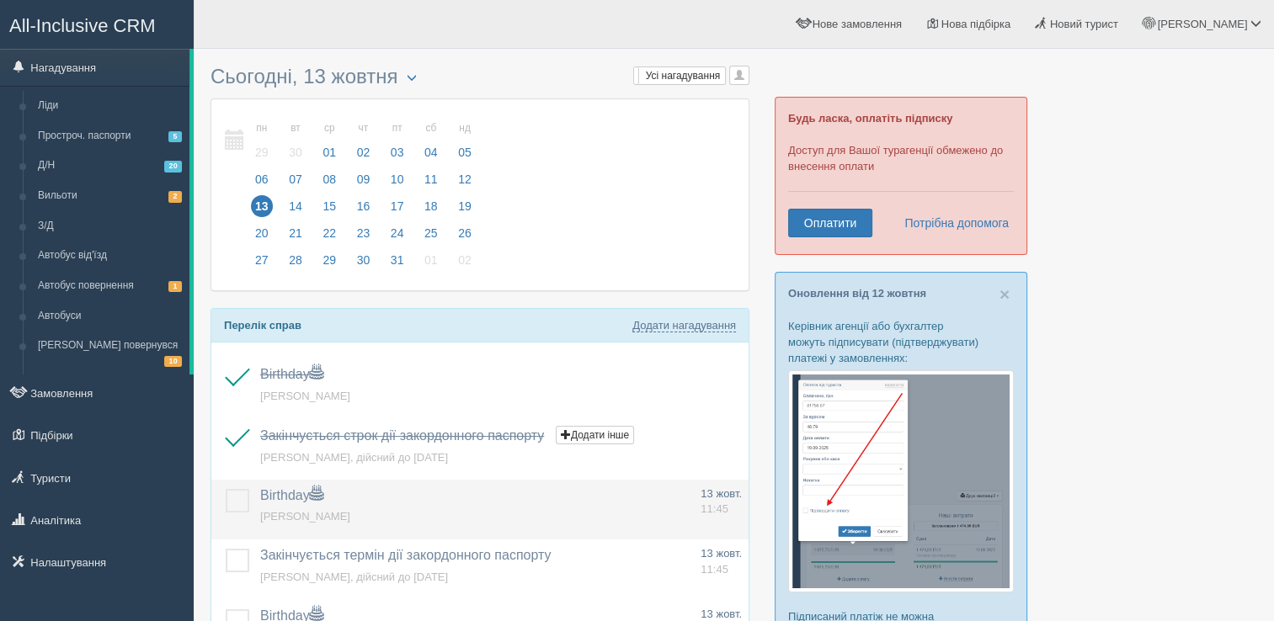
click at [226, 489] on label at bounding box center [226, 489] width 0 height 0
click at [0, 0] on input "checkbox" at bounding box center [0, 0] width 0 height 0
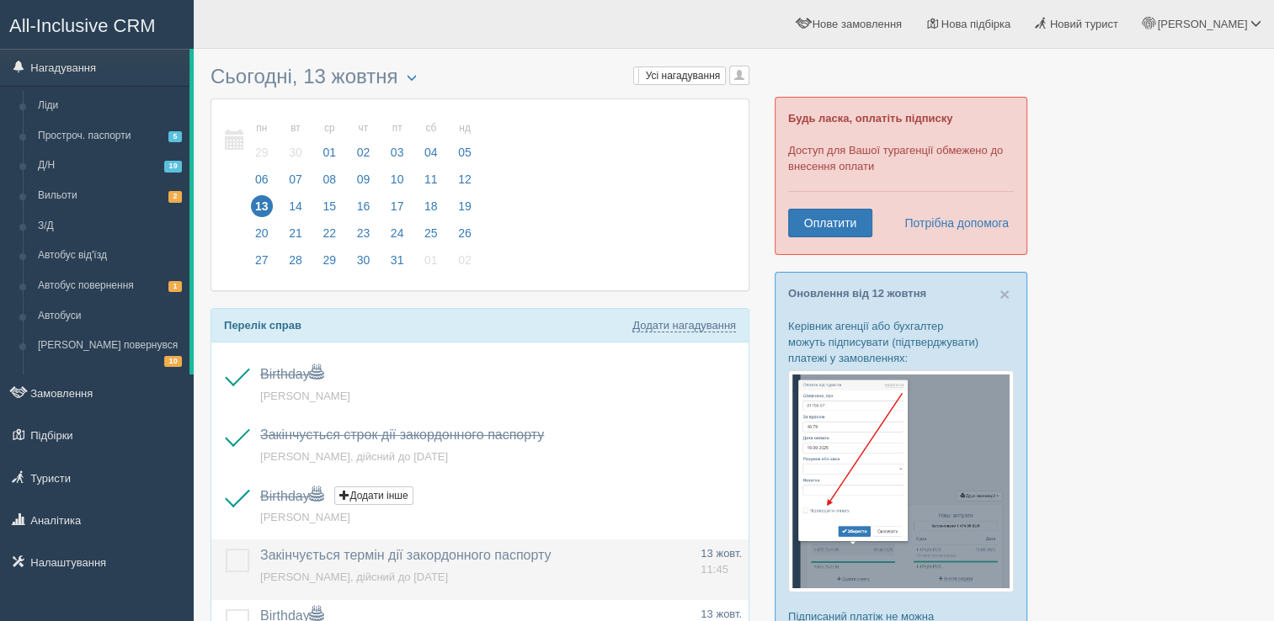
click at [226, 549] on label at bounding box center [226, 549] width 0 height 0
click at [0, 0] on input "checkbox" at bounding box center [0, 0] width 0 height 0
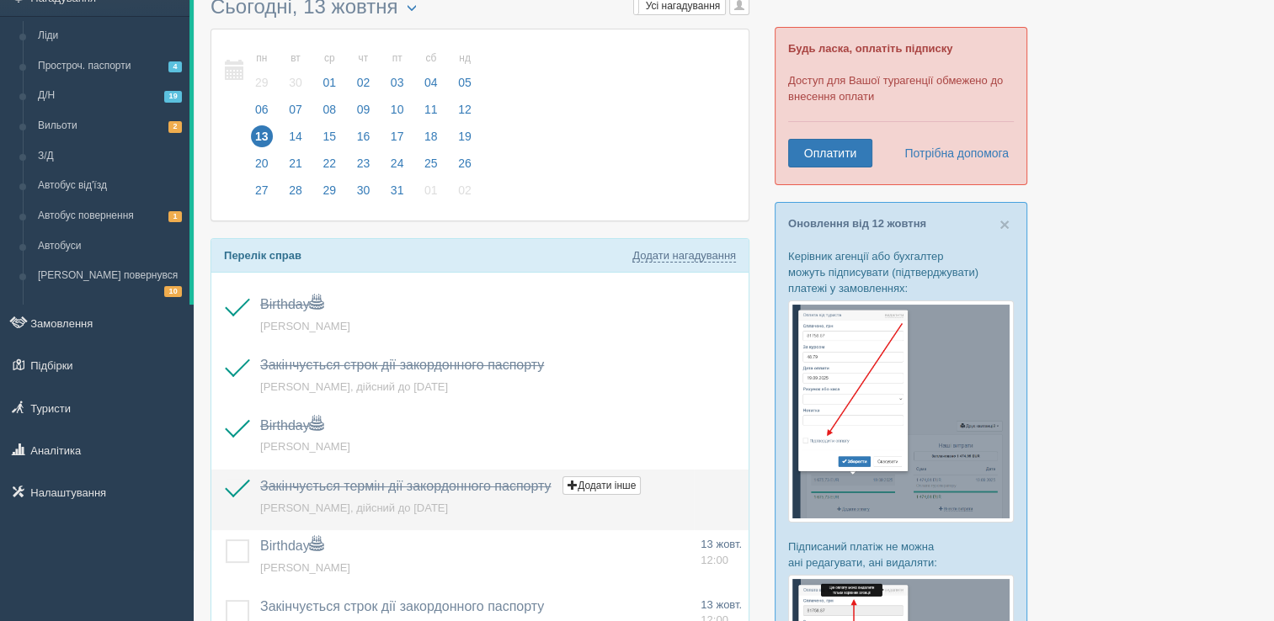
scroll to position [168, 0]
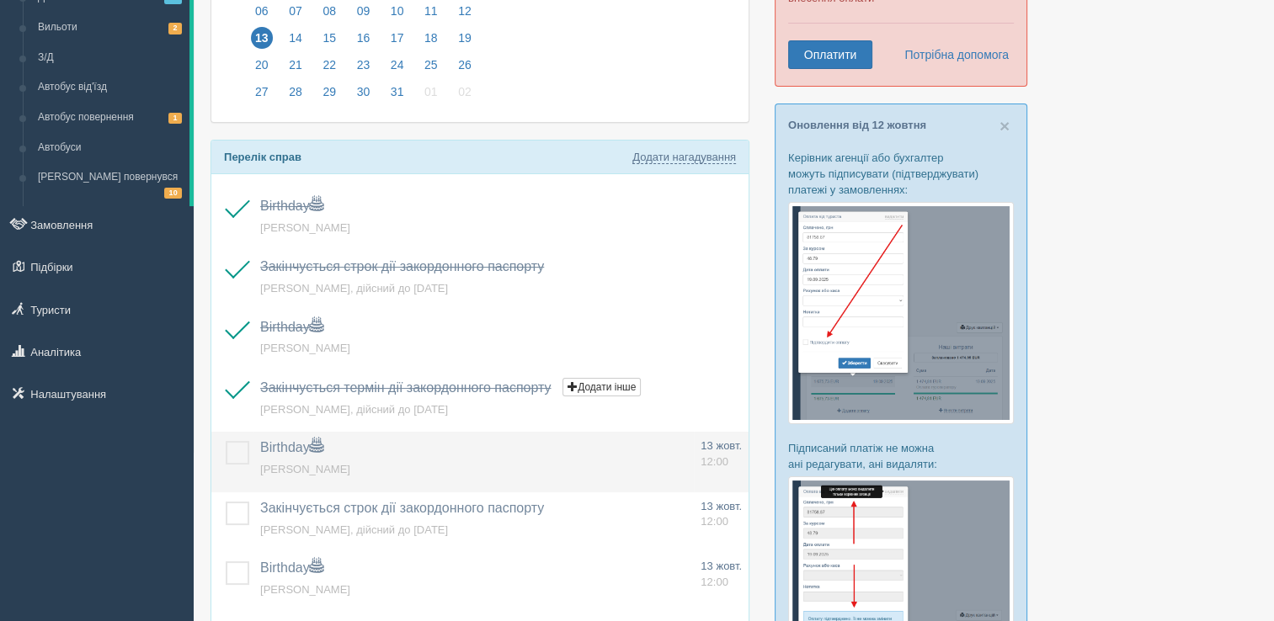
click at [226, 441] on label at bounding box center [226, 441] width 0 height 0
click at [0, 0] on input "checkbox" at bounding box center [0, 0] width 0 height 0
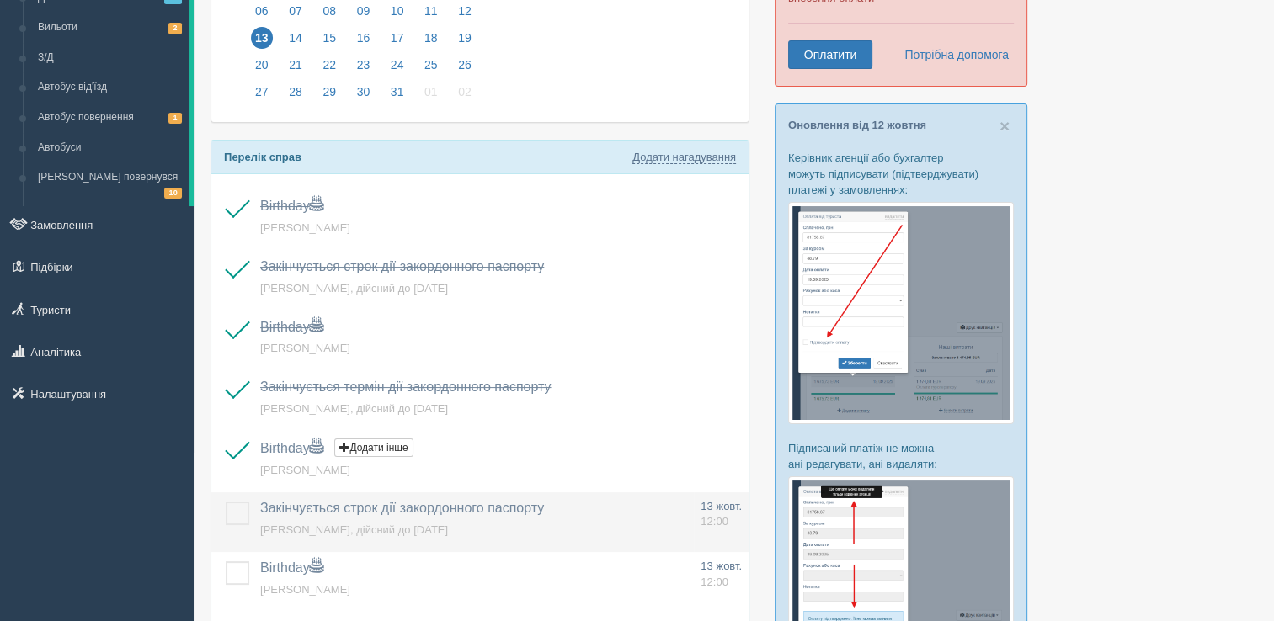
click at [226, 502] on label at bounding box center [226, 502] width 0 height 0
click at [0, 0] on input "checkbox" at bounding box center [0, 0] width 0 height 0
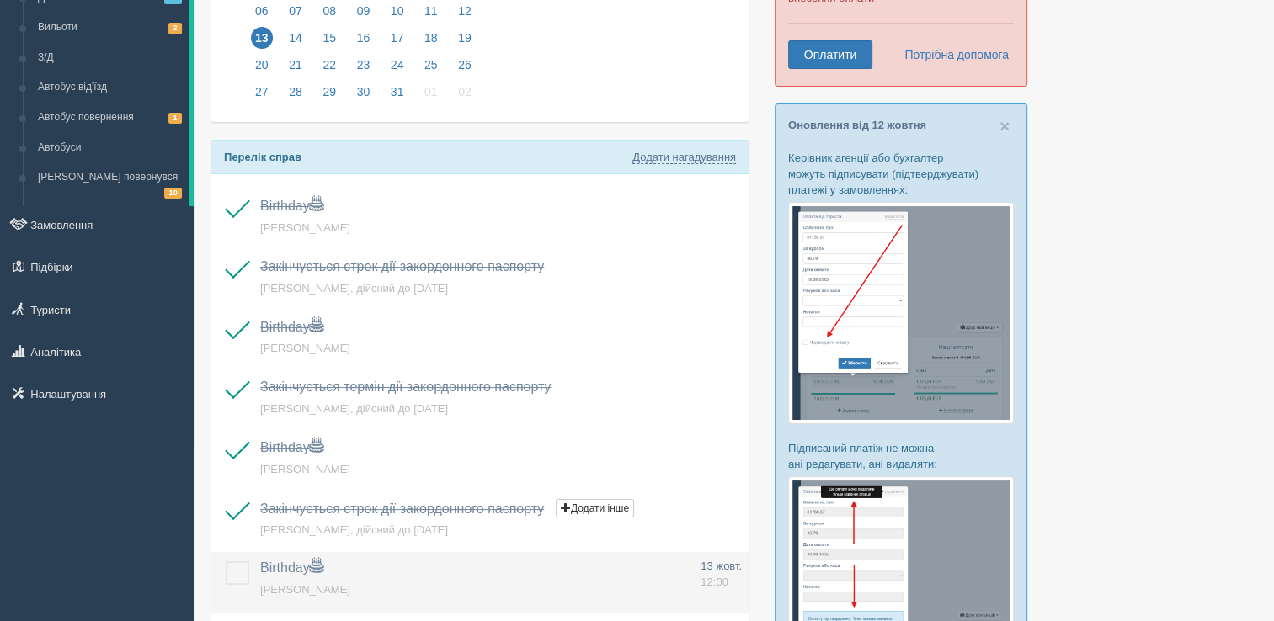
click at [226, 562] on label at bounding box center [226, 562] width 0 height 0
click at [0, 0] on input "checkbox" at bounding box center [0, 0] width 0 height 0
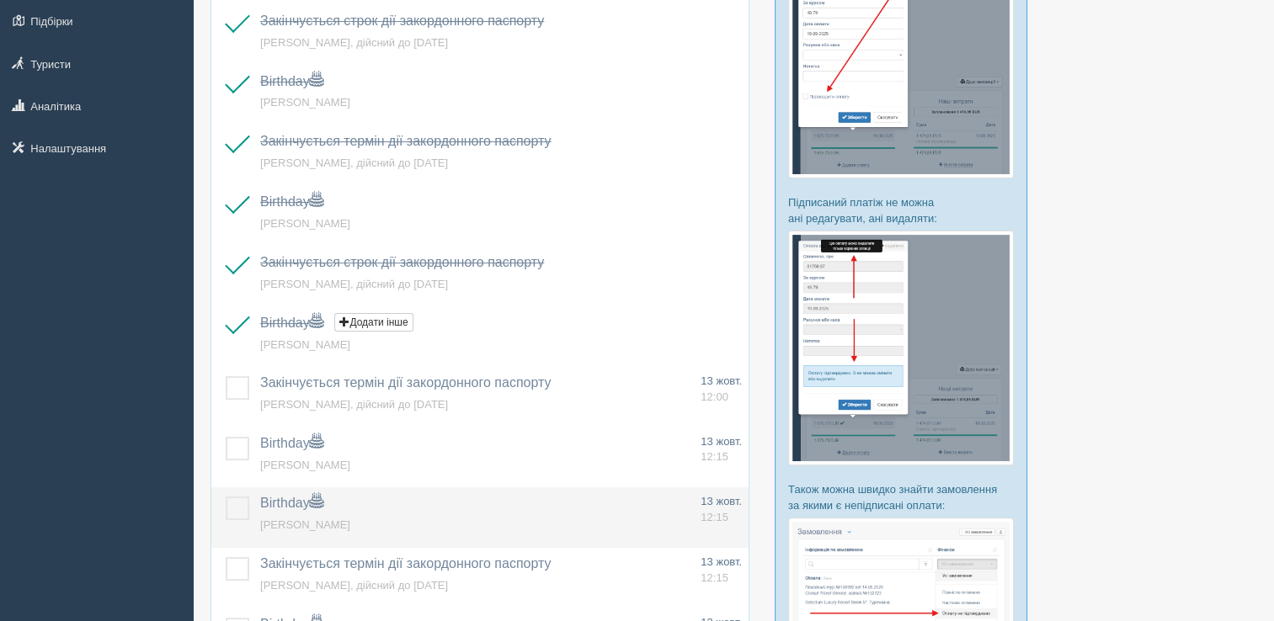
scroll to position [421, 0]
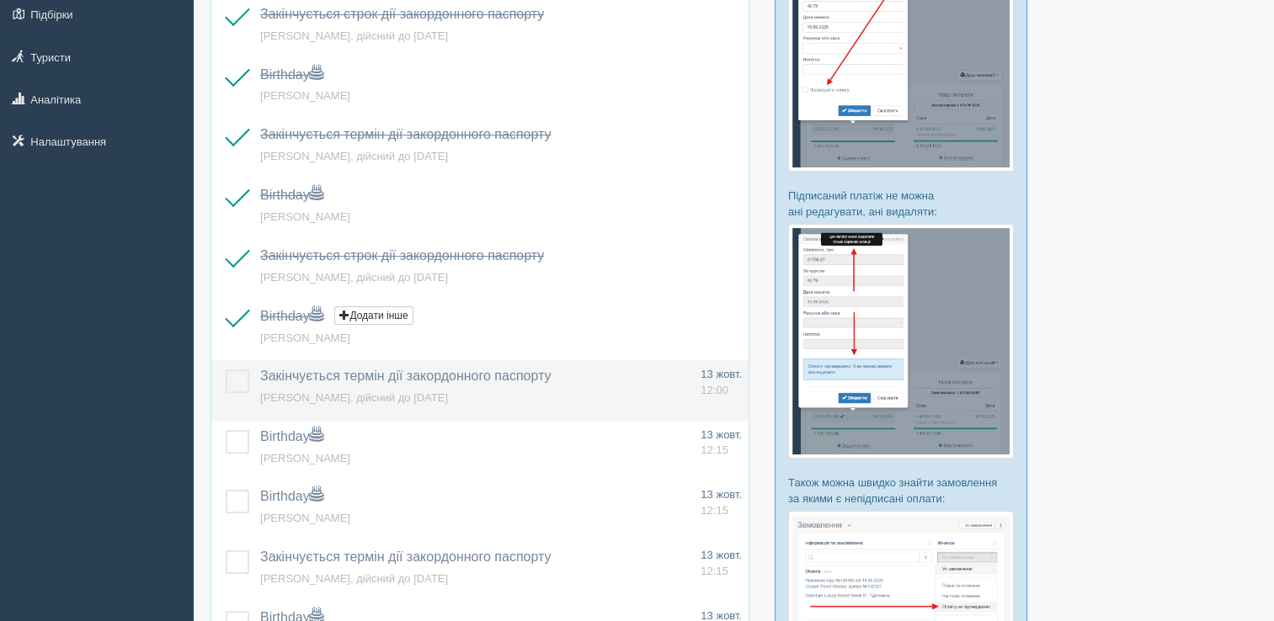
click at [226, 370] on label at bounding box center [226, 370] width 0 height 0
click at [0, 0] on input "checkbox" at bounding box center [0, 0] width 0 height 0
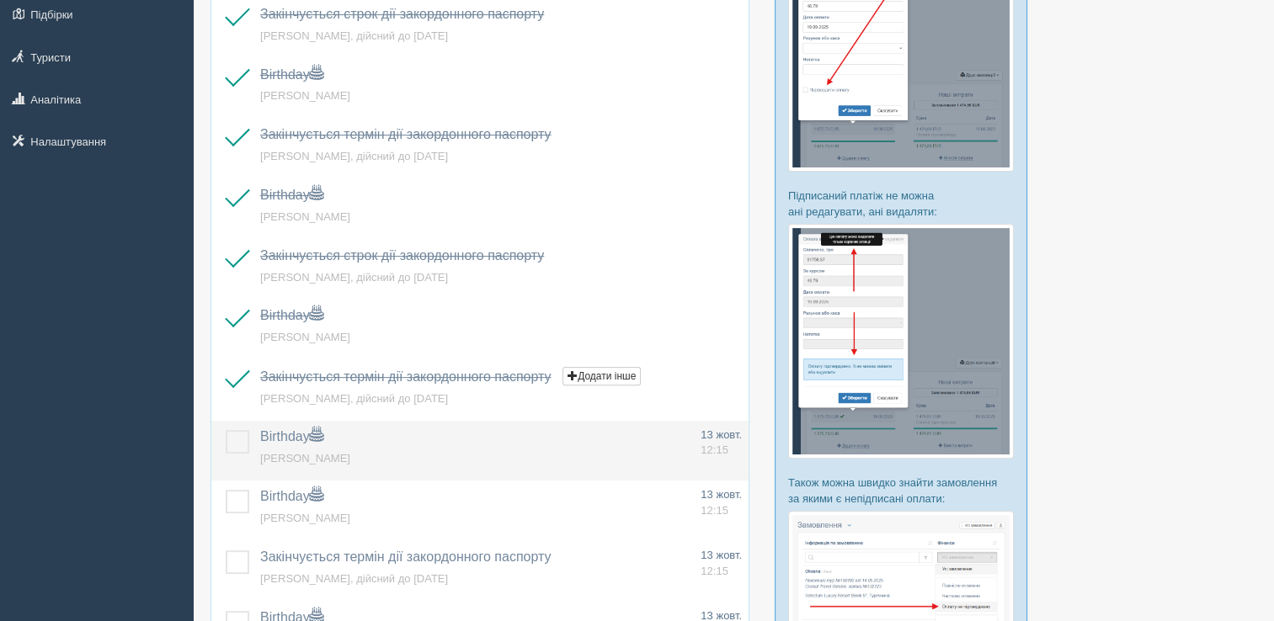
click at [226, 430] on label at bounding box center [226, 430] width 0 height 0
click at [0, 0] on input "checkbox" at bounding box center [0, 0] width 0 height 0
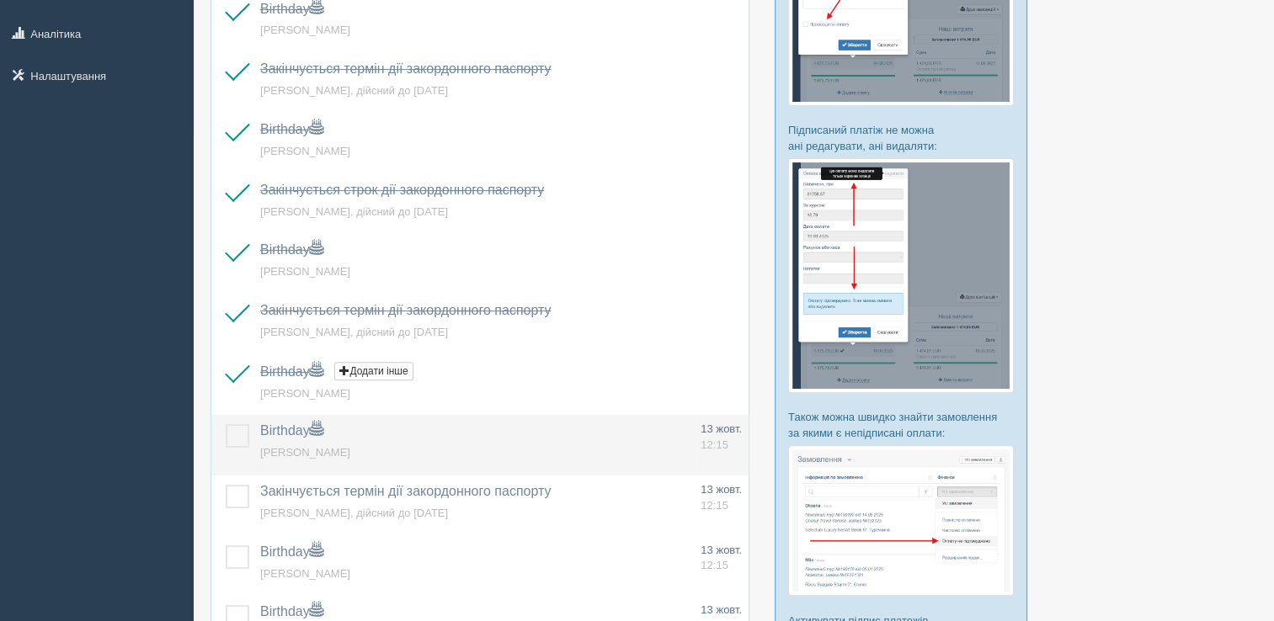
scroll to position [589, 0]
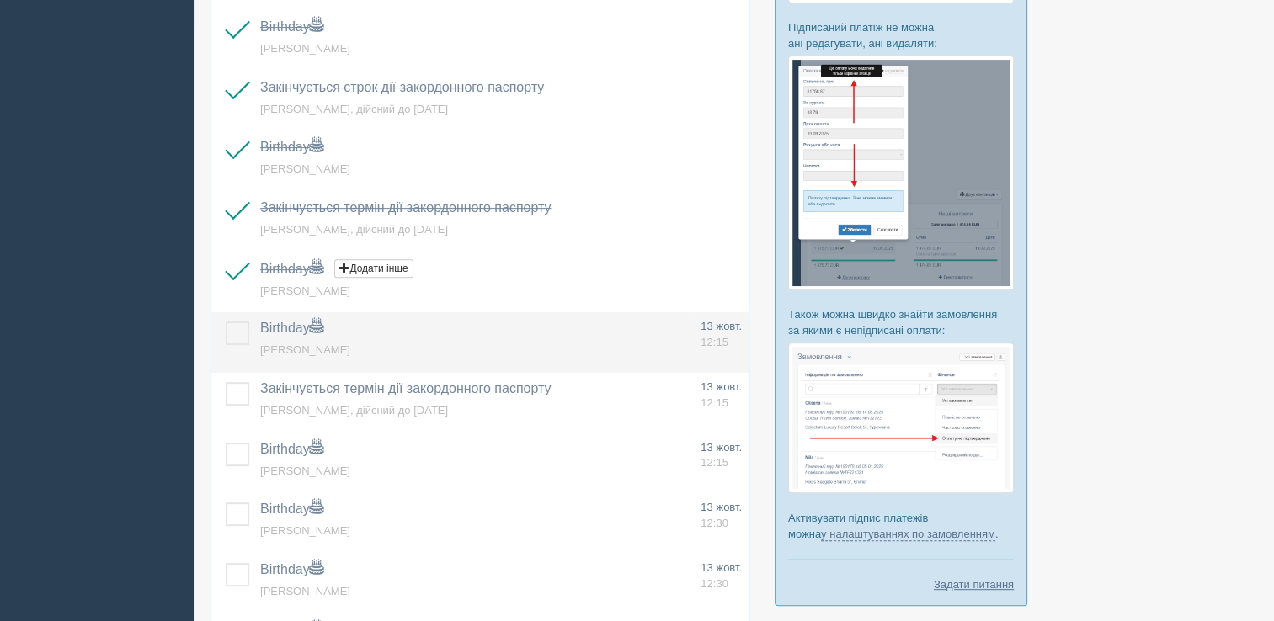
click at [350, 344] on span "Йовенко Валентина Анатоліївна" at bounding box center [305, 350] width 90 height 13
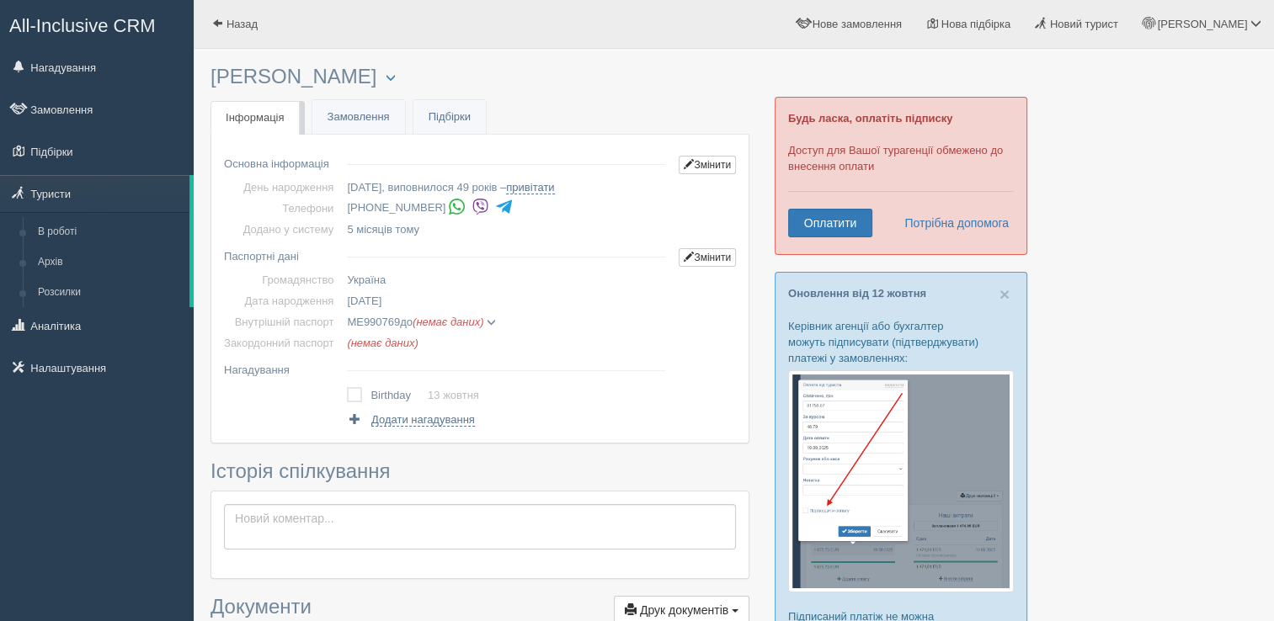
click at [476, 209] on img at bounding box center [481, 207] width 18 height 18
click at [108, 72] on link "Нагадування" at bounding box center [97, 67] width 194 height 37
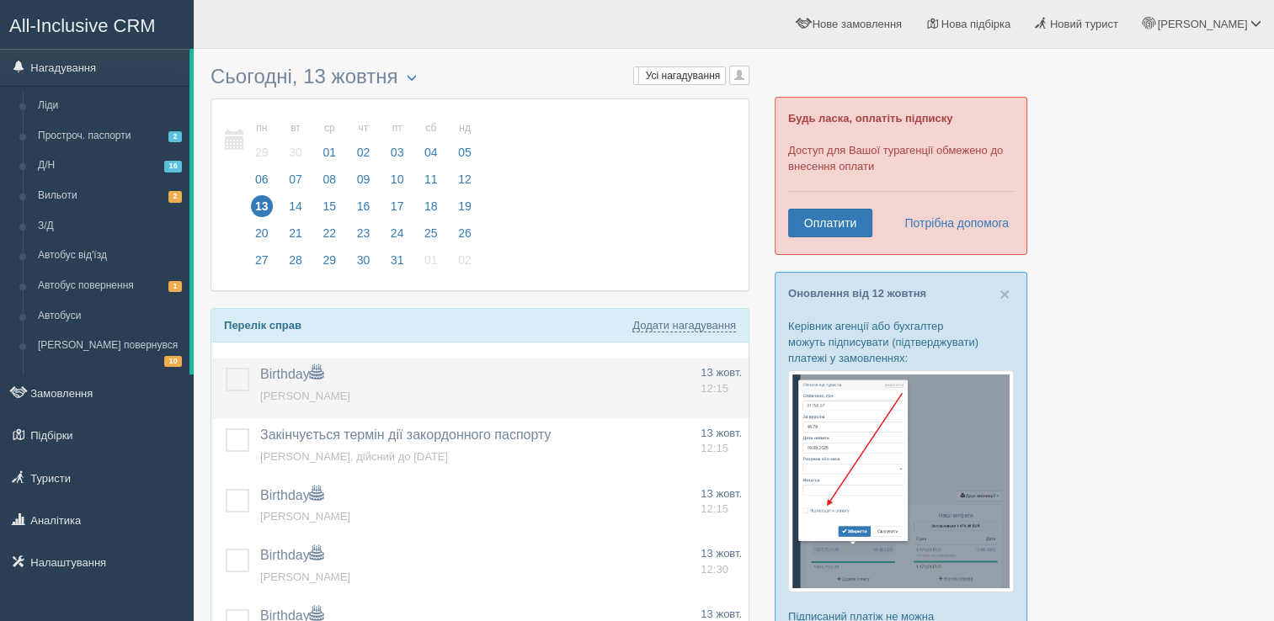
click at [226, 368] on label at bounding box center [226, 368] width 0 height 0
click at [0, 0] on input "checkbox" at bounding box center [0, 0] width 0 height 0
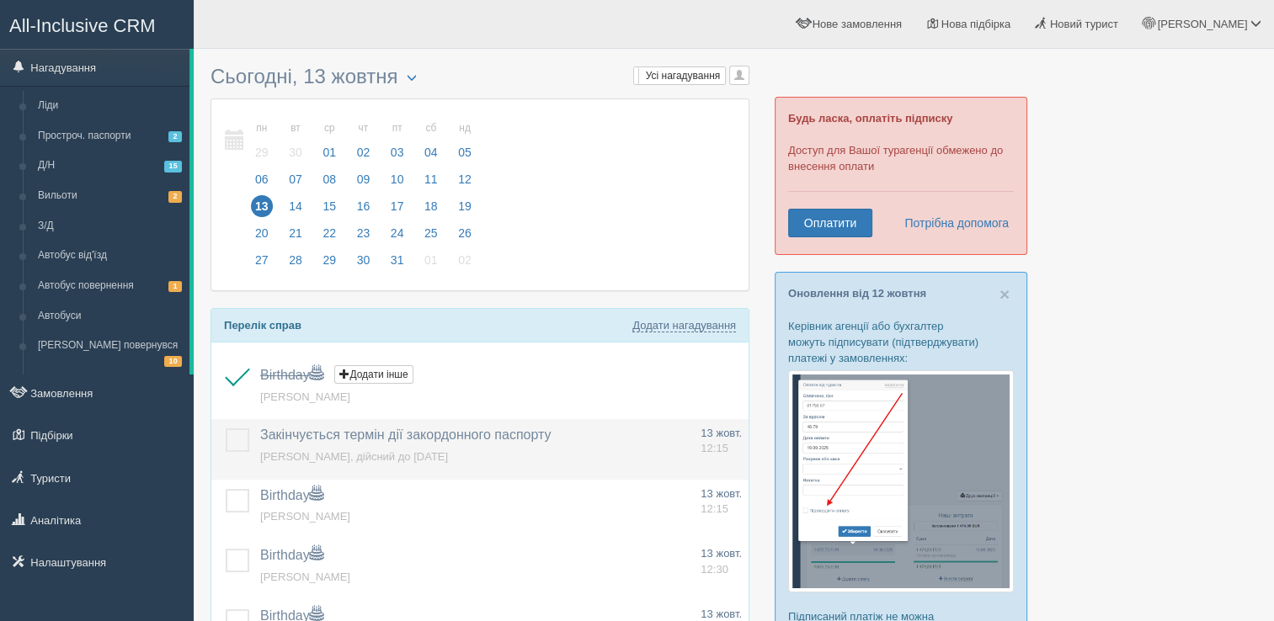
click at [226, 429] on label at bounding box center [226, 429] width 0 height 0
click at [0, 0] on input "checkbox" at bounding box center [0, 0] width 0 height 0
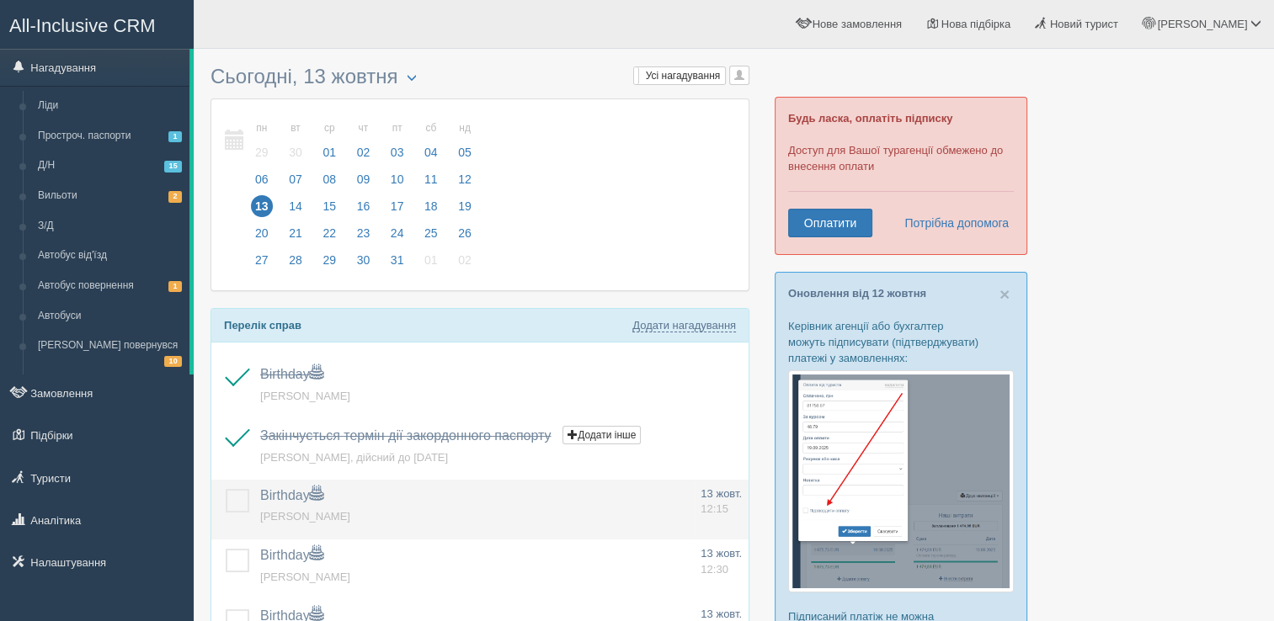
click at [226, 489] on label at bounding box center [226, 489] width 0 height 0
click at [0, 0] on input "checkbox" at bounding box center [0, 0] width 0 height 0
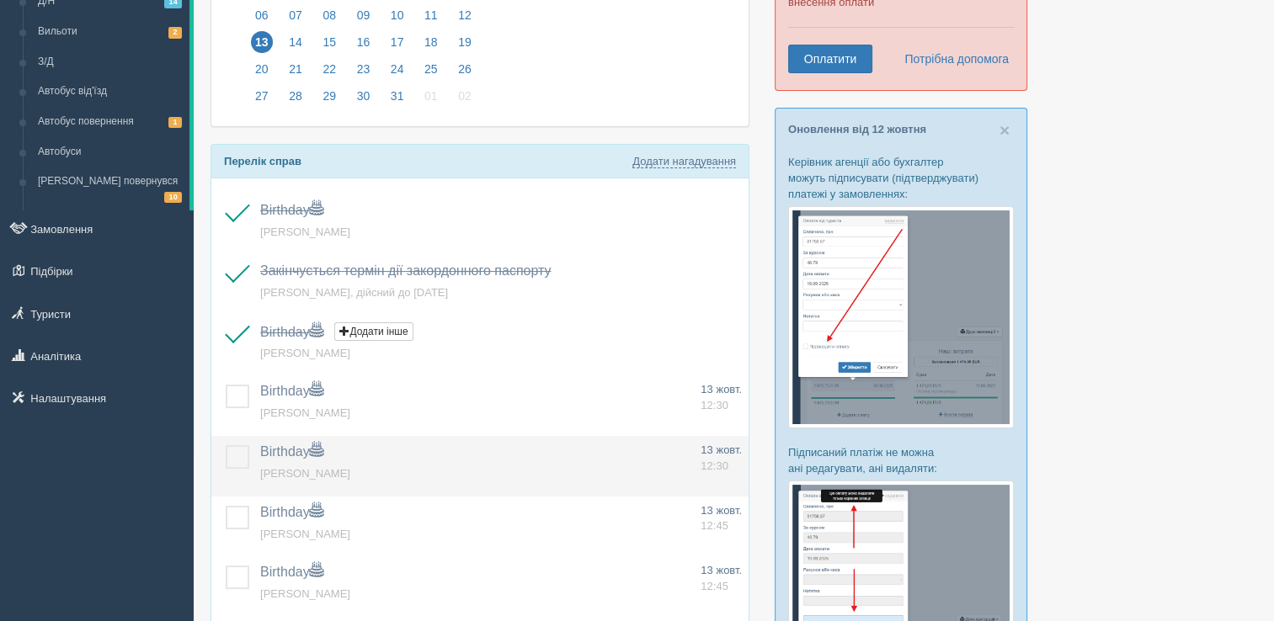
scroll to position [168, 0]
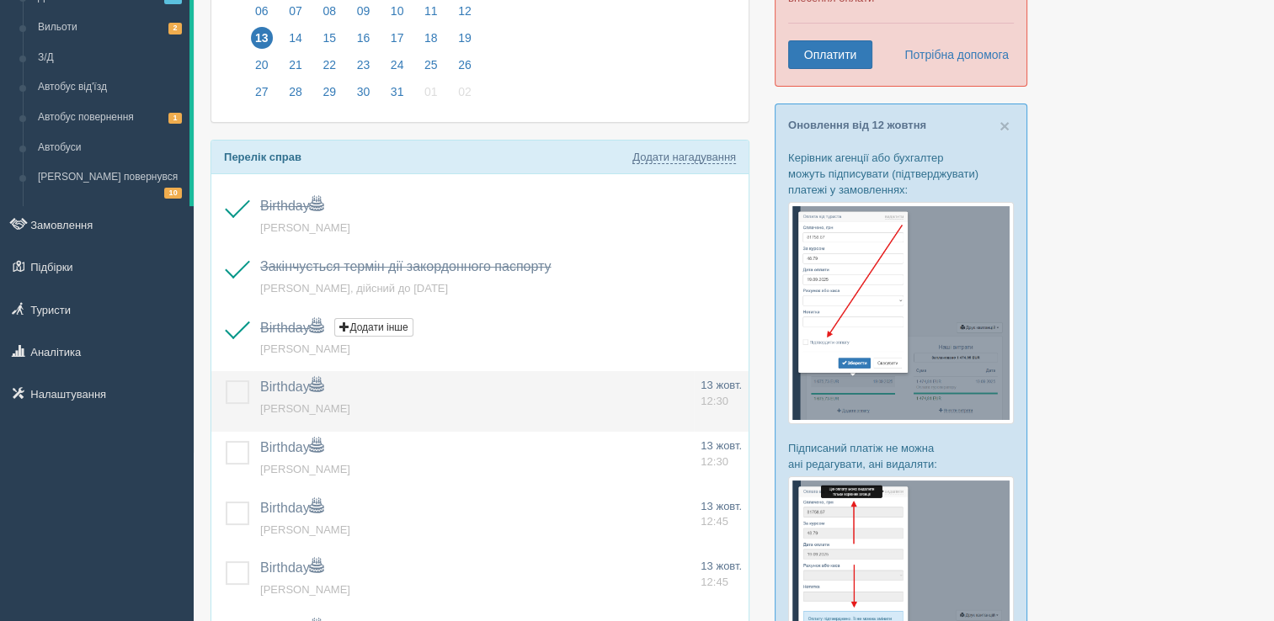
click at [226, 381] on label at bounding box center [226, 381] width 0 height 0
click at [0, 0] on input "checkbox" at bounding box center [0, 0] width 0 height 0
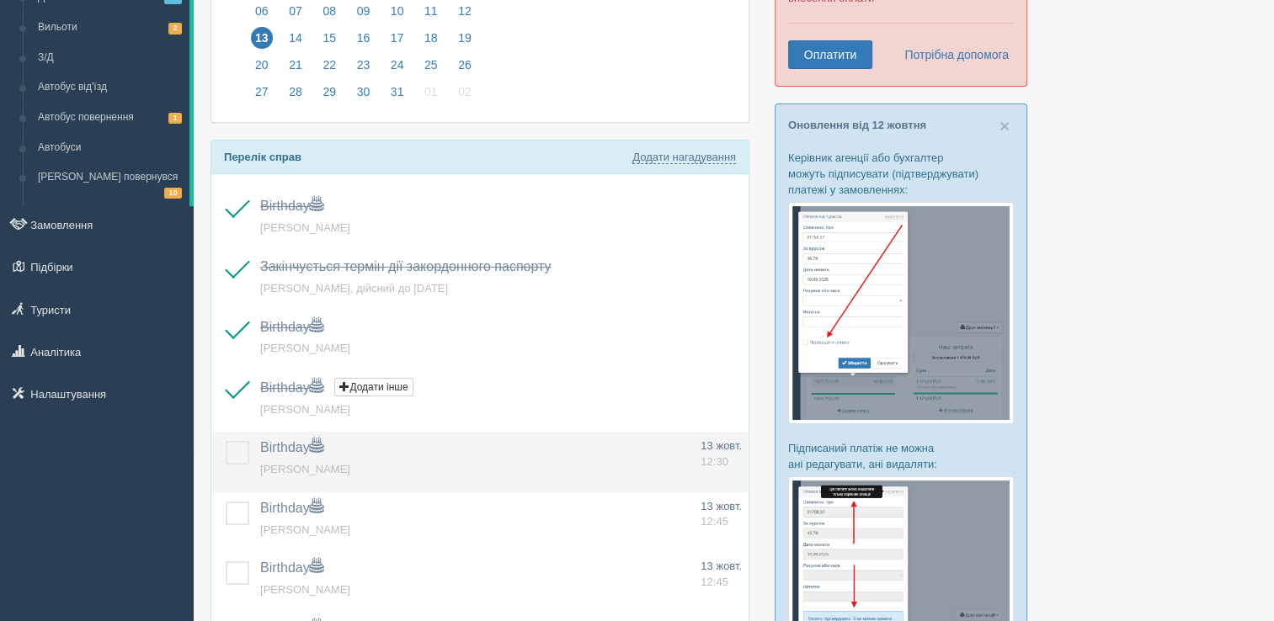
click at [226, 441] on label at bounding box center [226, 441] width 0 height 0
click at [0, 0] on input "checkbox" at bounding box center [0, 0] width 0 height 0
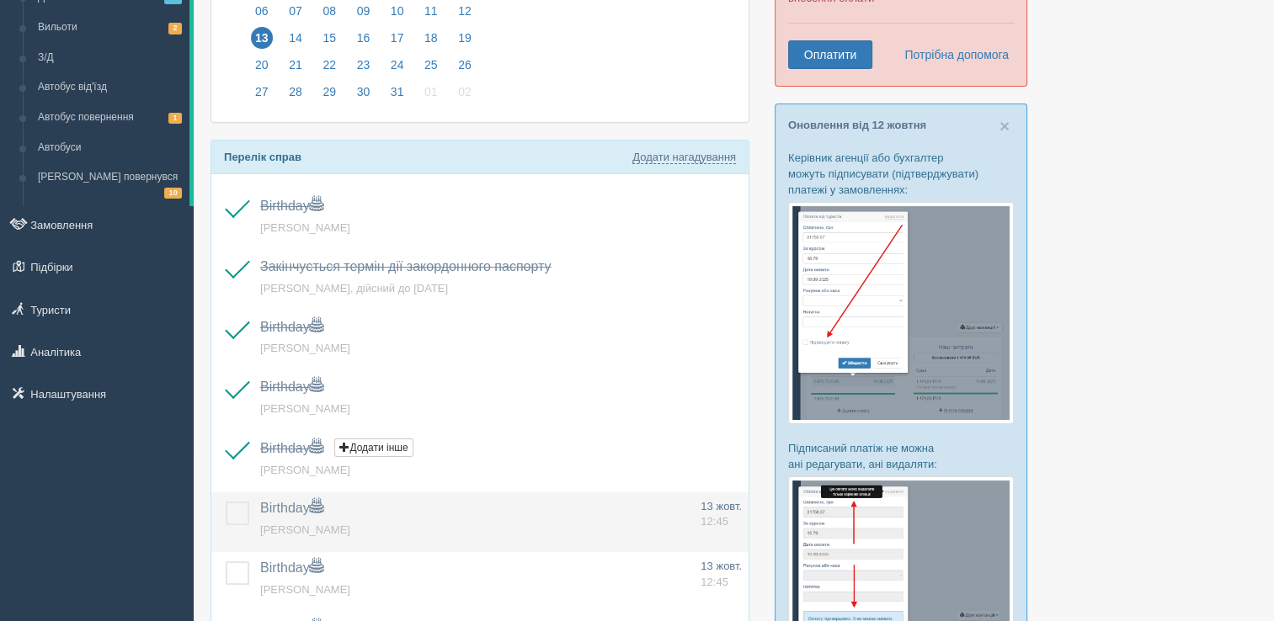
click at [226, 502] on label at bounding box center [226, 502] width 0 height 0
click at [0, 0] on input "checkbox" at bounding box center [0, 0] width 0 height 0
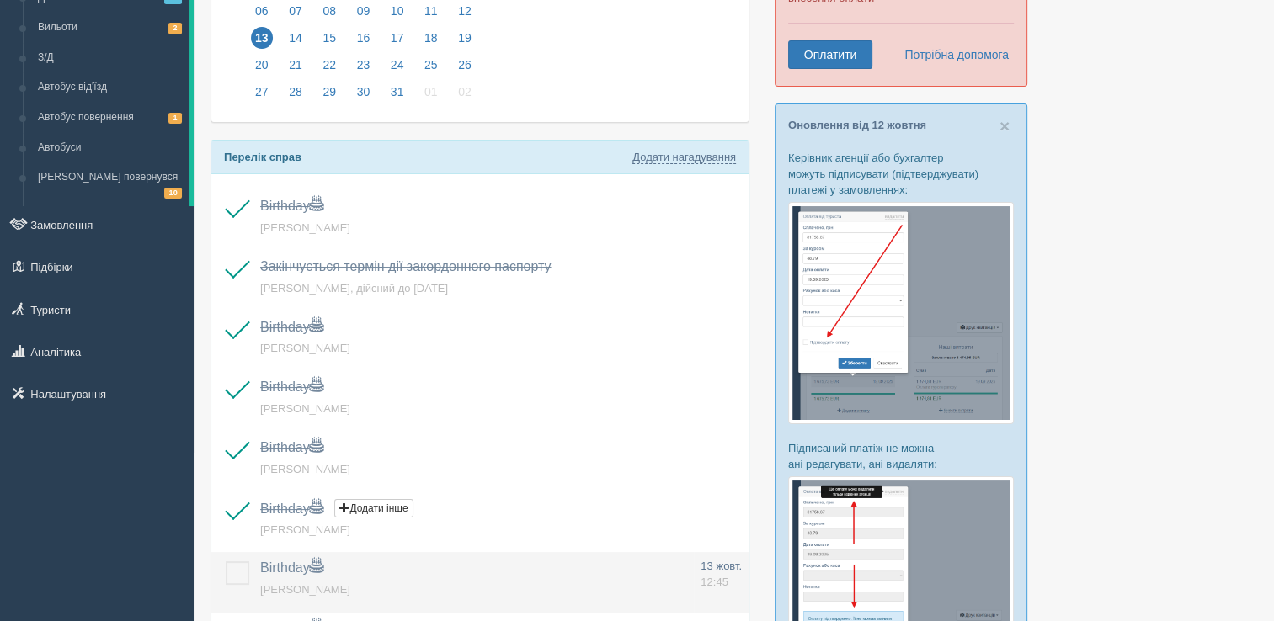
drag, startPoint x: 237, startPoint y: 565, endPoint x: 237, endPoint y: 555, distance: 10.1
click at [226, 562] on label at bounding box center [226, 562] width 0 height 0
click at [0, 0] on input "checkbox" at bounding box center [0, 0] width 0 height 0
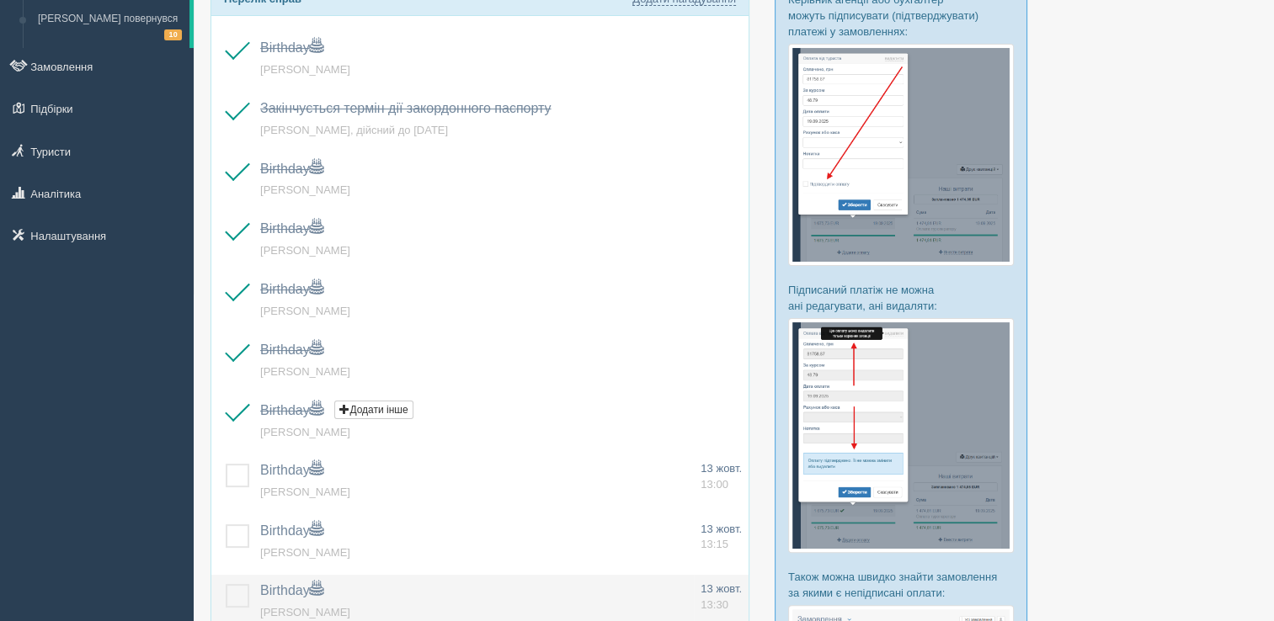
scroll to position [421, 0]
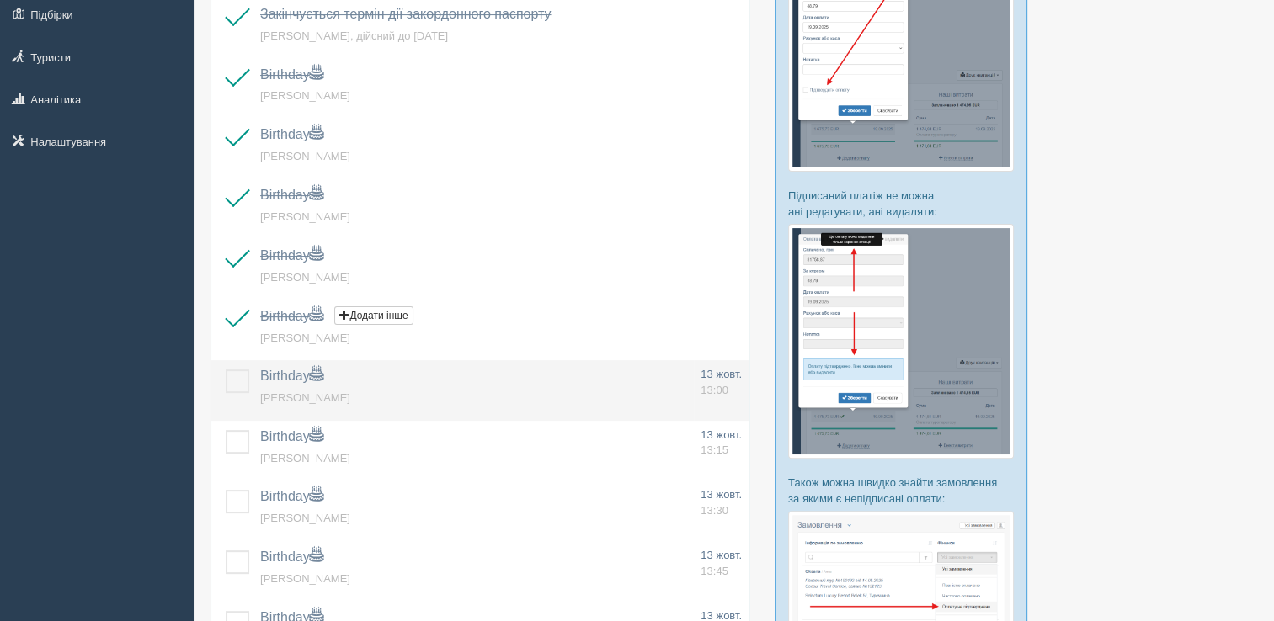
click at [226, 370] on label at bounding box center [226, 370] width 0 height 0
click at [0, 0] on input "checkbox" at bounding box center [0, 0] width 0 height 0
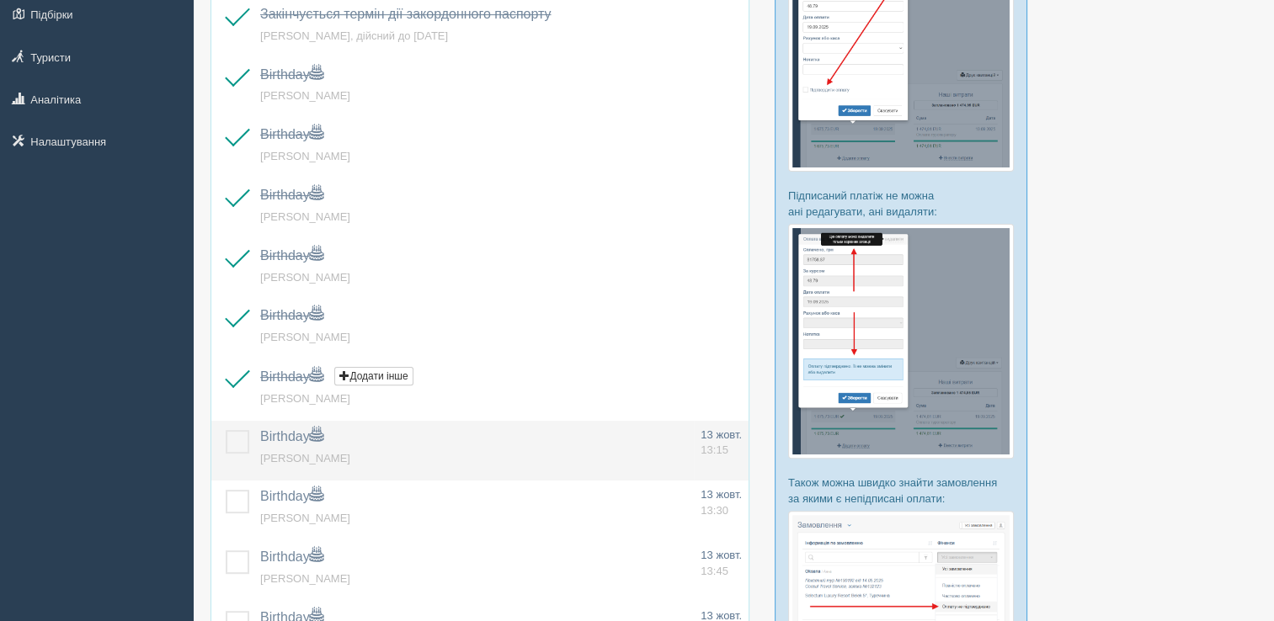
click at [226, 430] on label at bounding box center [226, 430] width 0 height 0
click at [0, 0] on input "checkbox" at bounding box center [0, 0] width 0 height 0
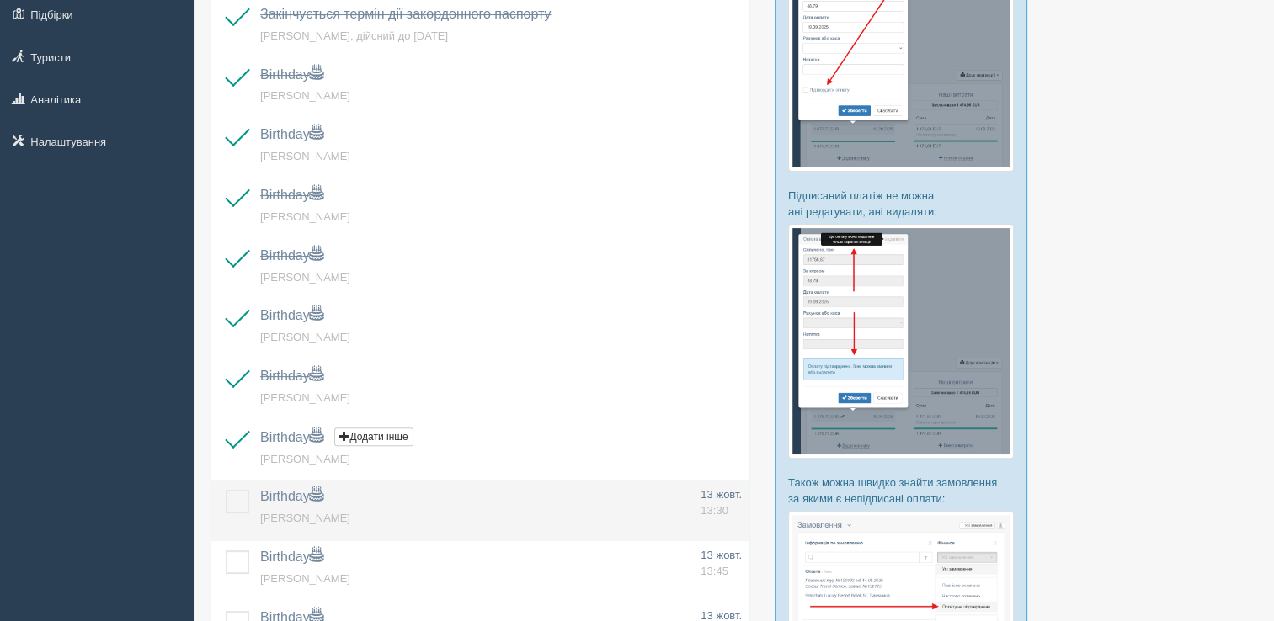
click at [226, 490] on label at bounding box center [226, 490] width 0 height 0
click at [0, 0] on input "checkbox" at bounding box center [0, 0] width 0 height 0
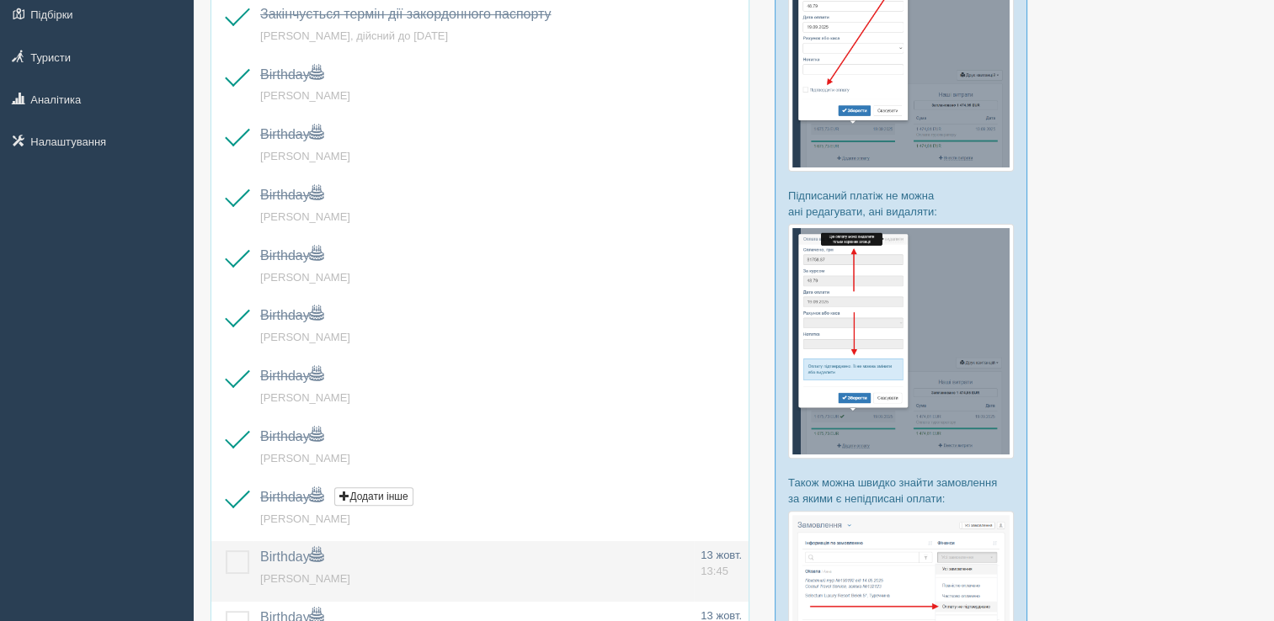
click at [226, 551] on label at bounding box center [226, 551] width 0 height 0
click at [0, 0] on input "checkbox" at bounding box center [0, 0] width 0 height 0
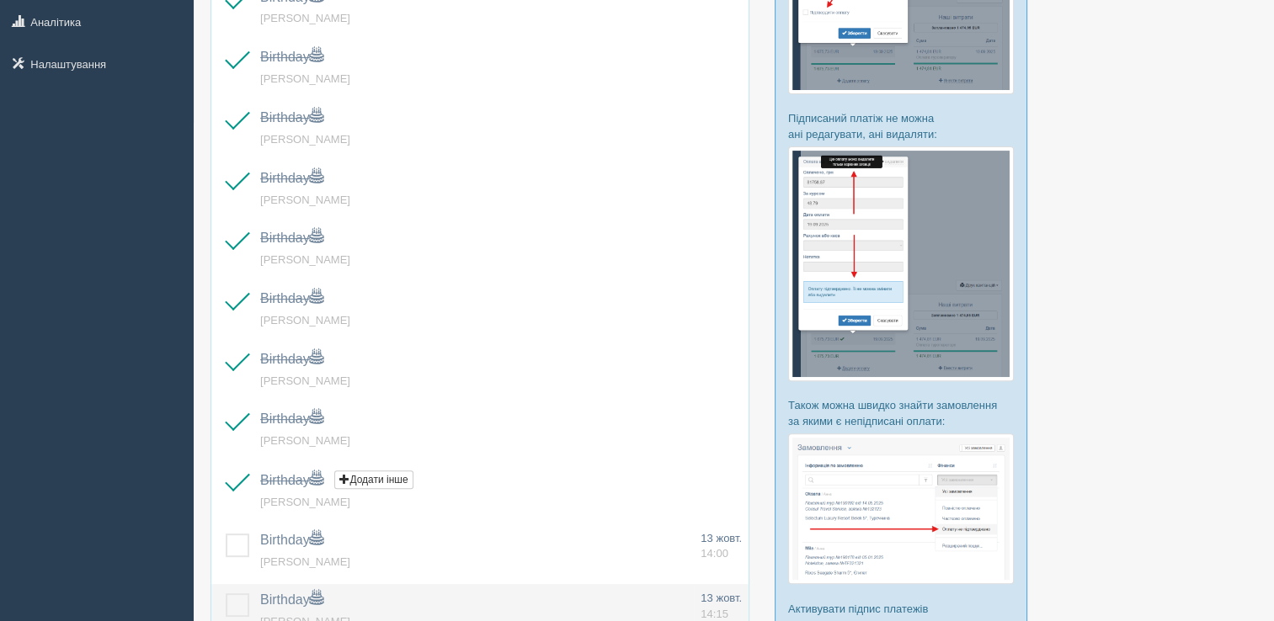
scroll to position [674, 0]
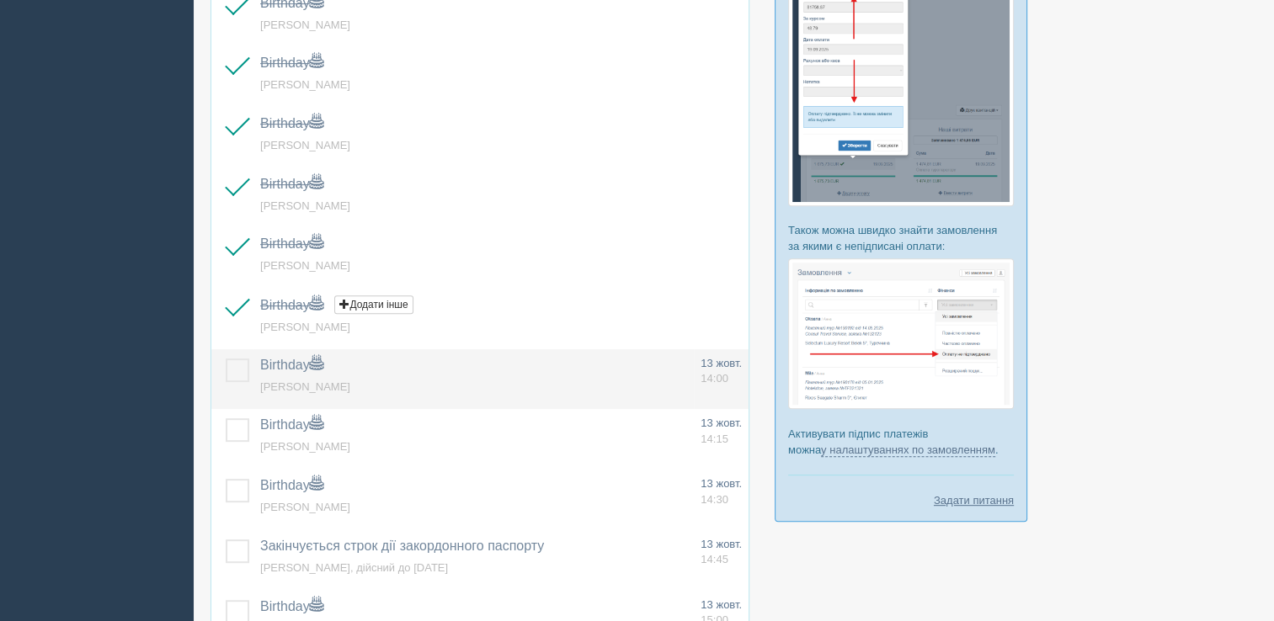
click at [226, 359] on label at bounding box center [226, 359] width 0 height 0
click at [0, 0] on input "checkbox" at bounding box center [0, 0] width 0 height 0
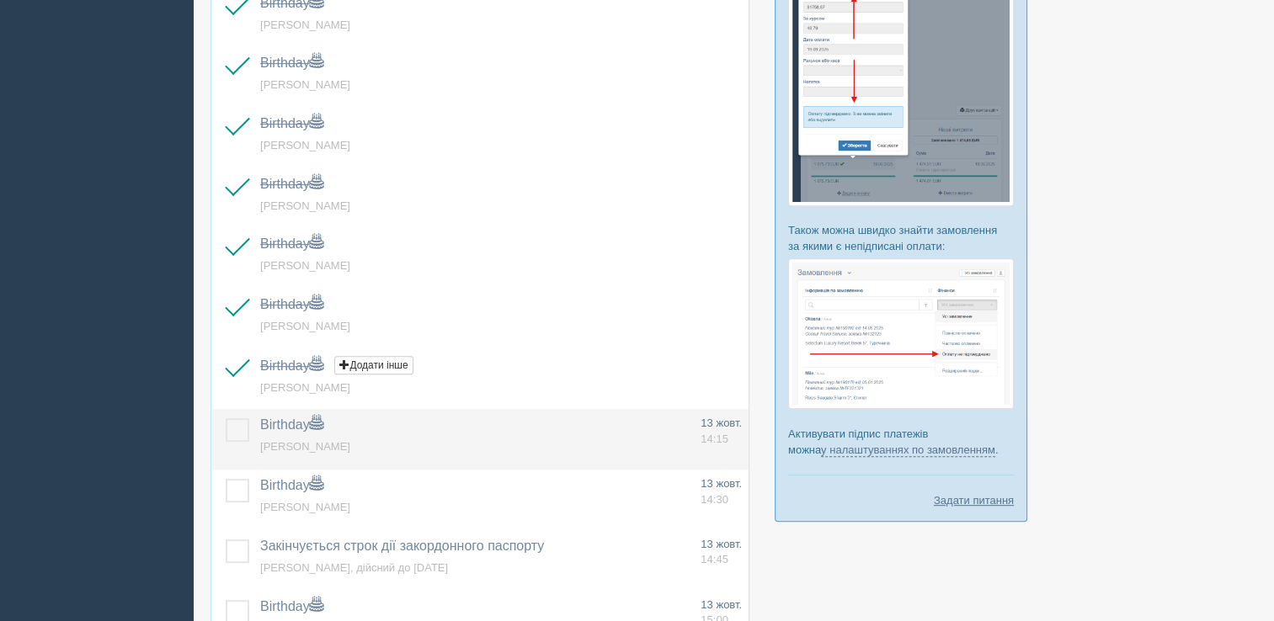
click at [250, 425] on td at bounding box center [232, 439] width 42 height 61
click at [226, 419] on label at bounding box center [226, 419] width 0 height 0
click at [0, 0] on input "checkbox" at bounding box center [0, 0] width 0 height 0
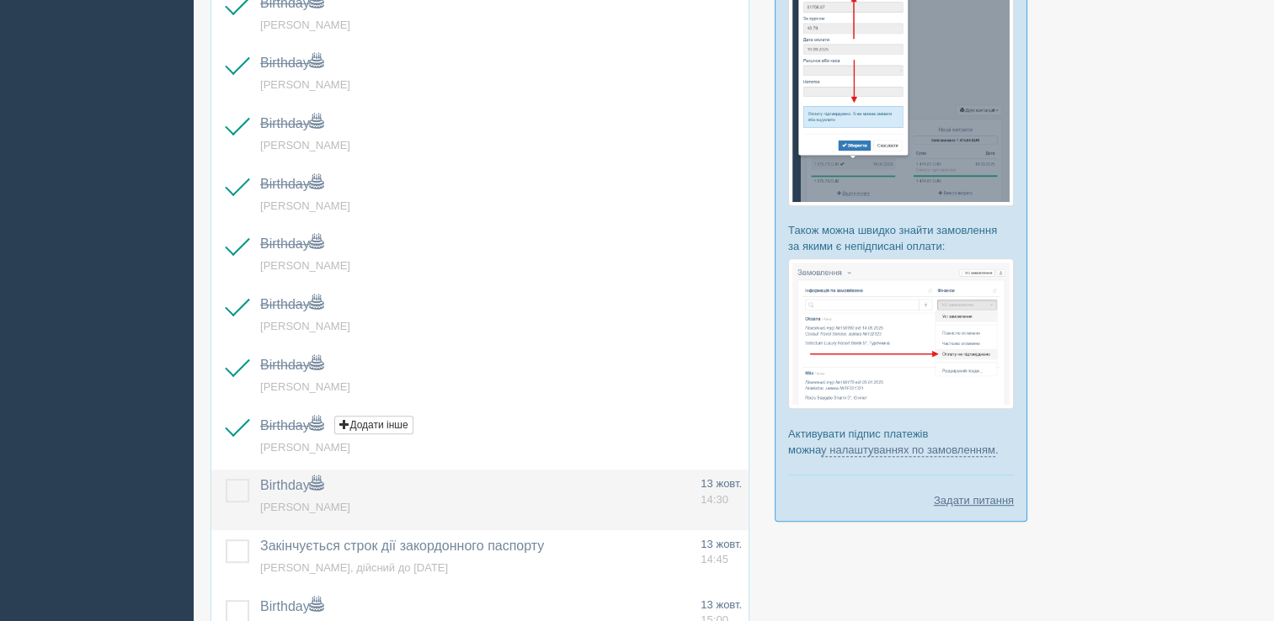
click at [226, 479] on label at bounding box center [226, 479] width 0 height 0
click at [0, 0] on input "checkbox" at bounding box center [0, 0] width 0 height 0
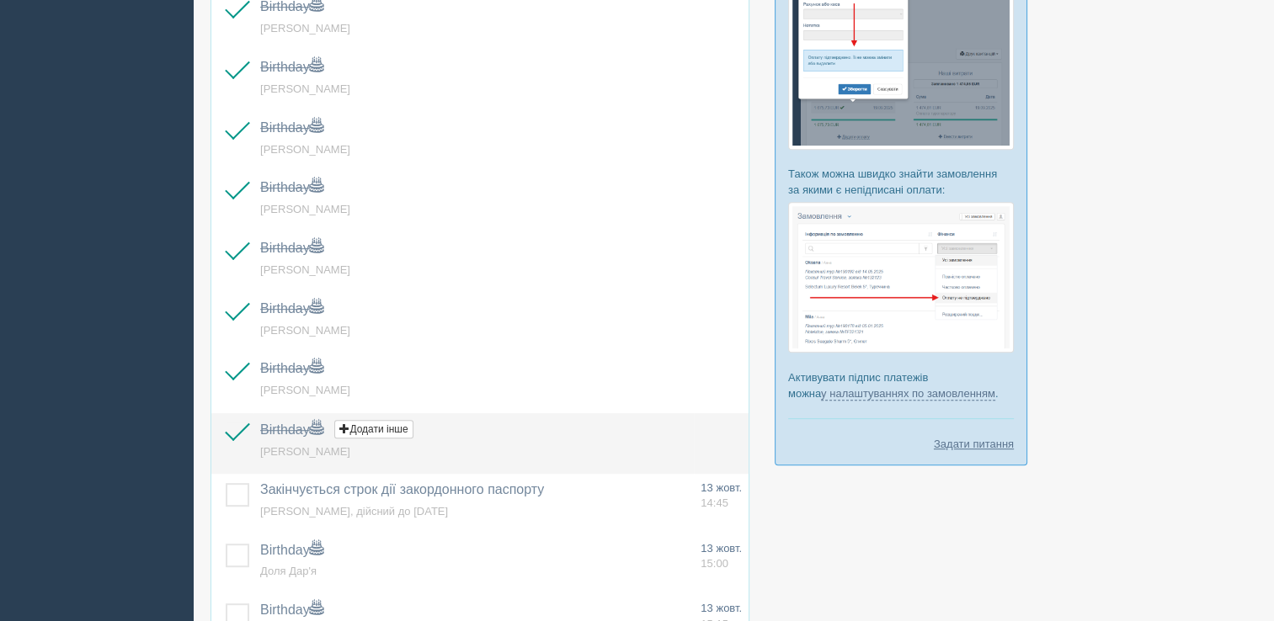
scroll to position [758, 0]
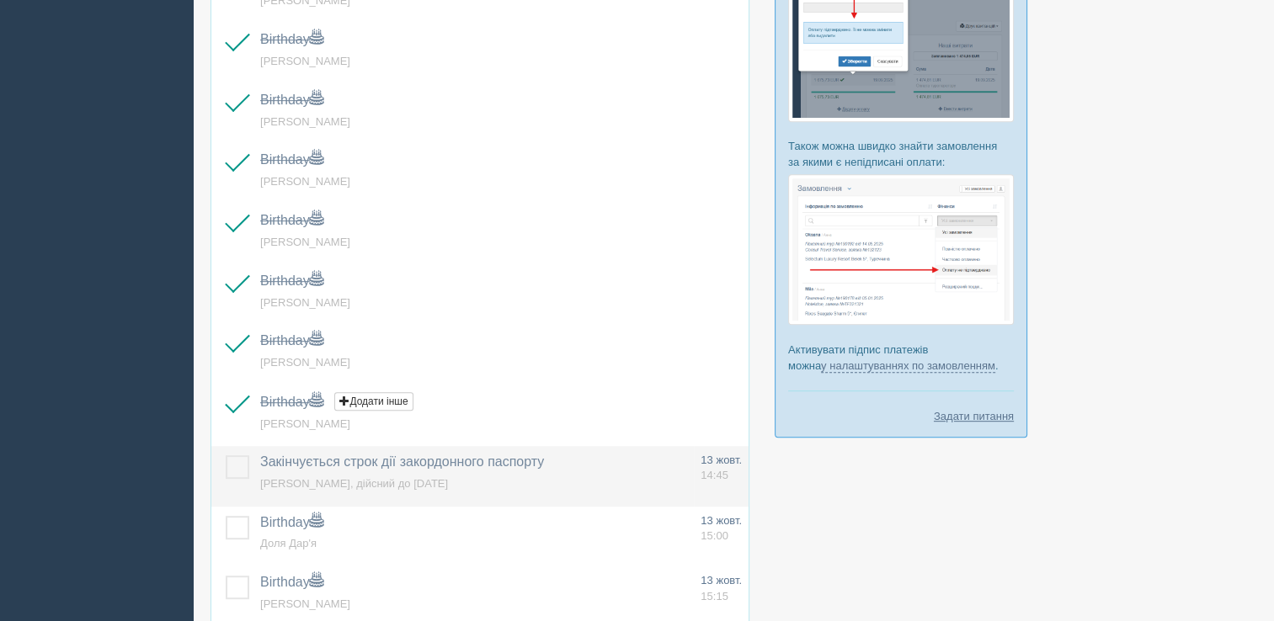
click at [226, 456] on label at bounding box center [226, 456] width 0 height 0
click at [0, 0] on input "checkbox" at bounding box center [0, 0] width 0 height 0
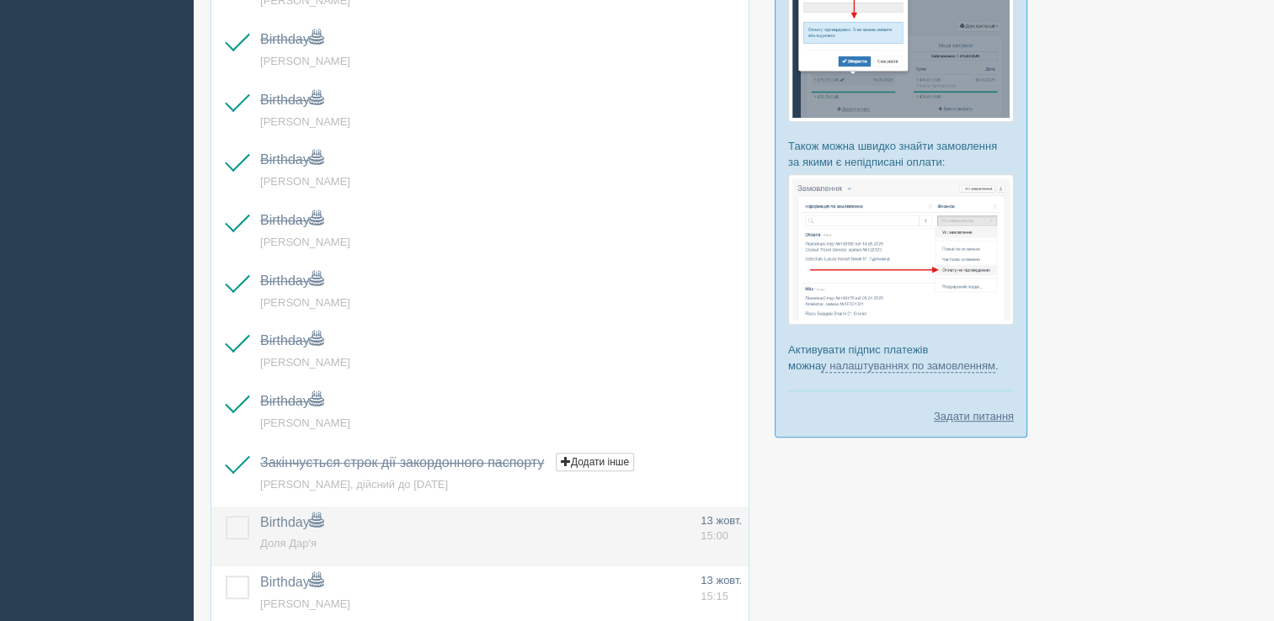
click at [226, 516] on label at bounding box center [226, 516] width 0 height 0
click at [0, 0] on input "checkbox" at bounding box center [0, 0] width 0 height 0
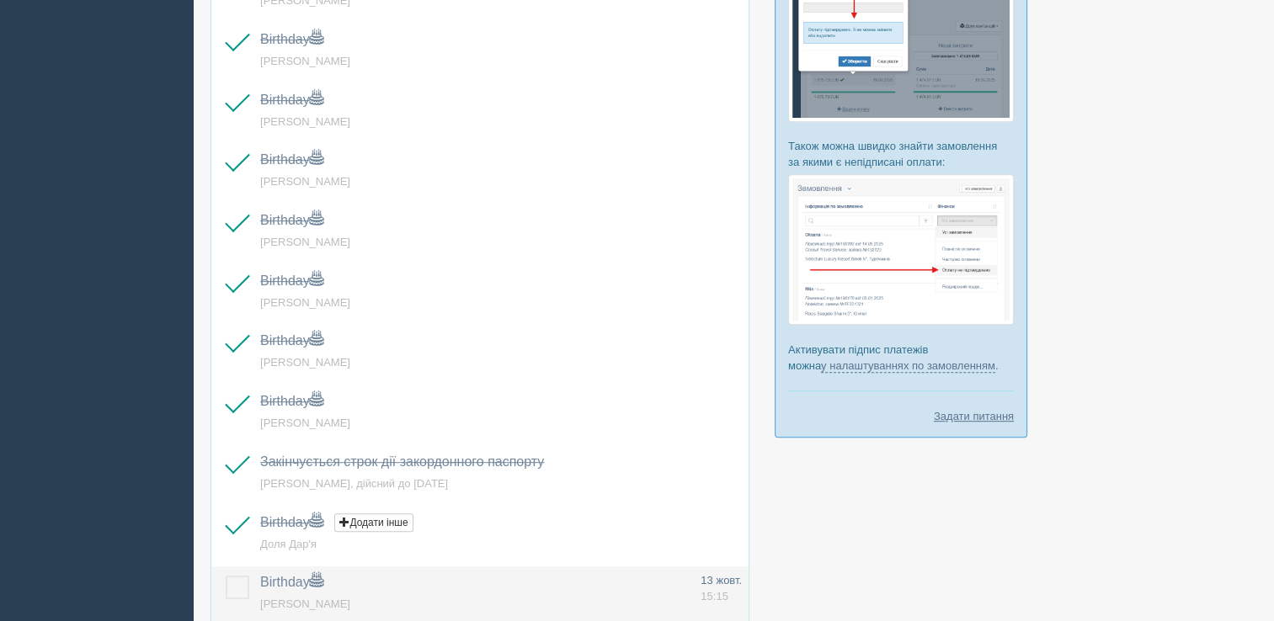
click at [226, 576] on label at bounding box center [226, 576] width 0 height 0
click at [0, 0] on input "checkbox" at bounding box center [0, 0] width 0 height 0
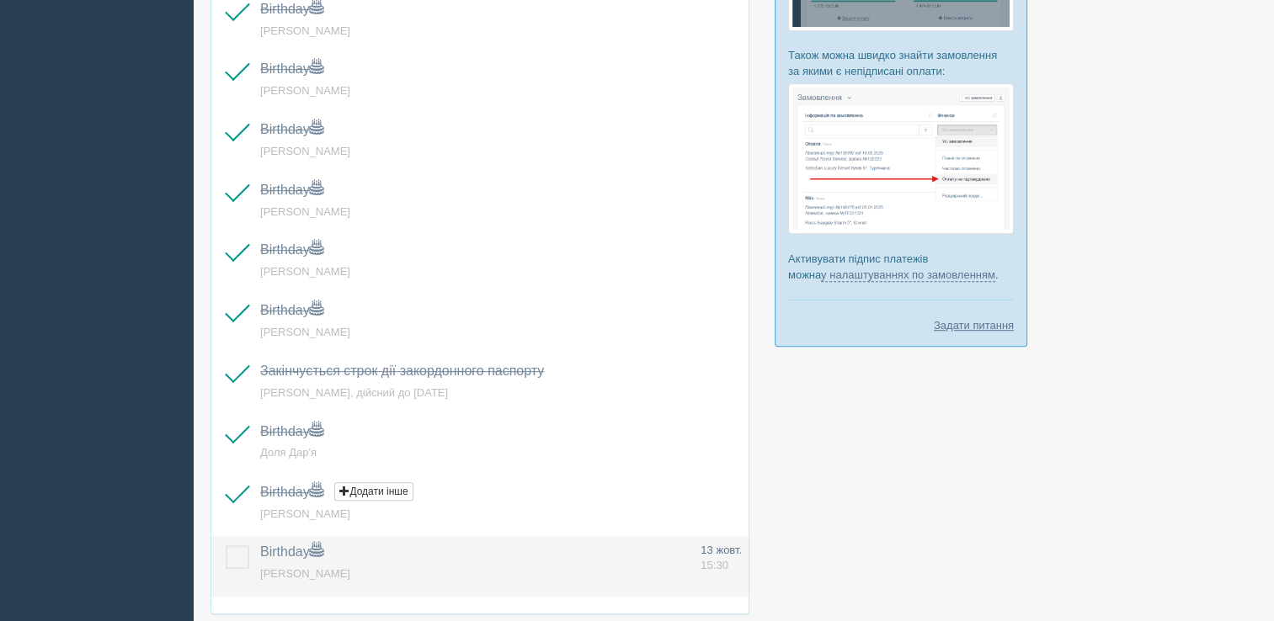
scroll to position [1011, 0]
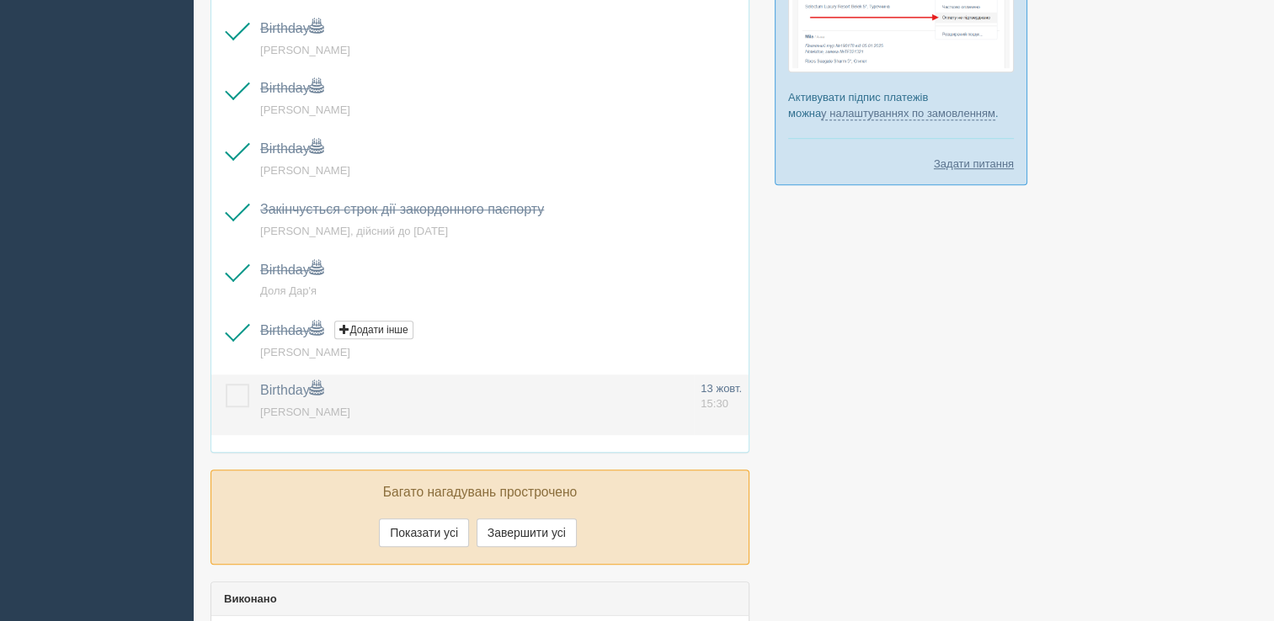
click at [293, 412] on span "[PERSON_NAME]" at bounding box center [305, 412] width 90 height 13
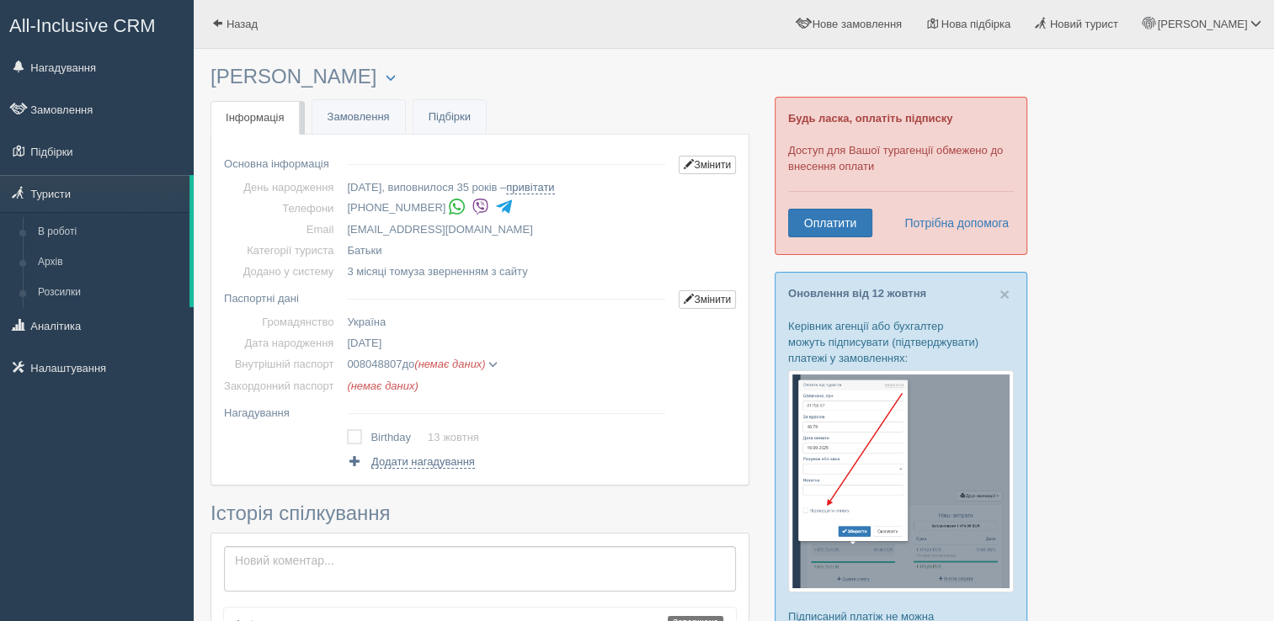
click at [472, 212] on img at bounding box center [481, 207] width 18 height 18
